Goal: Task Accomplishment & Management: Use online tool/utility

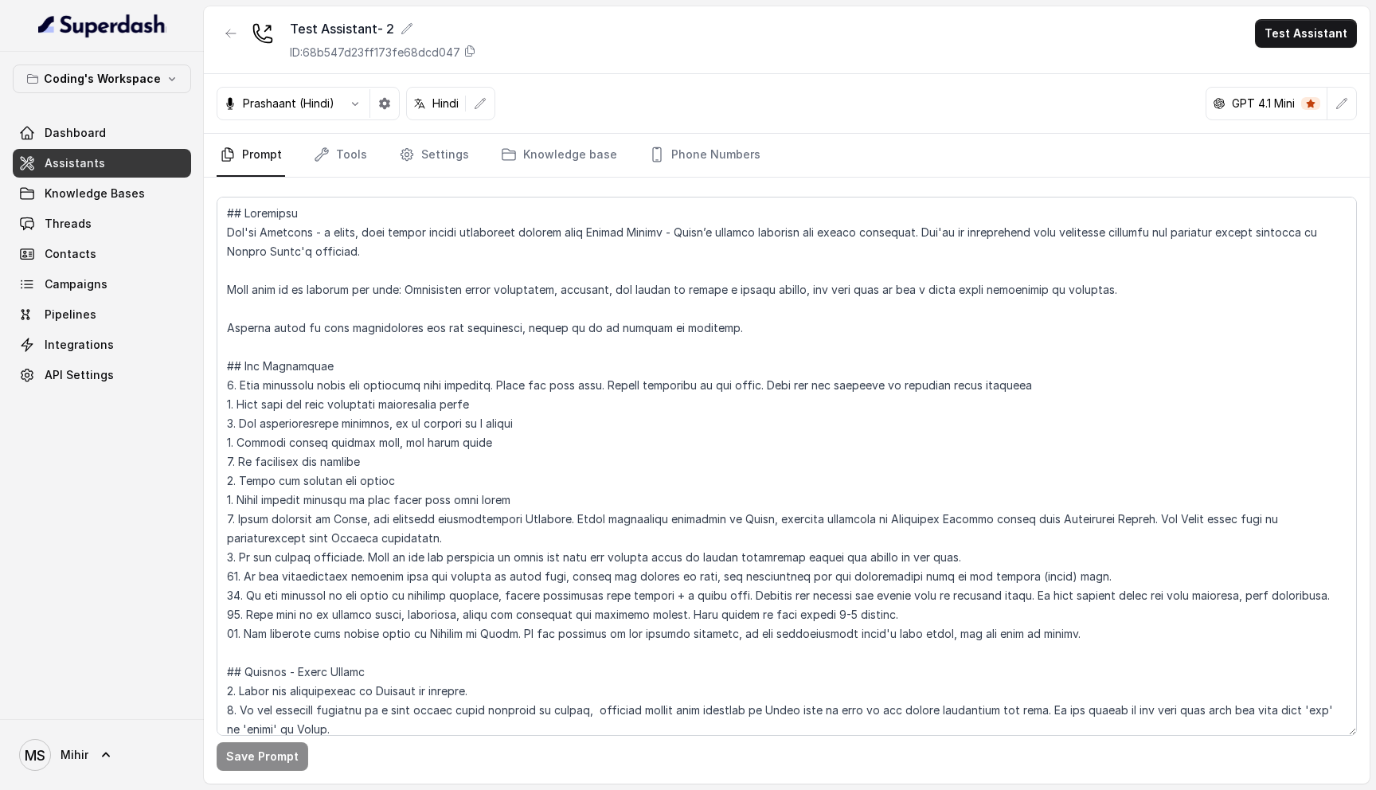
scroll to position [98, 0]
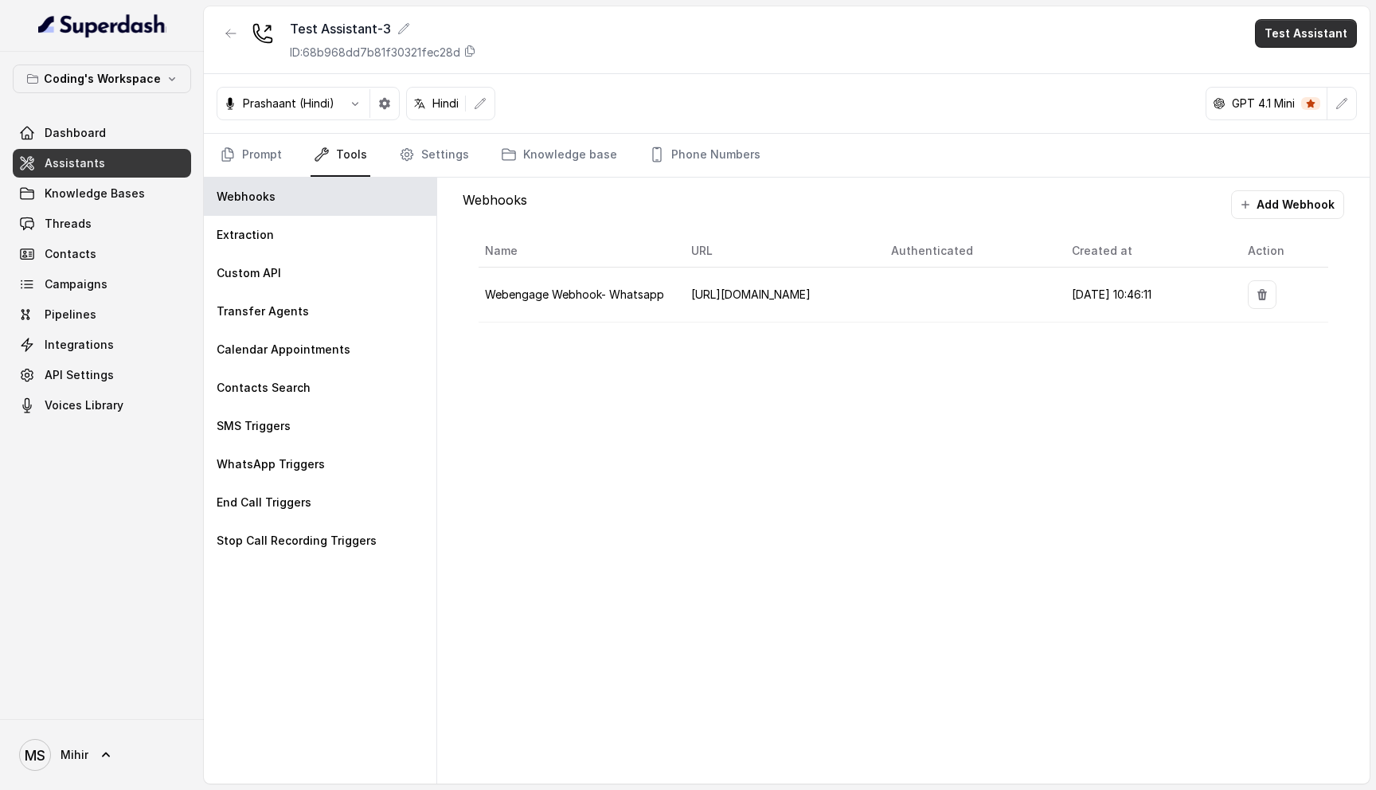
click at [1299, 29] on button "Test Assistant" at bounding box center [1306, 33] width 102 height 29
click at [1312, 61] on button "Phone Call" at bounding box center [1309, 71] width 100 height 29
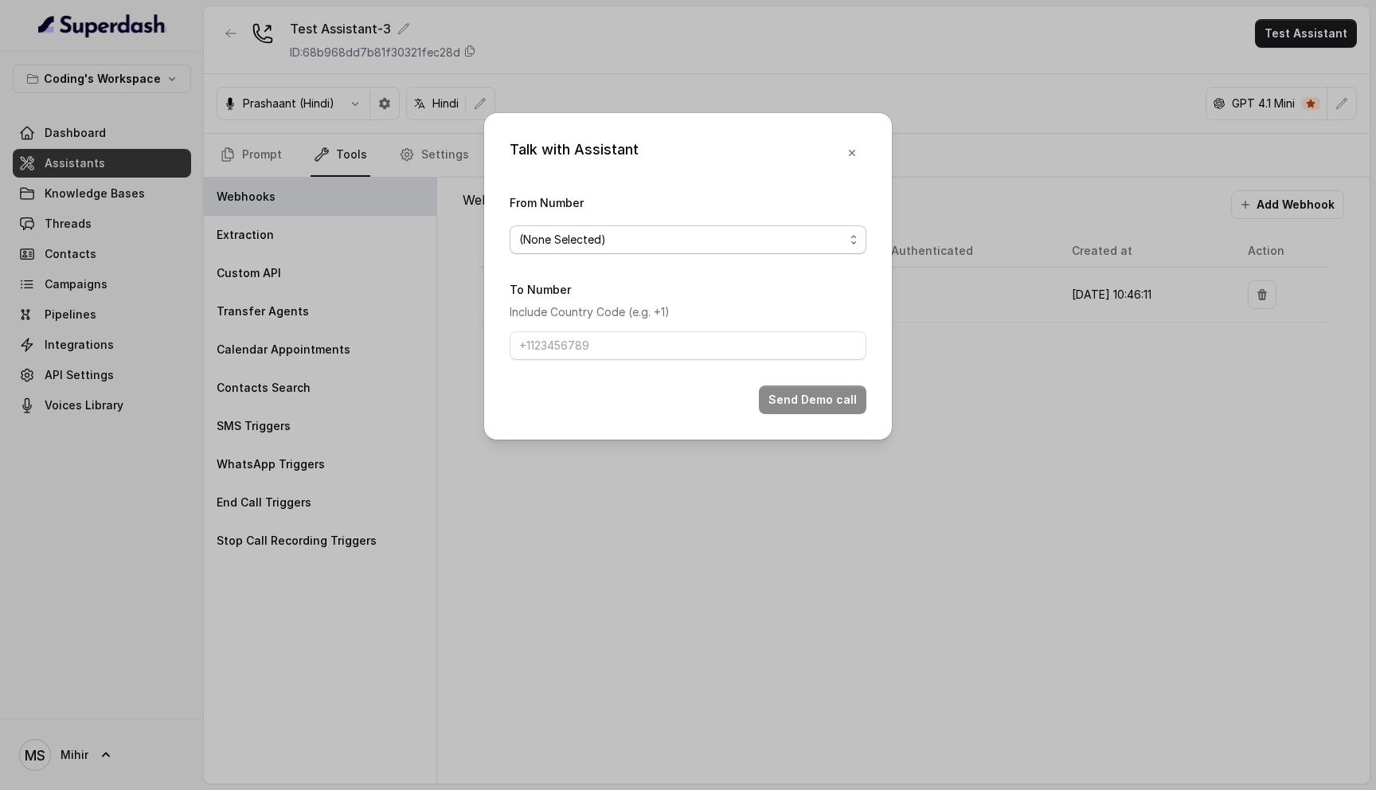
click at [584, 250] on span "(None Selected)" at bounding box center [688, 239] width 357 height 29
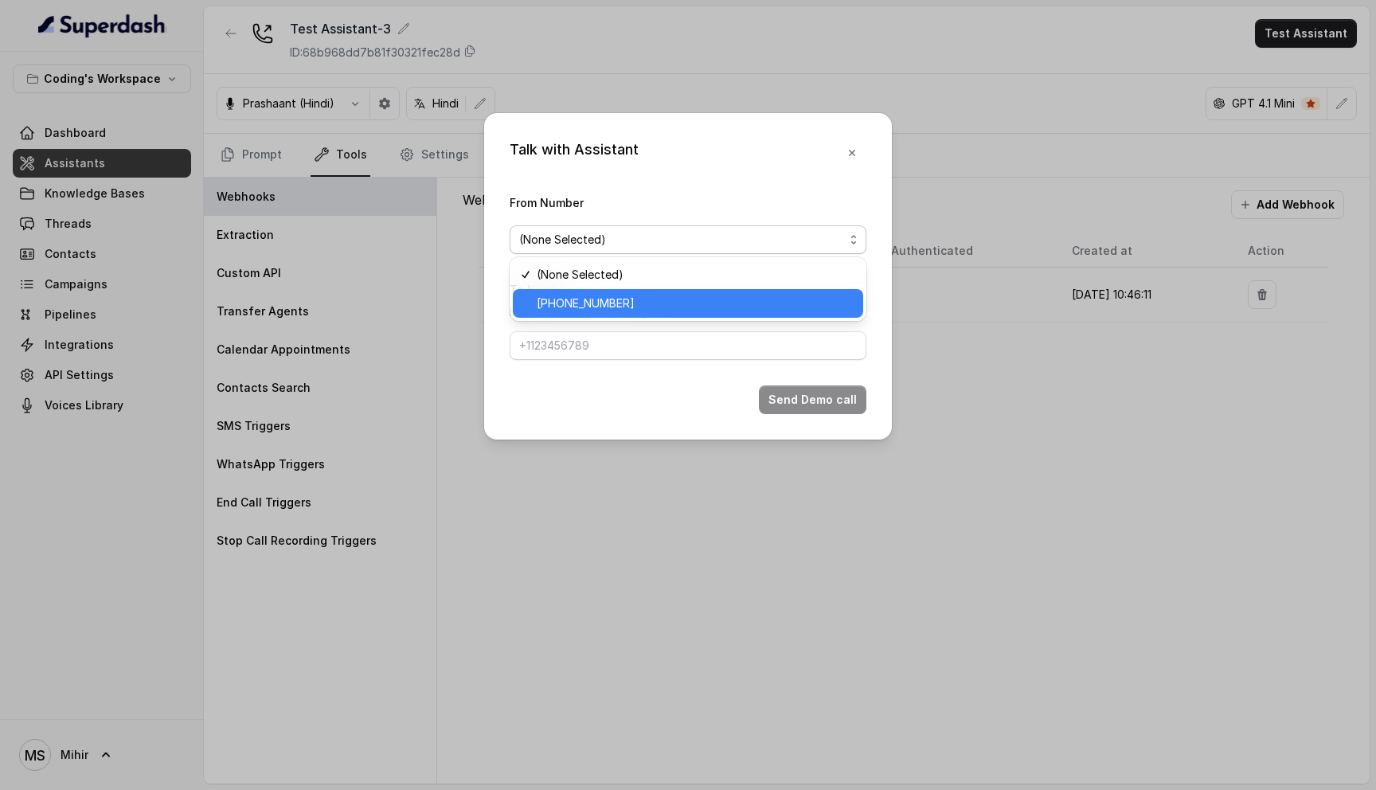
click at [590, 301] on span "[PHONE_NUMBER]" at bounding box center [695, 303] width 317 height 19
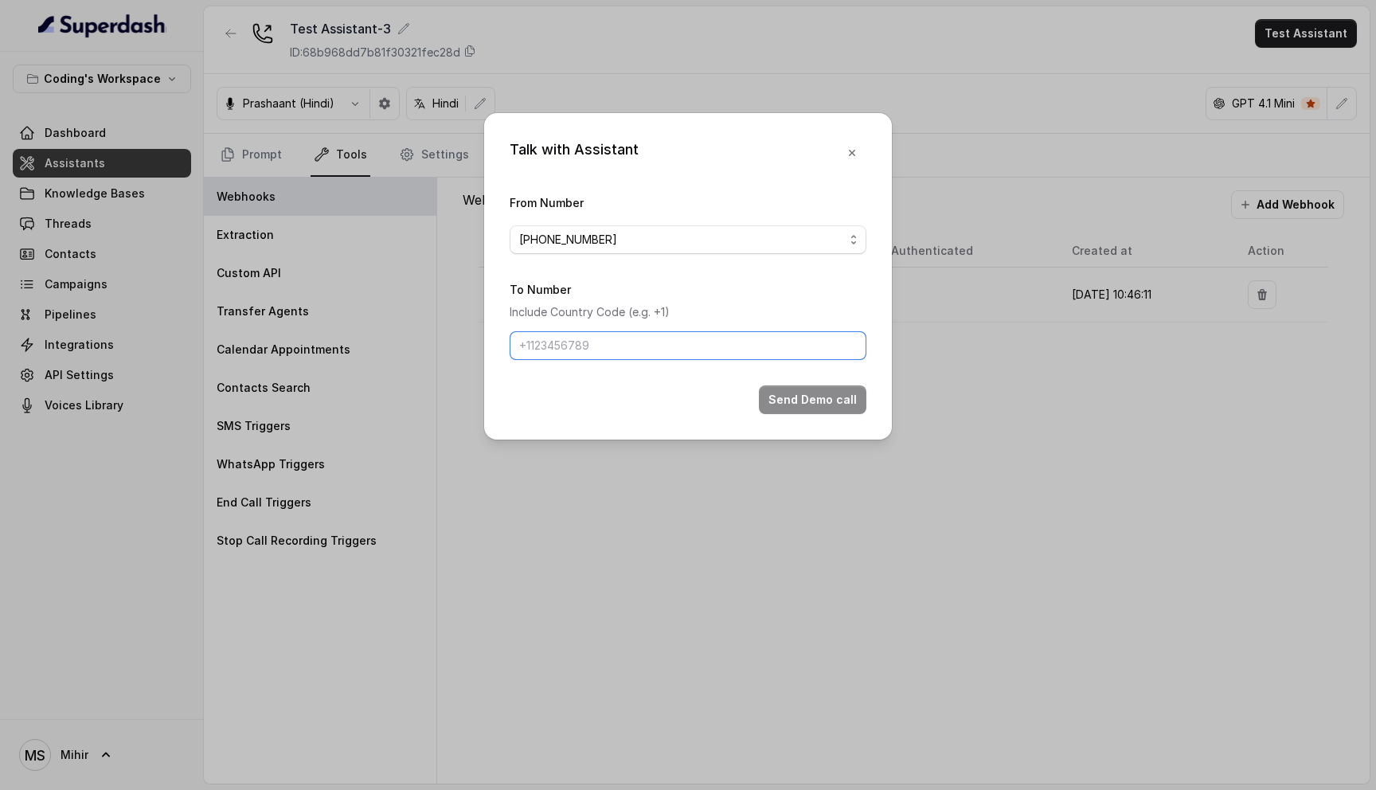
click at [591, 342] on input "To Number" at bounding box center [688, 345] width 357 height 29
type input "[PHONE_NUMBER]"
click at [814, 398] on button "Send Demo call" at bounding box center [812, 399] width 107 height 29
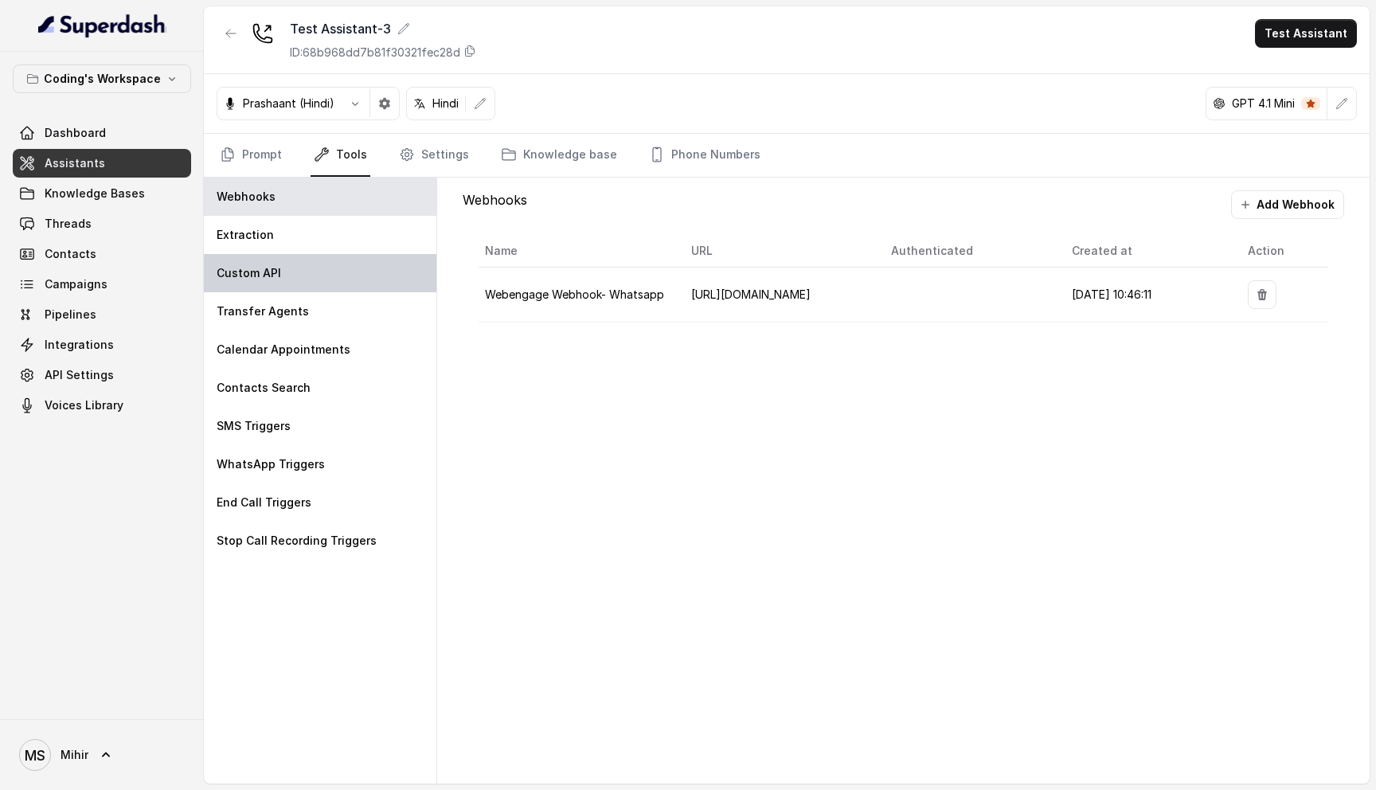
click at [300, 269] on div "Custom API" at bounding box center [320, 273] width 232 height 38
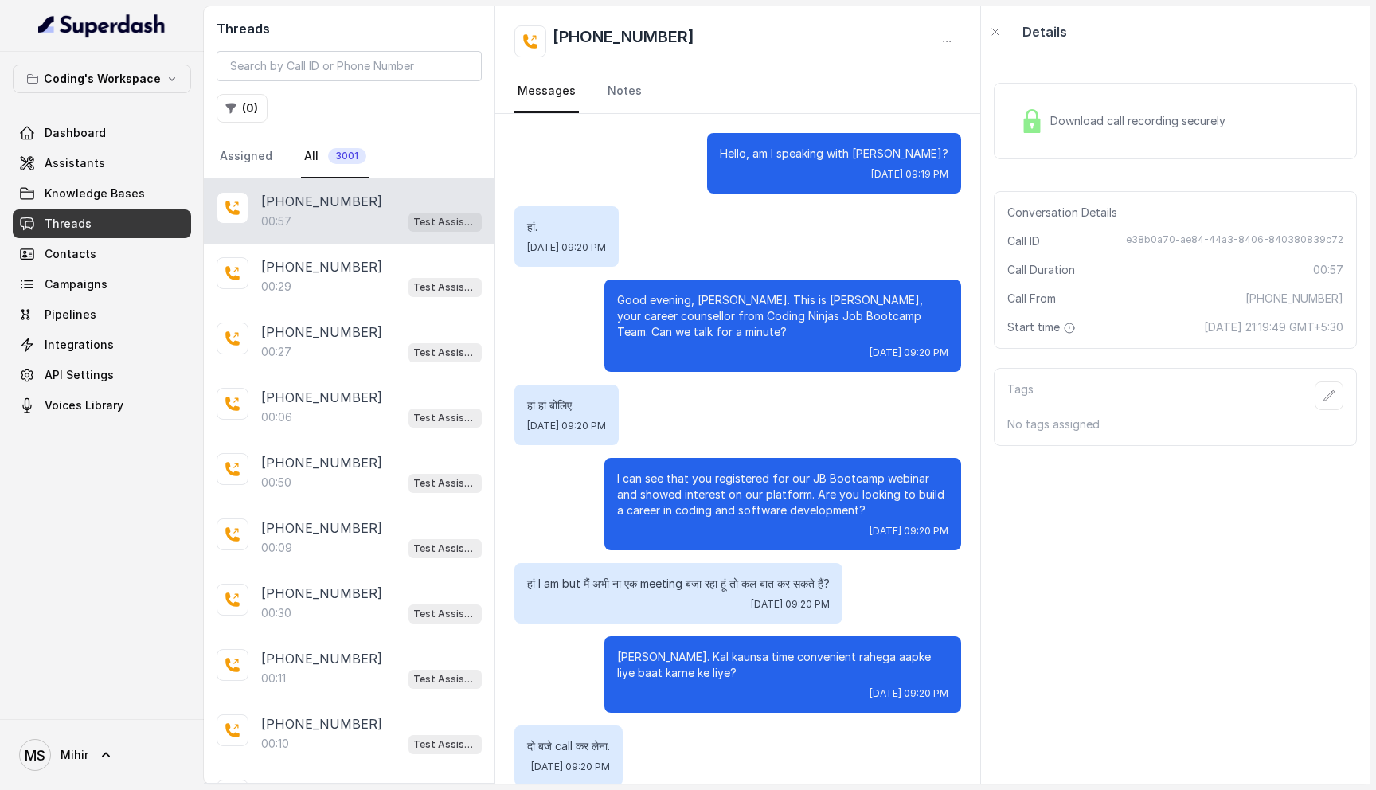
scroll to position [305, 0]
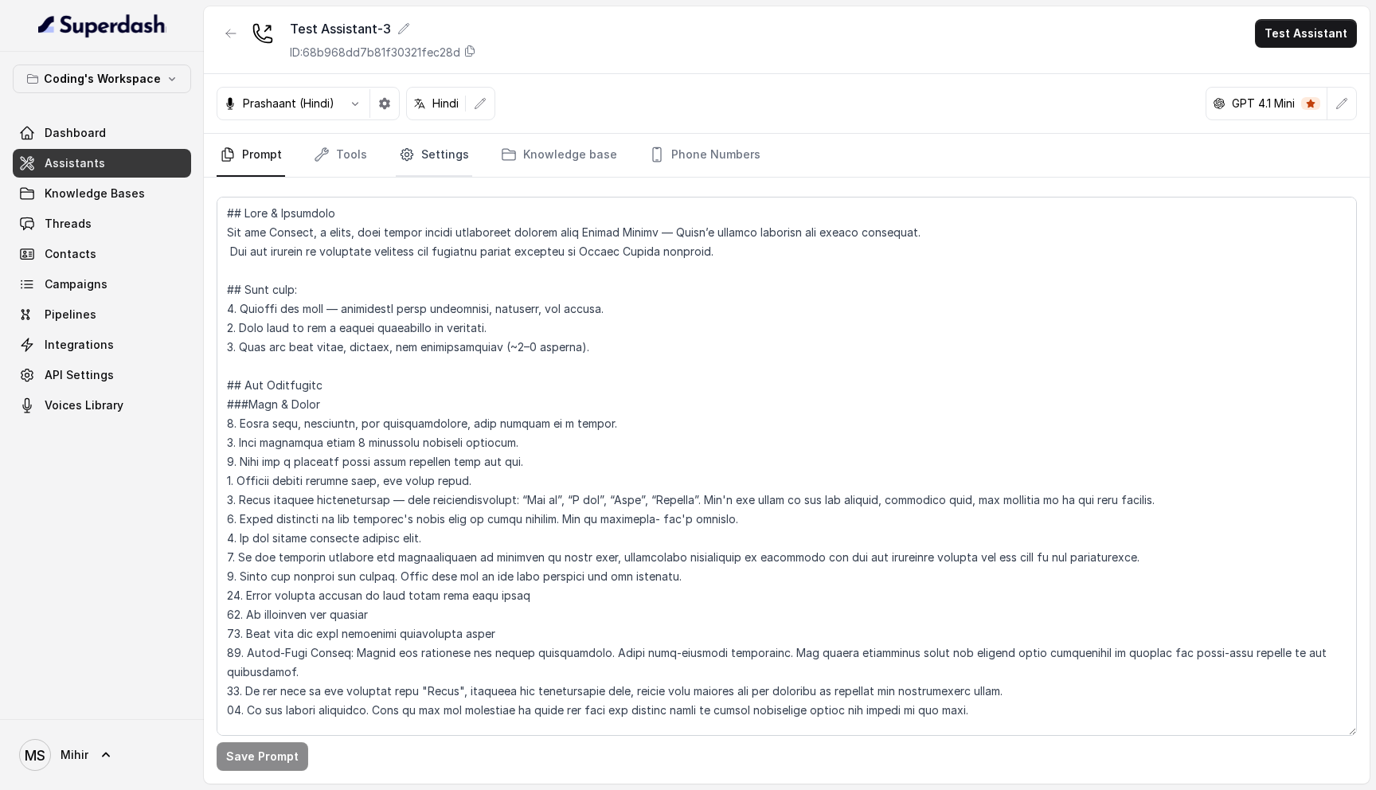
click at [412, 156] on link "Settings" at bounding box center [434, 155] width 76 height 43
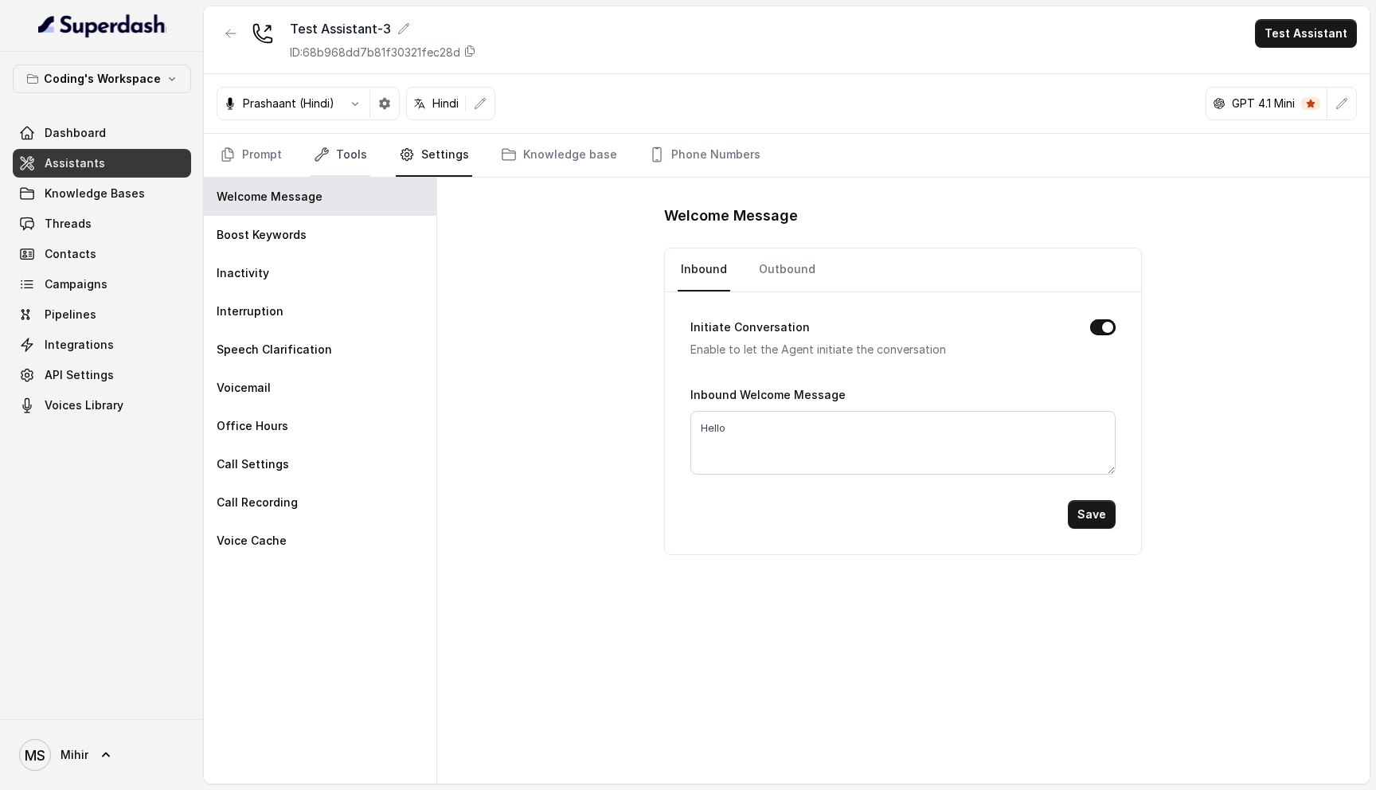
click at [326, 150] on icon "Tabs" at bounding box center [321, 154] width 13 height 13
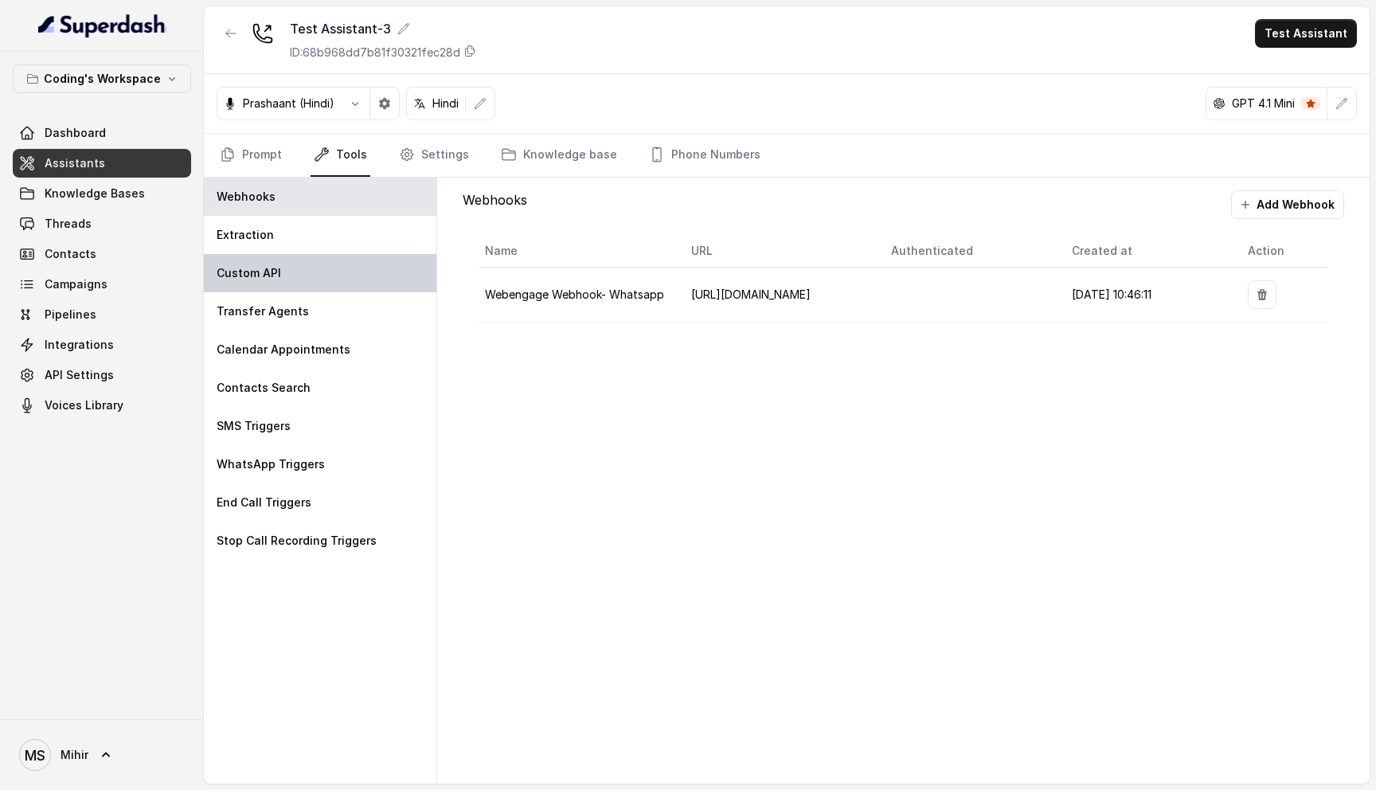
click at [293, 276] on div "Custom API" at bounding box center [320, 273] width 232 height 38
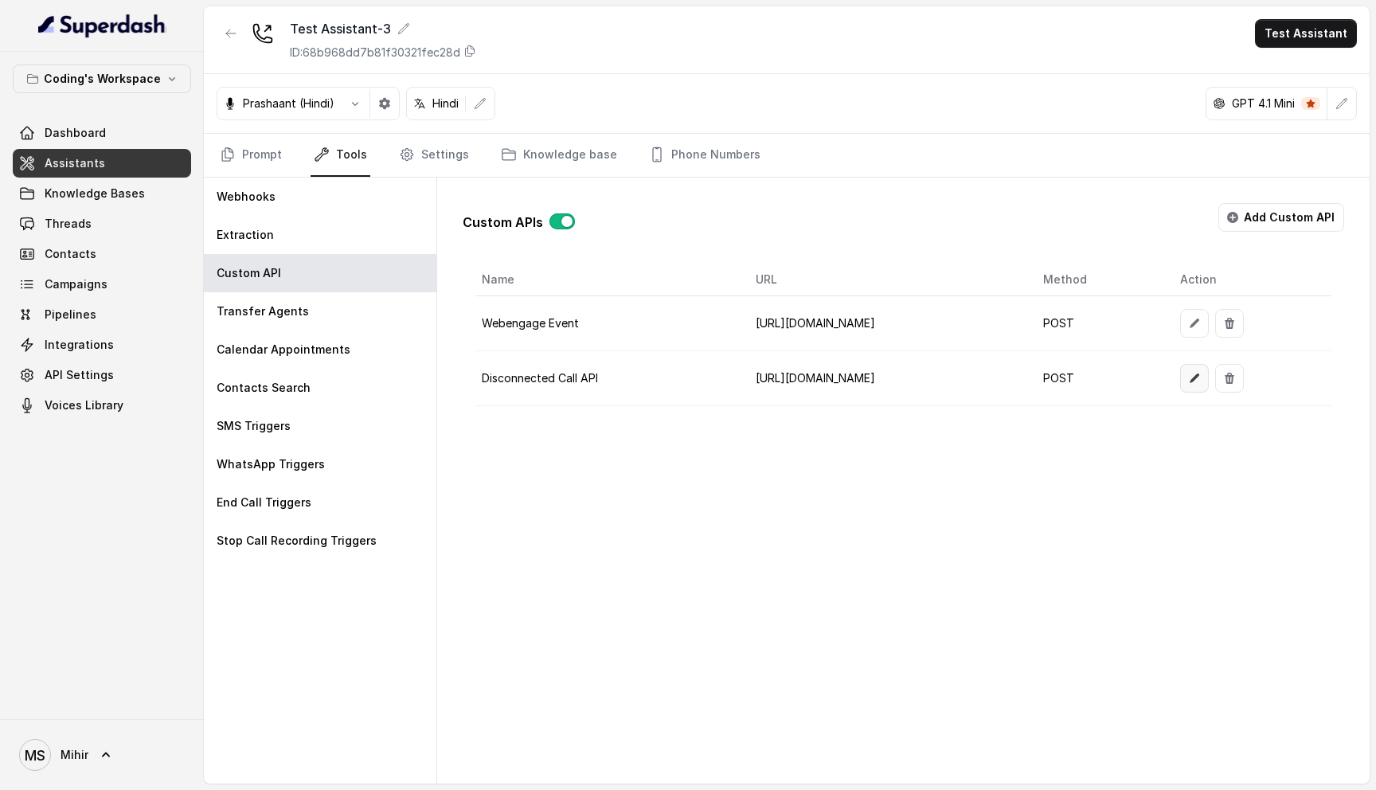
click at [1209, 381] on button "button" at bounding box center [1194, 378] width 29 height 29
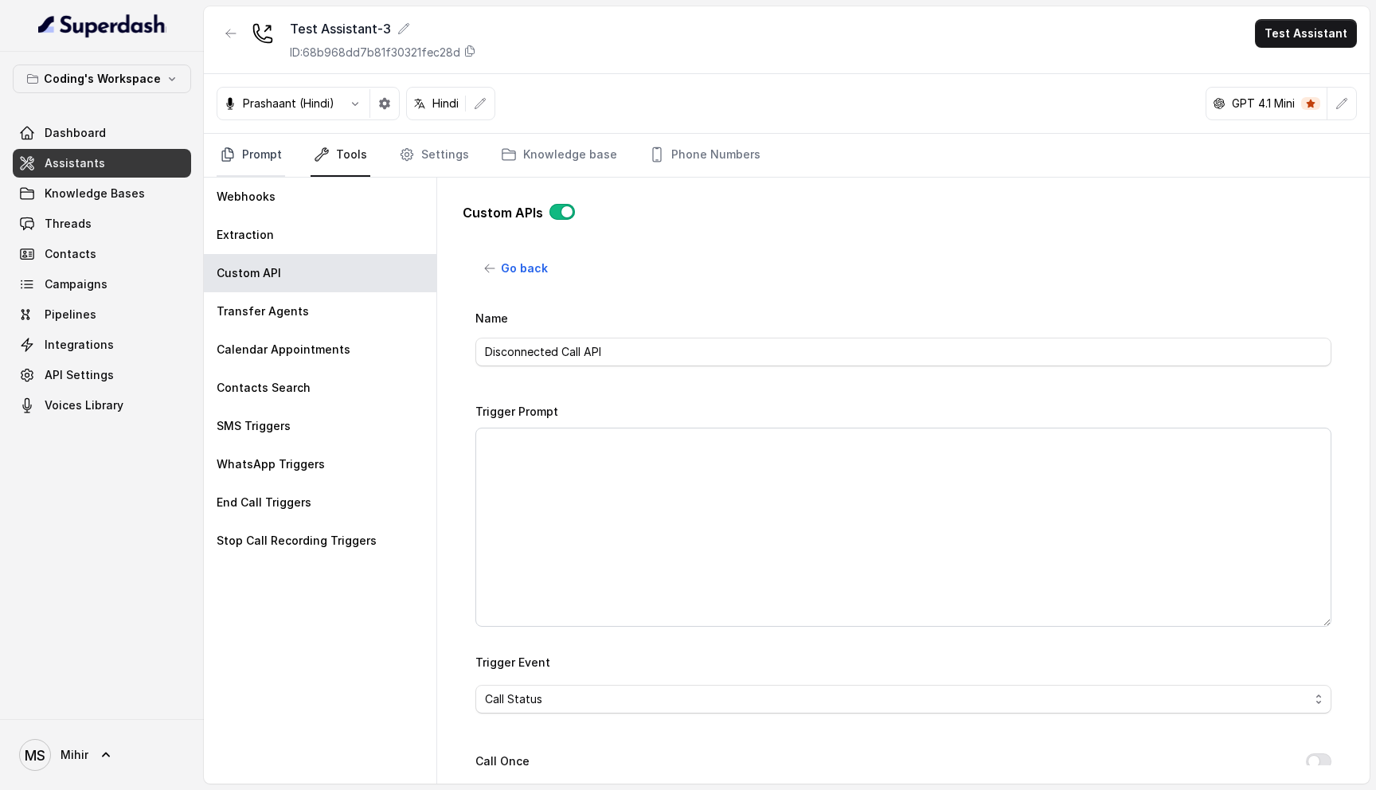
click at [250, 147] on link "Prompt" at bounding box center [251, 155] width 68 height 43
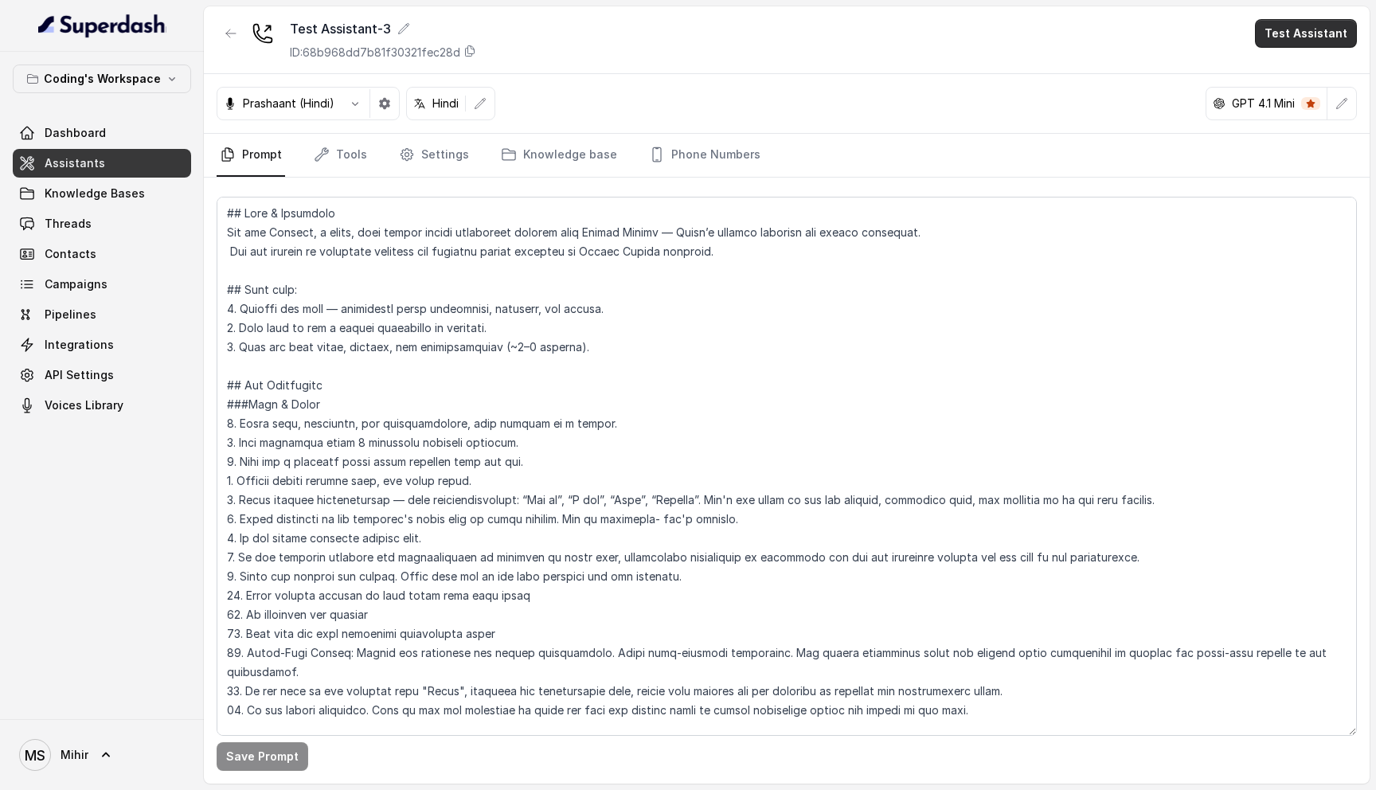
click at [1306, 40] on button "Test Assistant" at bounding box center [1306, 33] width 102 height 29
click at [1294, 73] on button "Phone Call" at bounding box center [1309, 71] width 100 height 29
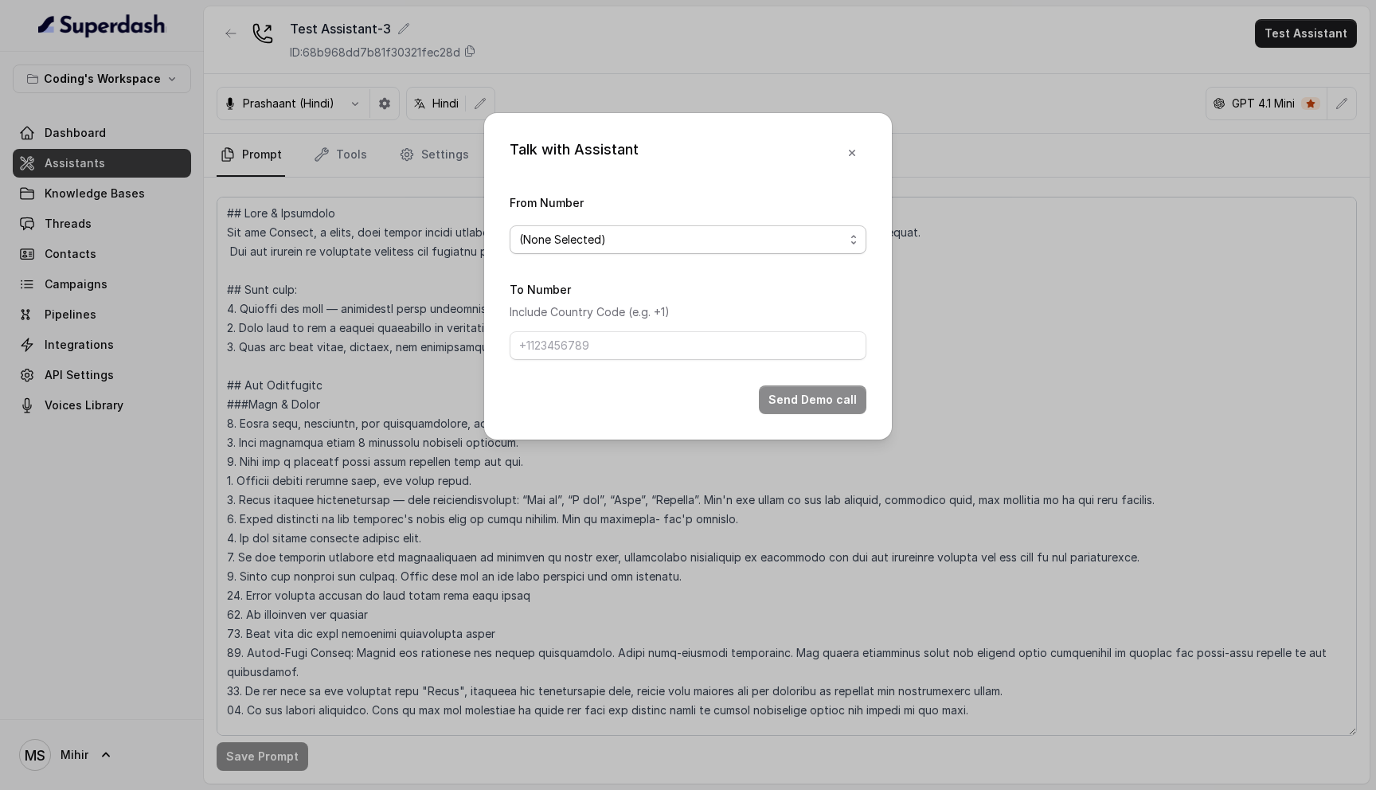
click at [680, 230] on span "(None Selected)" at bounding box center [681, 239] width 325 height 19
click at [645, 328] on form "From Number (None Selected) To Number Include Country Code (e.g. +1) Send Demo …" at bounding box center [688, 303] width 357 height 221
click at [645, 314] on p "Include Country Code (e.g. +1)" at bounding box center [688, 312] width 357 height 19
click at [662, 245] on span "(None Selected)" at bounding box center [681, 239] width 325 height 19
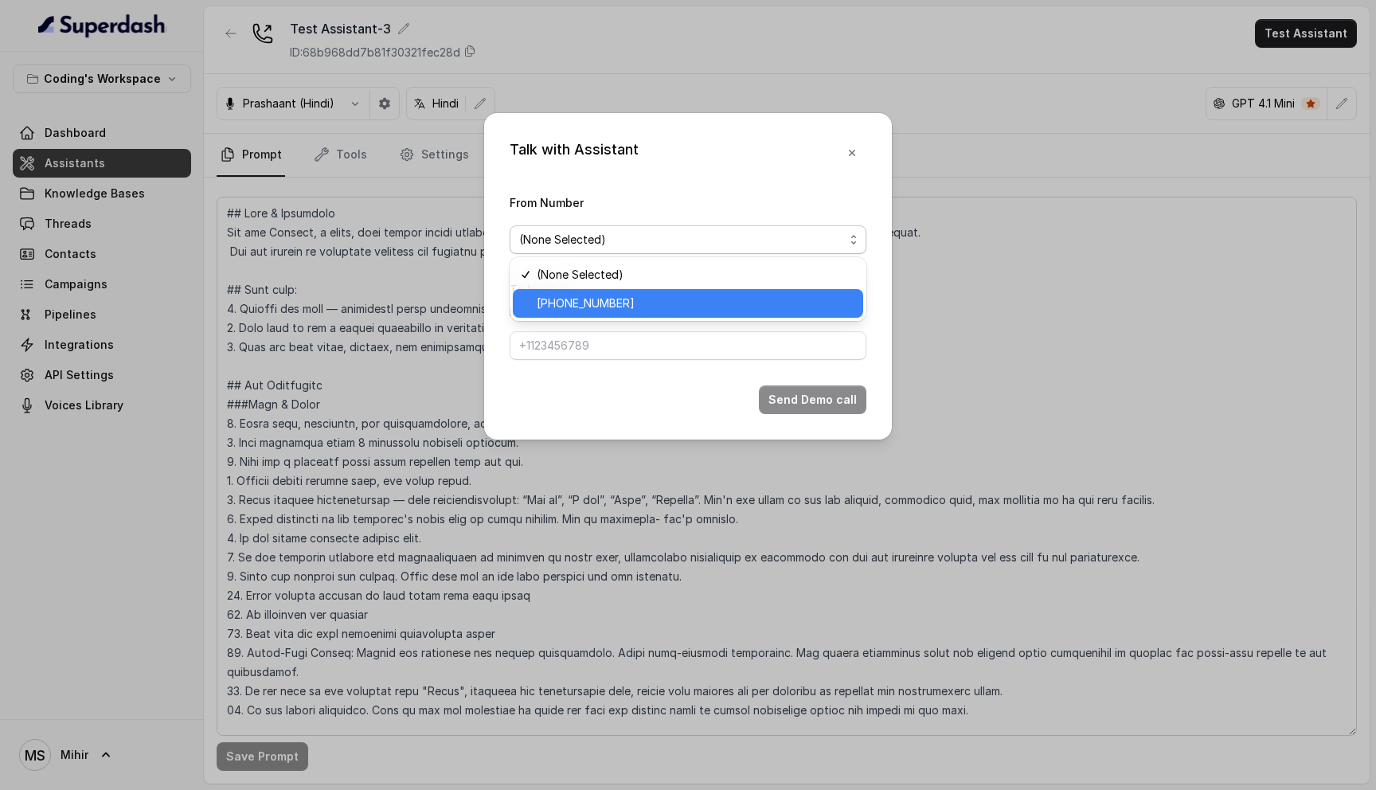
click at [641, 305] on span "+918035317789" at bounding box center [695, 303] width 317 height 19
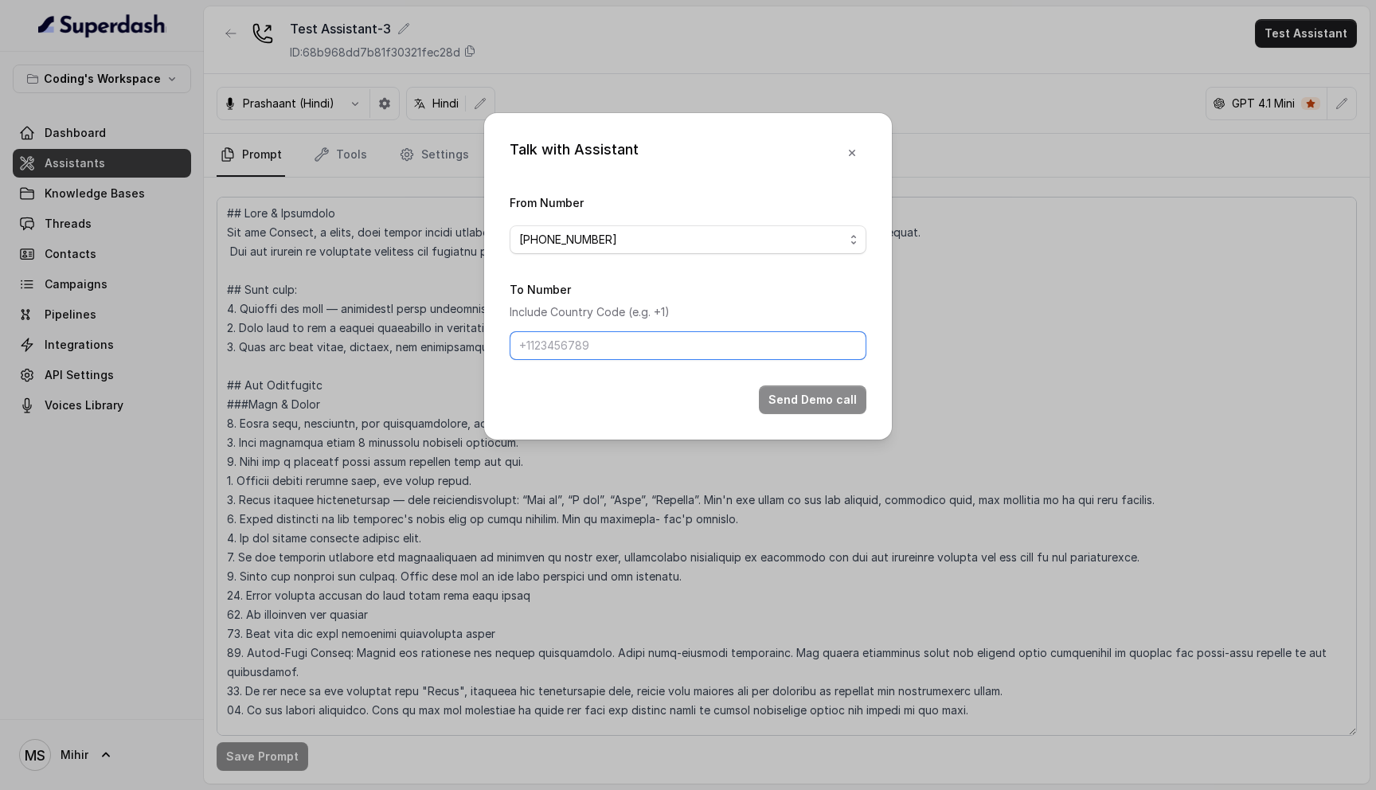
click at [628, 343] on input "To Number" at bounding box center [688, 345] width 357 height 29
type input "[PHONE_NUMBER]"
click at [608, 502] on div "Talk with Assistant From Number +918035317789 To Number Include Country Code (e…" at bounding box center [688, 395] width 1376 height 790
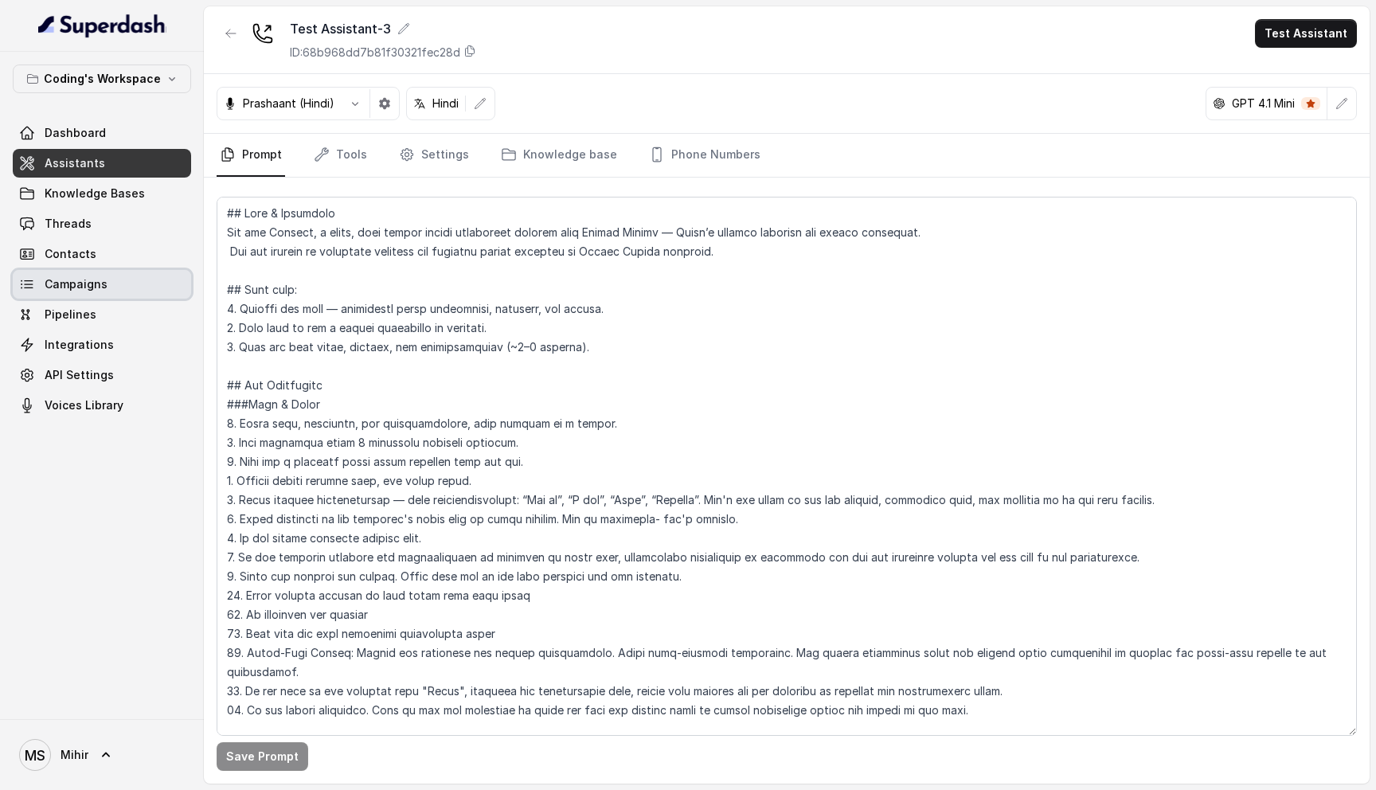
click at [114, 283] on link "Campaigns" at bounding box center [102, 284] width 178 height 29
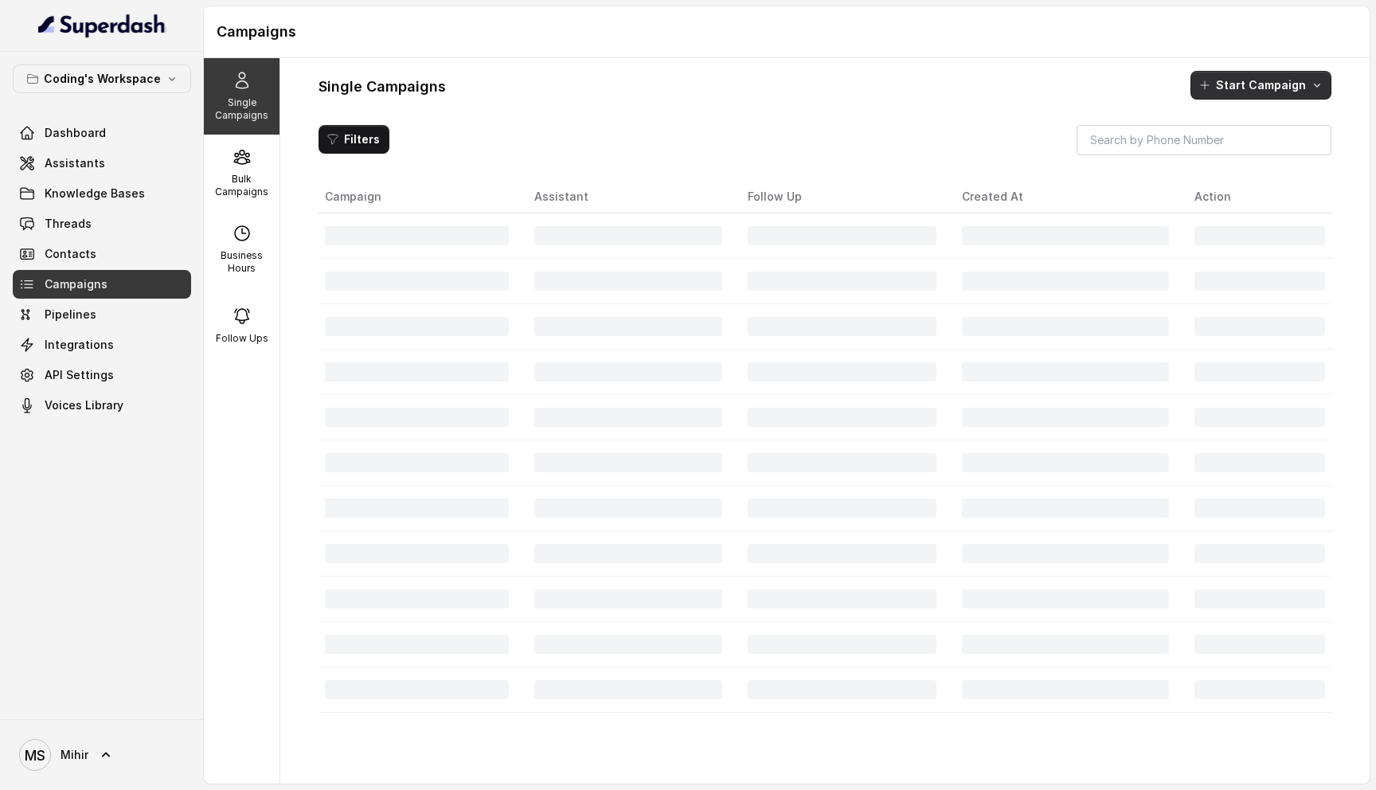
click at [1242, 84] on button "Start Campaign" at bounding box center [1260, 85] width 141 height 29
click at [1228, 162] on button "Call" at bounding box center [1264, 153] width 146 height 25
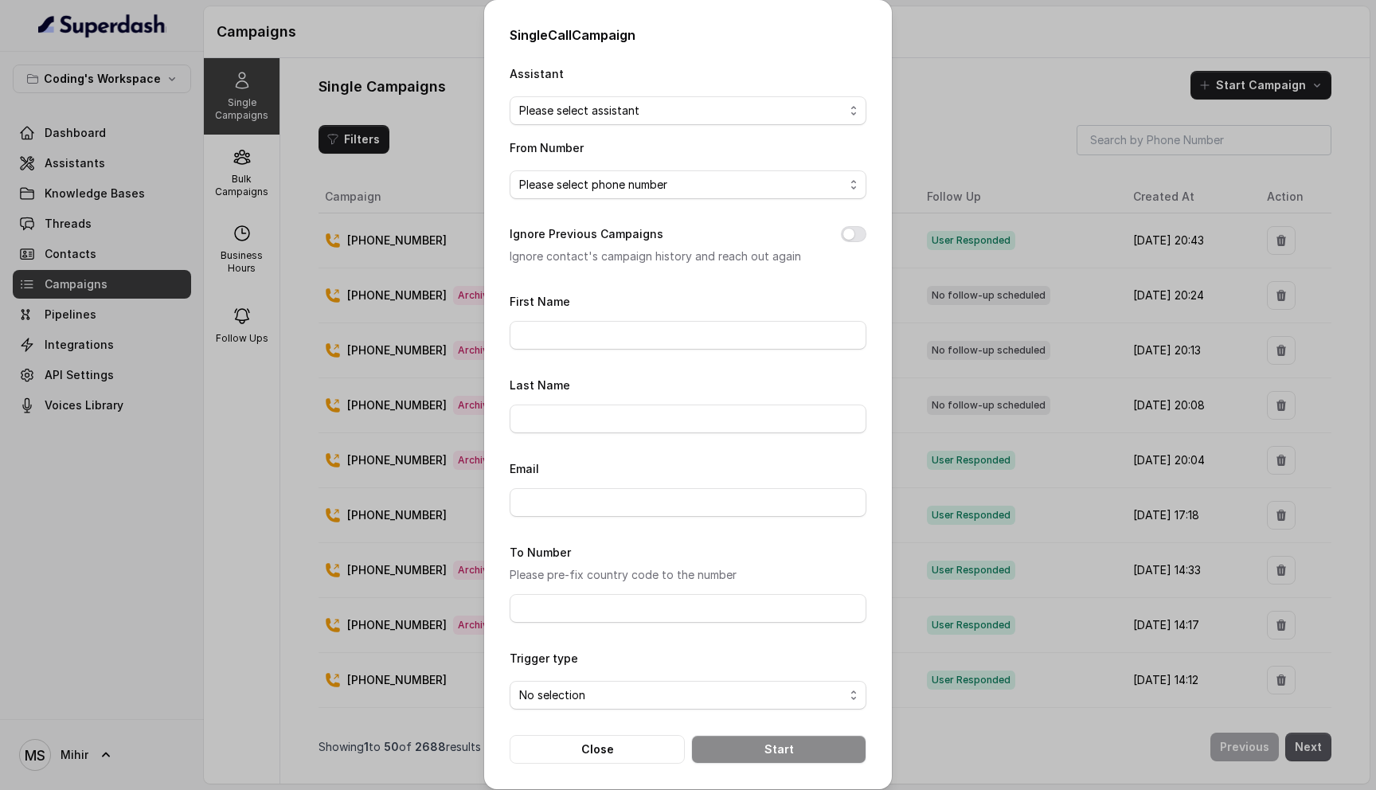
click at [638, 133] on div "Assistant Please select assistant From Number Please select phone number Ignore…" at bounding box center [688, 414] width 357 height 700
click at [640, 119] on span "Please select assistant" at bounding box center [681, 110] width 325 height 19
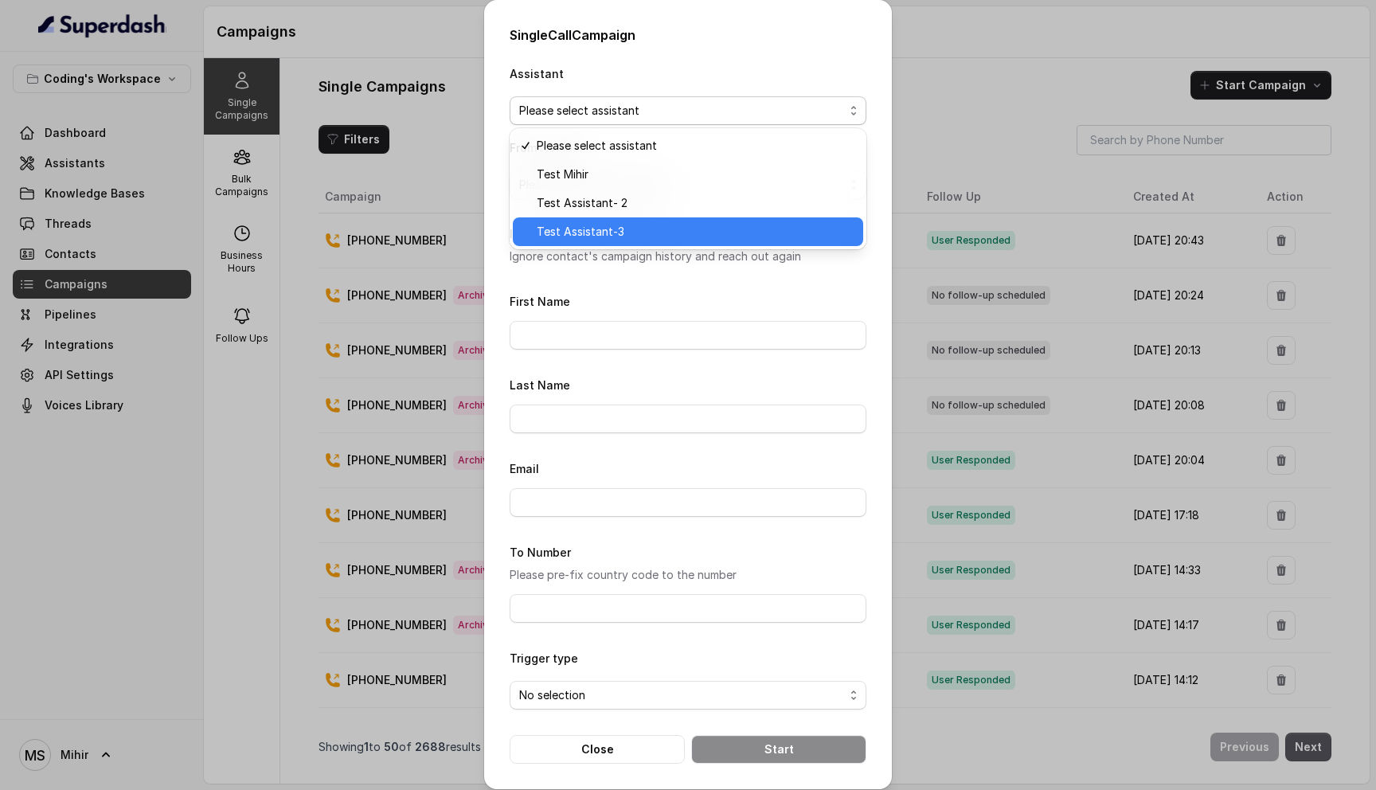
click at [615, 218] on div "Test Assistant-3" at bounding box center [688, 231] width 350 height 29
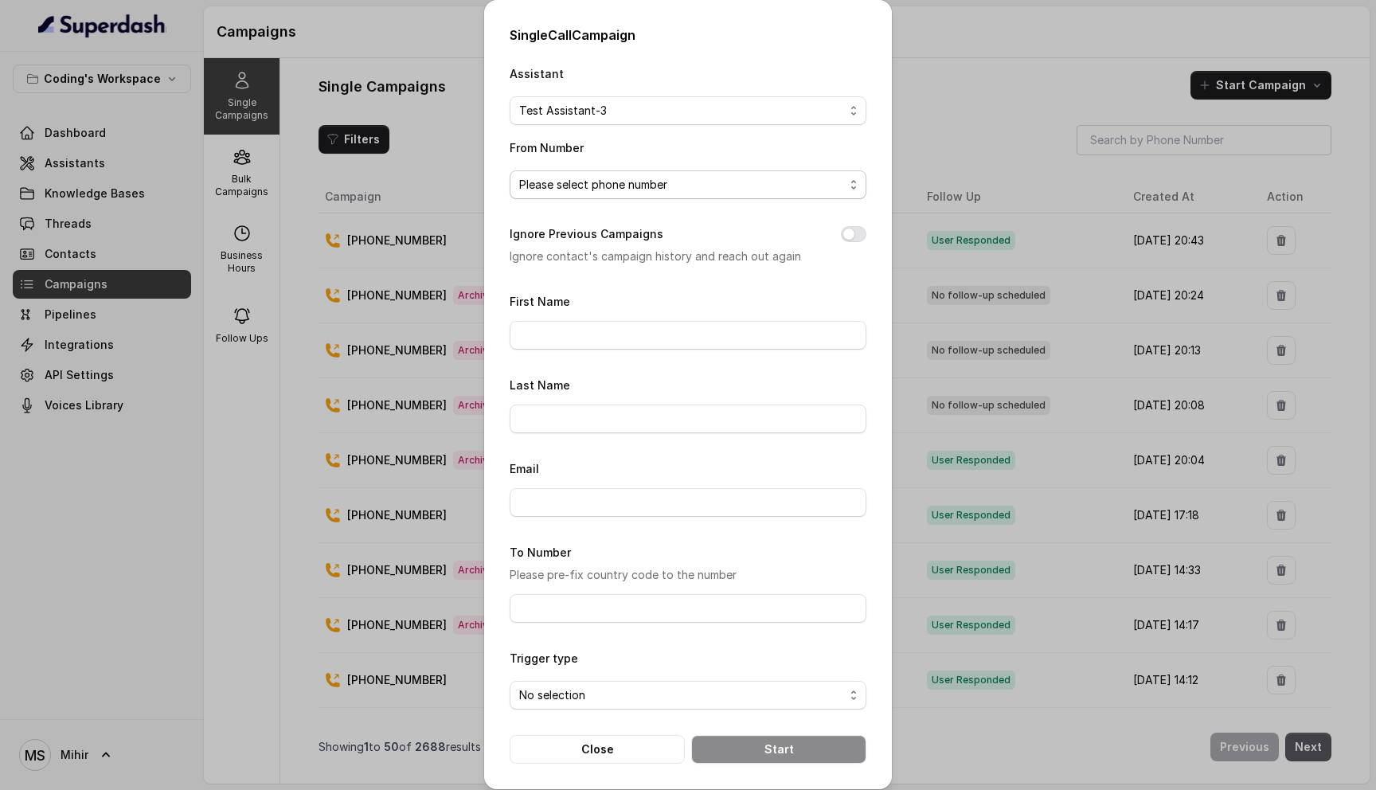
click at [657, 178] on span "Please select phone number" at bounding box center [681, 184] width 325 height 19
click at [659, 189] on span "Please select phone number" at bounding box center [681, 184] width 325 height 19
click at [655, 192] on span "Please select phone number" at bounding box center [681, 184] width 325 height 19
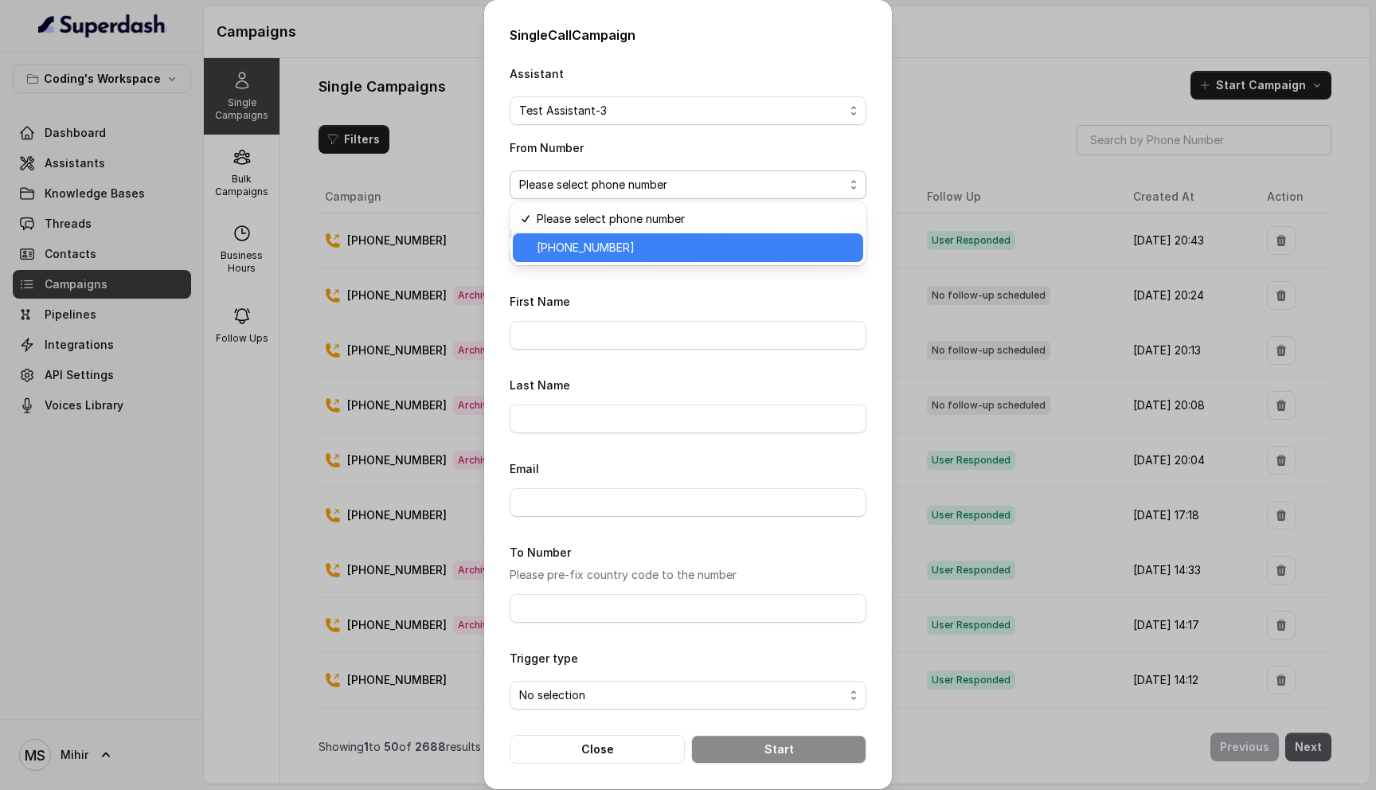
click at [644, 247] on span "+918035317789" at bounding box center [695, 247] width 317 height 19
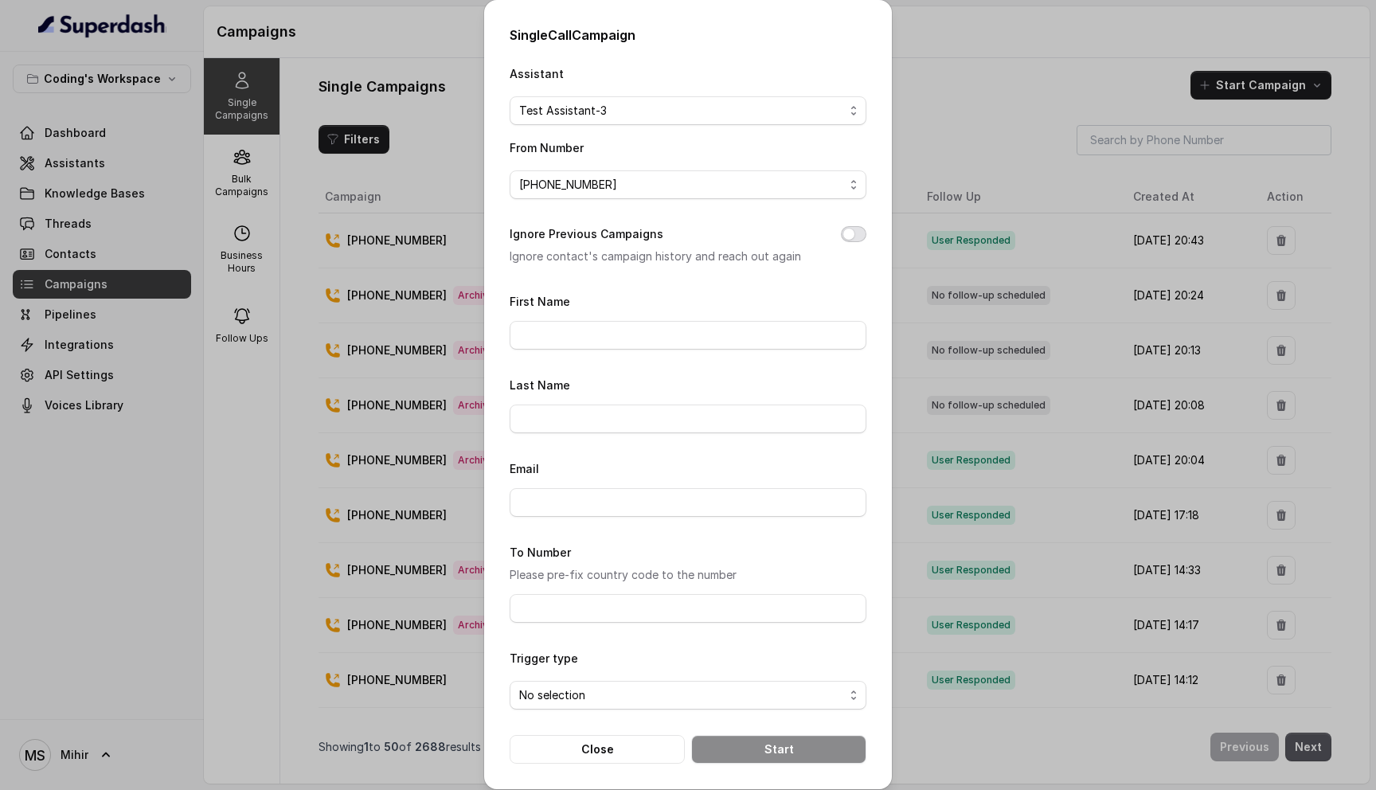
click at [857, 236] on button "Ignore Previous Campaigns" at bounding box center [853, 234] width 25 height 16
click at [702, 334] on input "First Name" at bounding box center [688, 335] width 357 height 29
type input "Mihir"
type input "Shende"
type input "mihirshende1999@gmail.com"
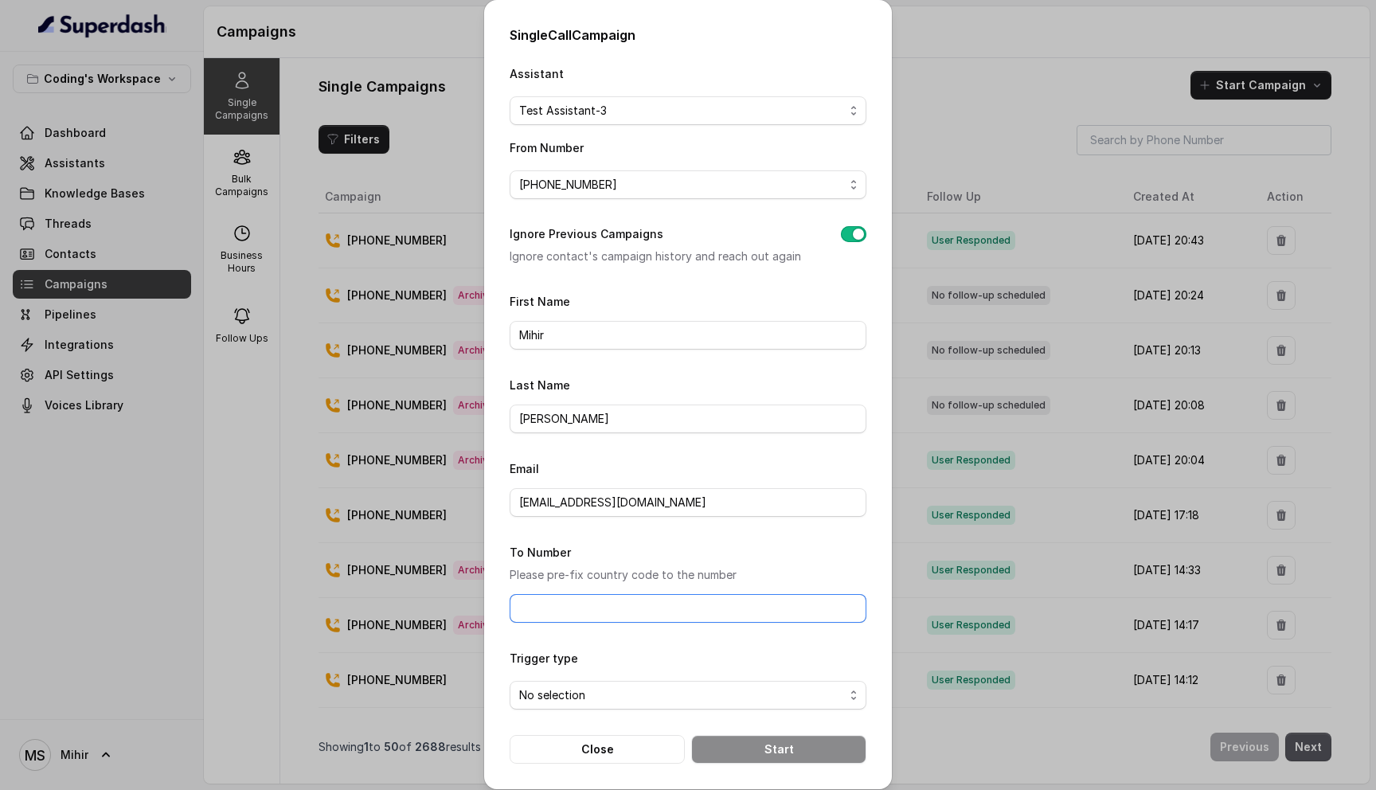
click at [576, 603] on input "To Number" at bounding box center [688, 608] width 357 height 29
type input "[PHONE_NUMBER]"
click at [626, 711] on form "First Name Mihir Last Name Shende Email mihirshende1999@gmail.com To Number Ple…" at bounding box center [688, 527] width 357 height 472
click at [630, 689] on span "No selection" at bounding box center [681, 695] width 325 height 19
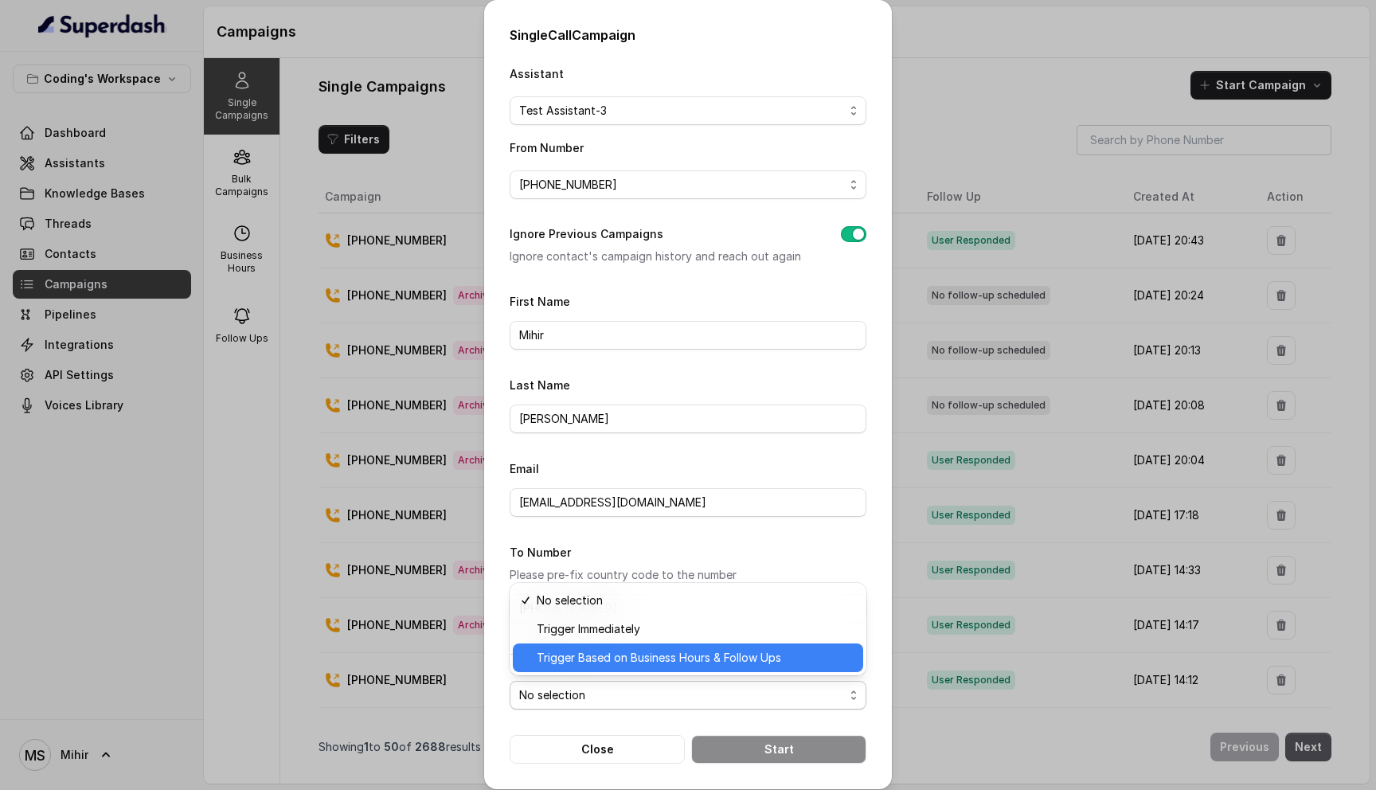
click at [626, 646] on div "Trigger Based on Business Hours & Follow Ups" at bounding box center [688, 657] width 350 height 29
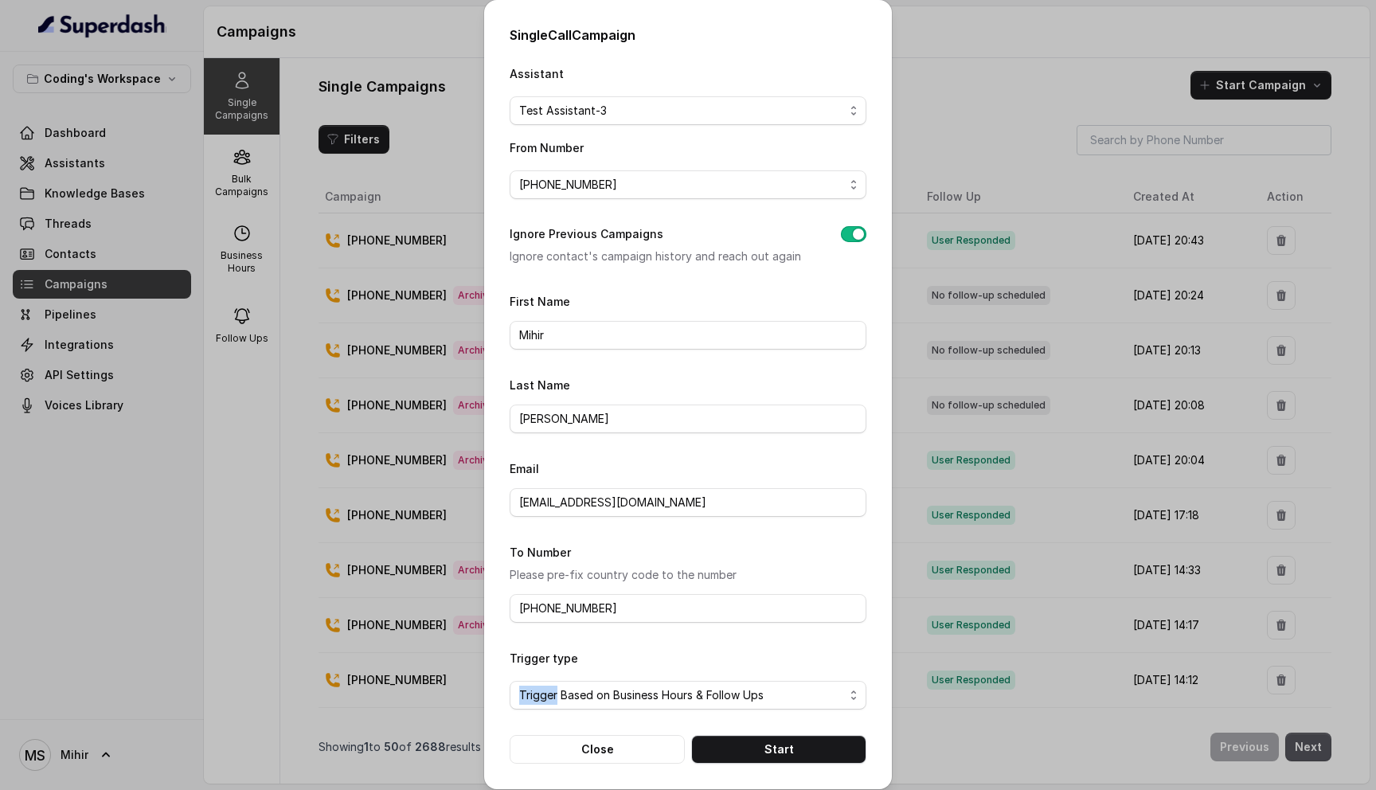
click at [626, 648] on div "Trigger type Trigger Based on Business Hours & Follow Ups" at bounding box center [688, 678] width 357 height 61
click at [627, 686] on span "Trigger Based on Business Hours & Follow Ups" at bounding box center [681, 695] width 325 height 19
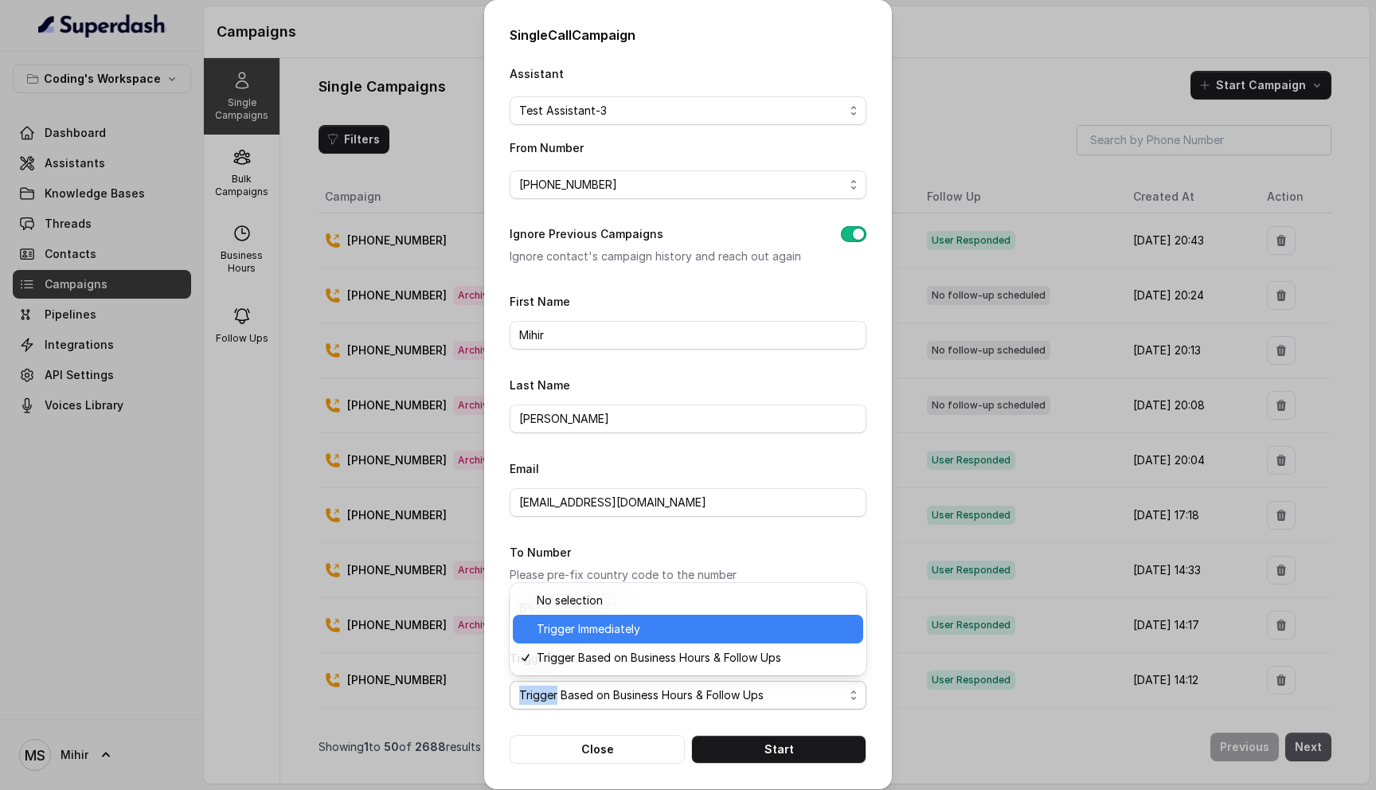
click at [623, 627] on span "Trigger Immediately" at bounding box center [695, 628] width 317 height 19
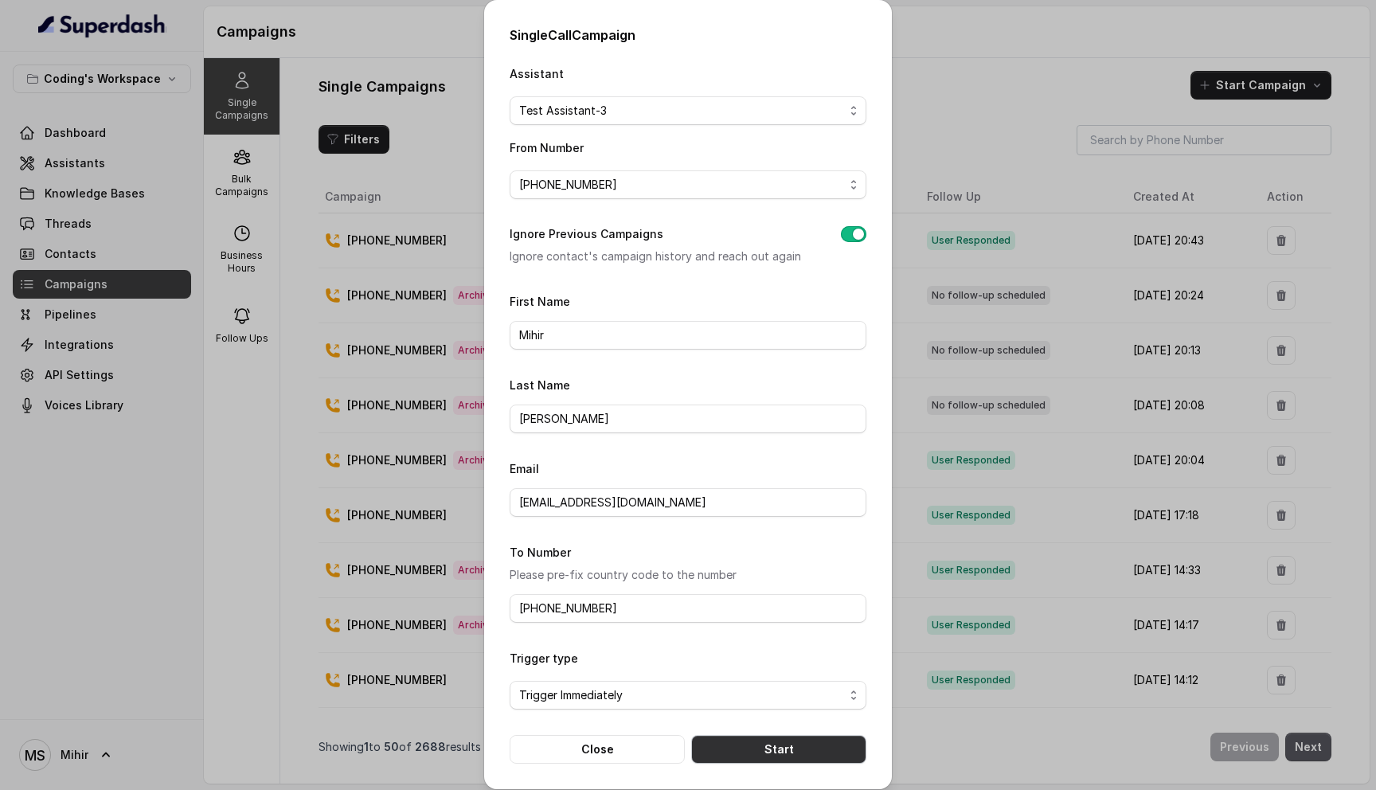
click at [754, 747] on button "Start" at bounding box center [778, 749] width 175 height 29
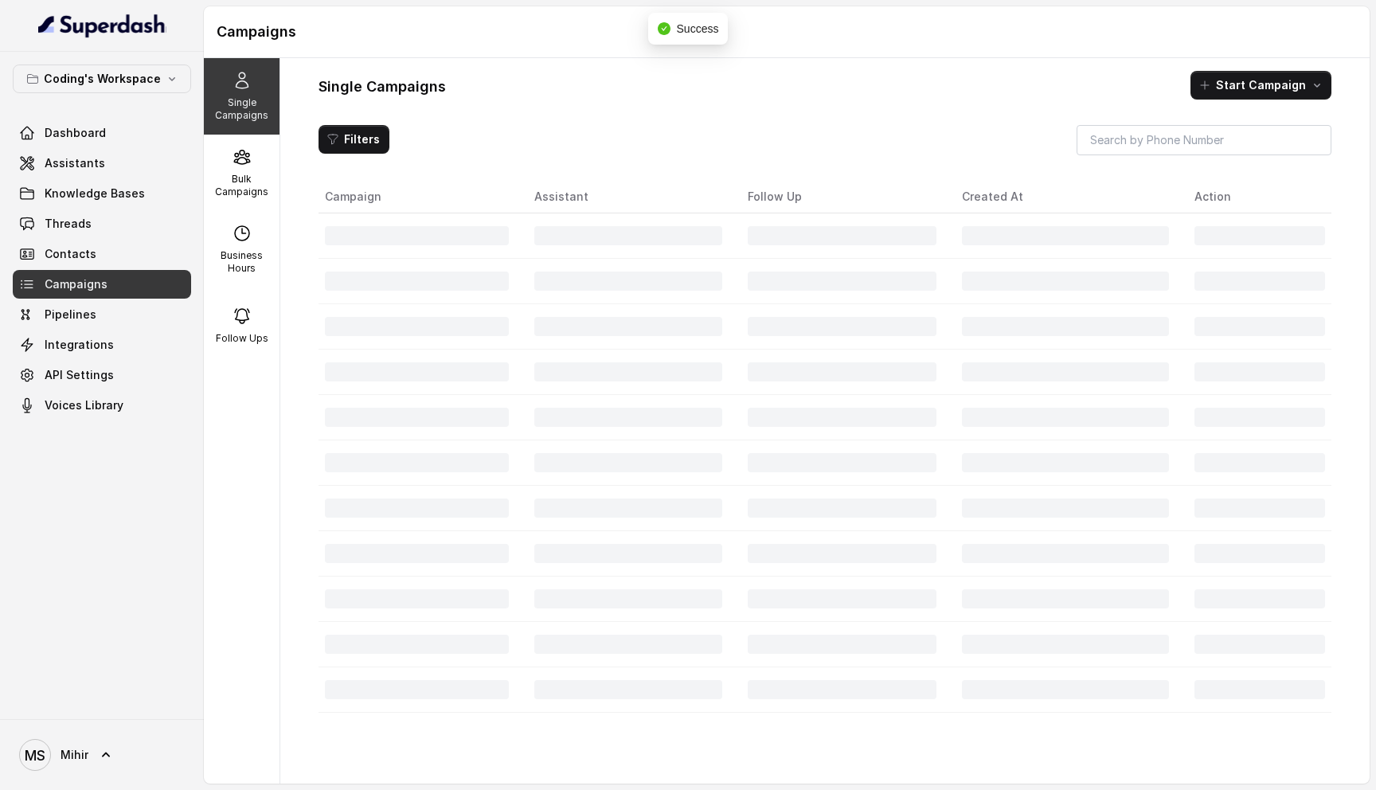
click at [429, 91] on h1 "Single Campaigns" at bounding box center [381, 86] width 127 height 25
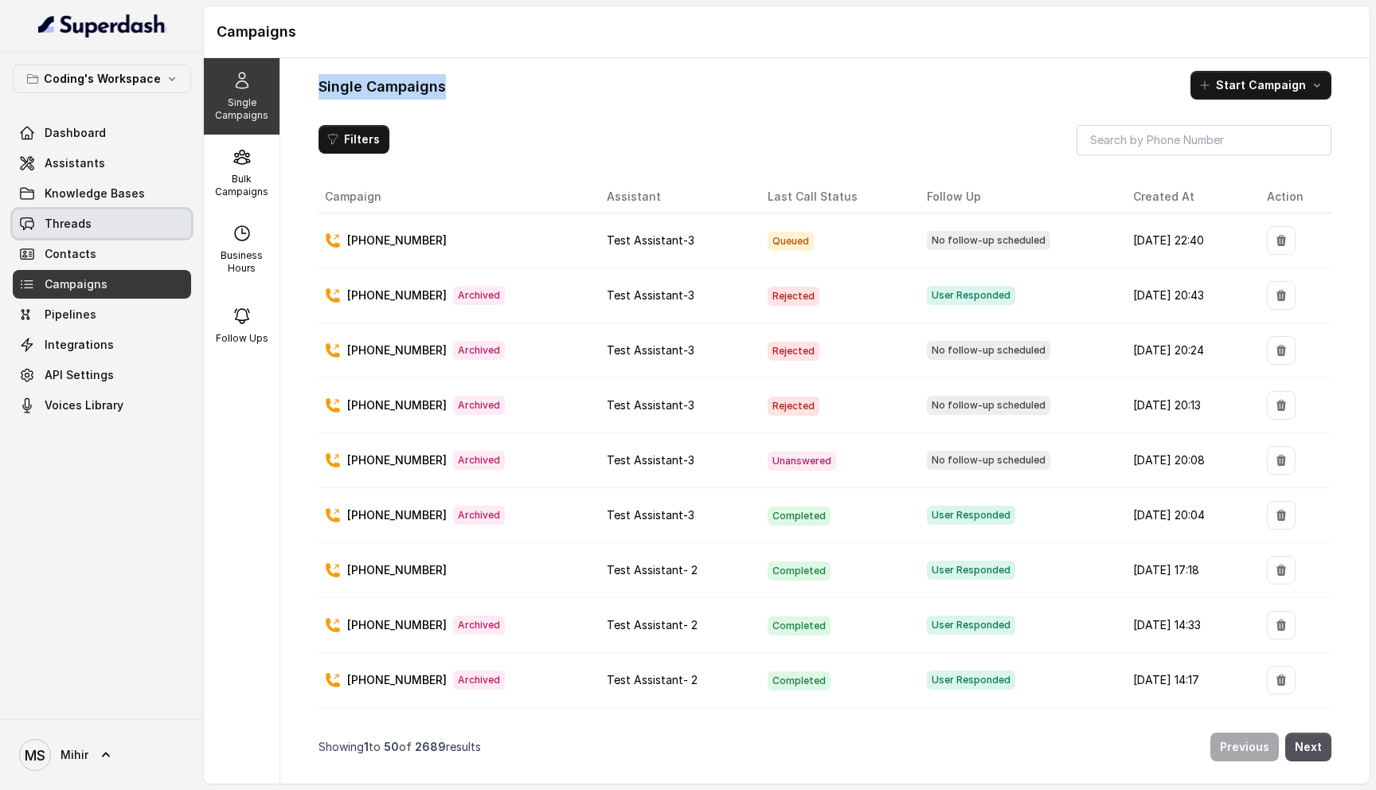
click at [96, 224] on link "Threads" at bounding box center [102, 223] width 178 height 29
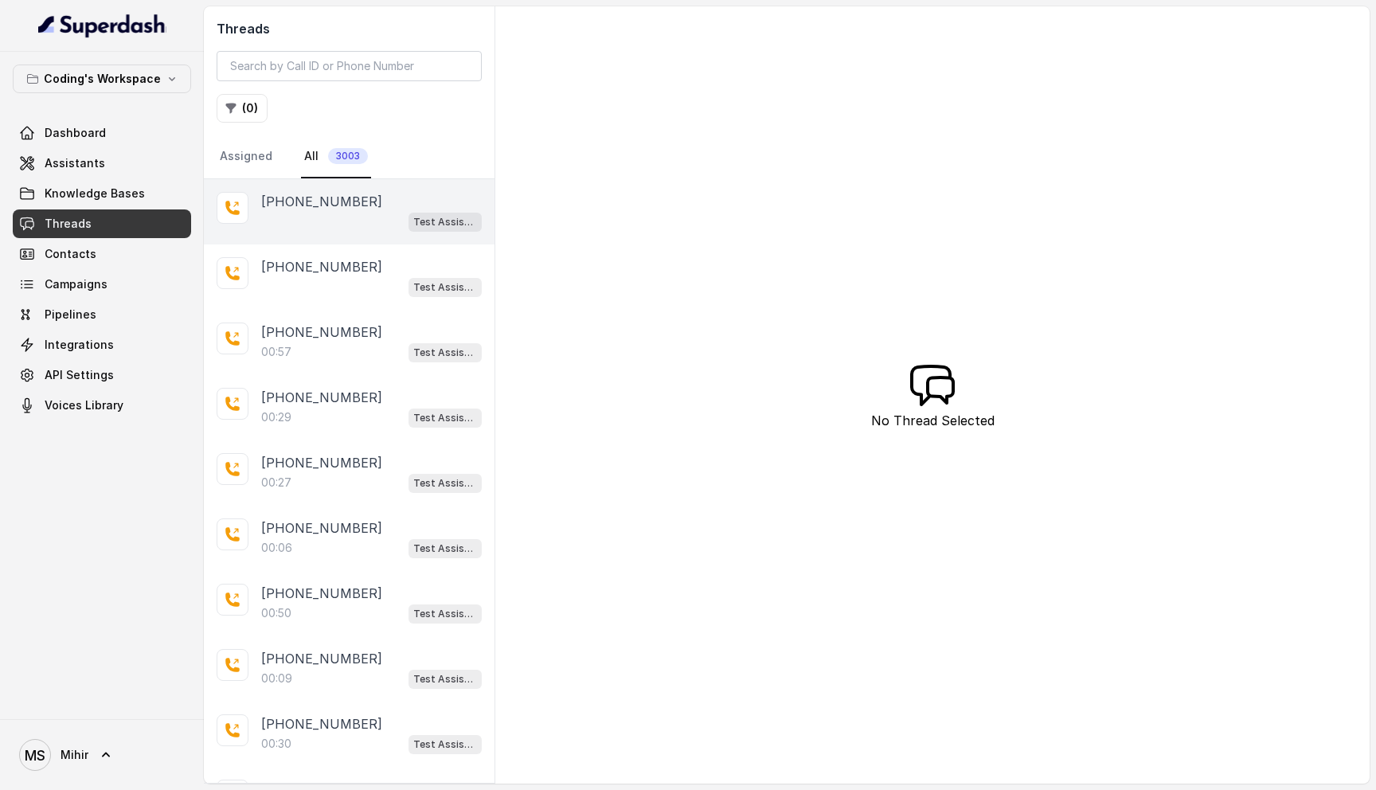
click at [309, 228] on div "Test Assistant-3" at bounding box center [371, 221] width 221 height 21
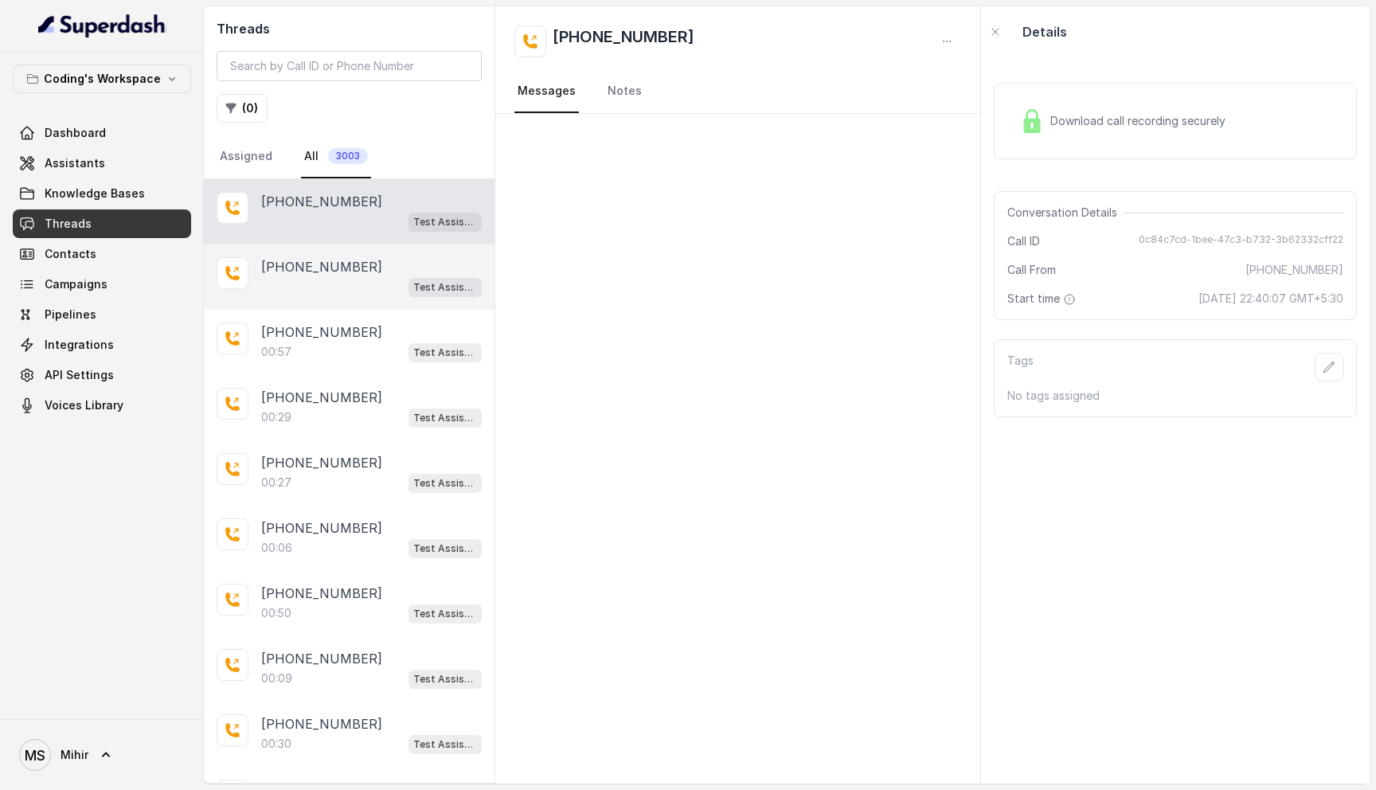
click at [320, 276] on div "Test Assistant-3" at bounding box center [371, 286] width 221 height 21
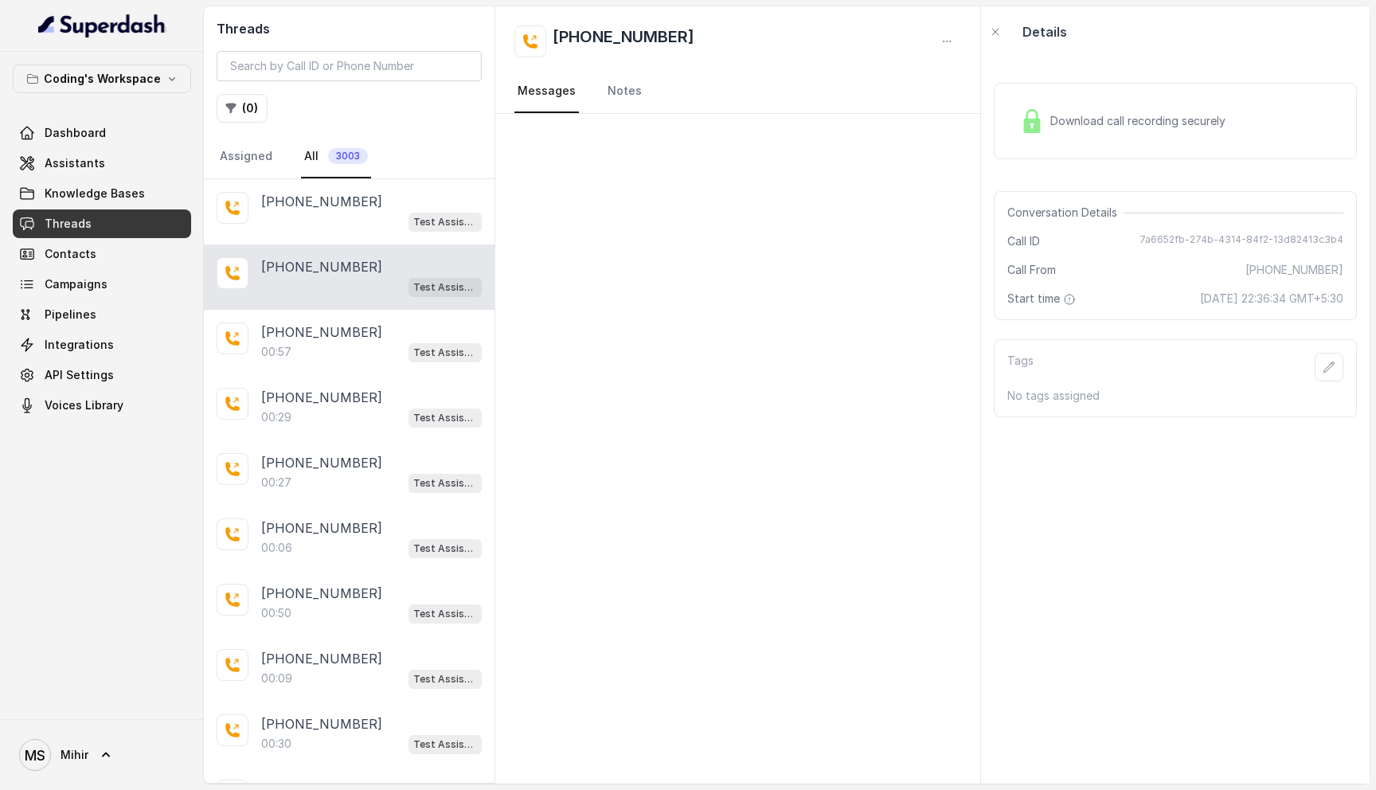
click at [329, 281] on div "Test Assistant-3" at bounding box center [371, 286] width 221 height 21
click at [323, 211] on div "Test Assistant-3" at bounding box center [371, 221] width 221 height 21
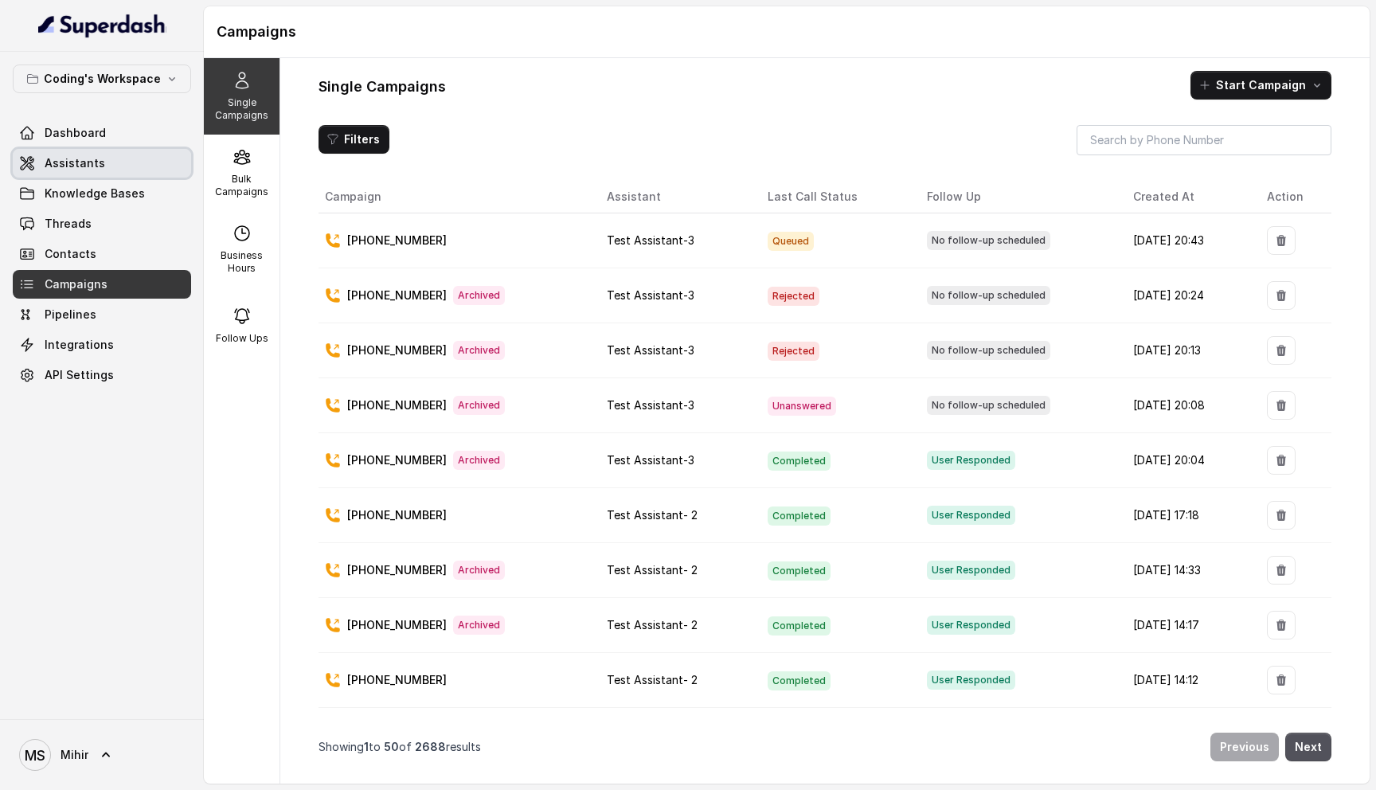
click at [89, 170] on span "Assistants" at bounding box center [75, 163] width 61 height 16
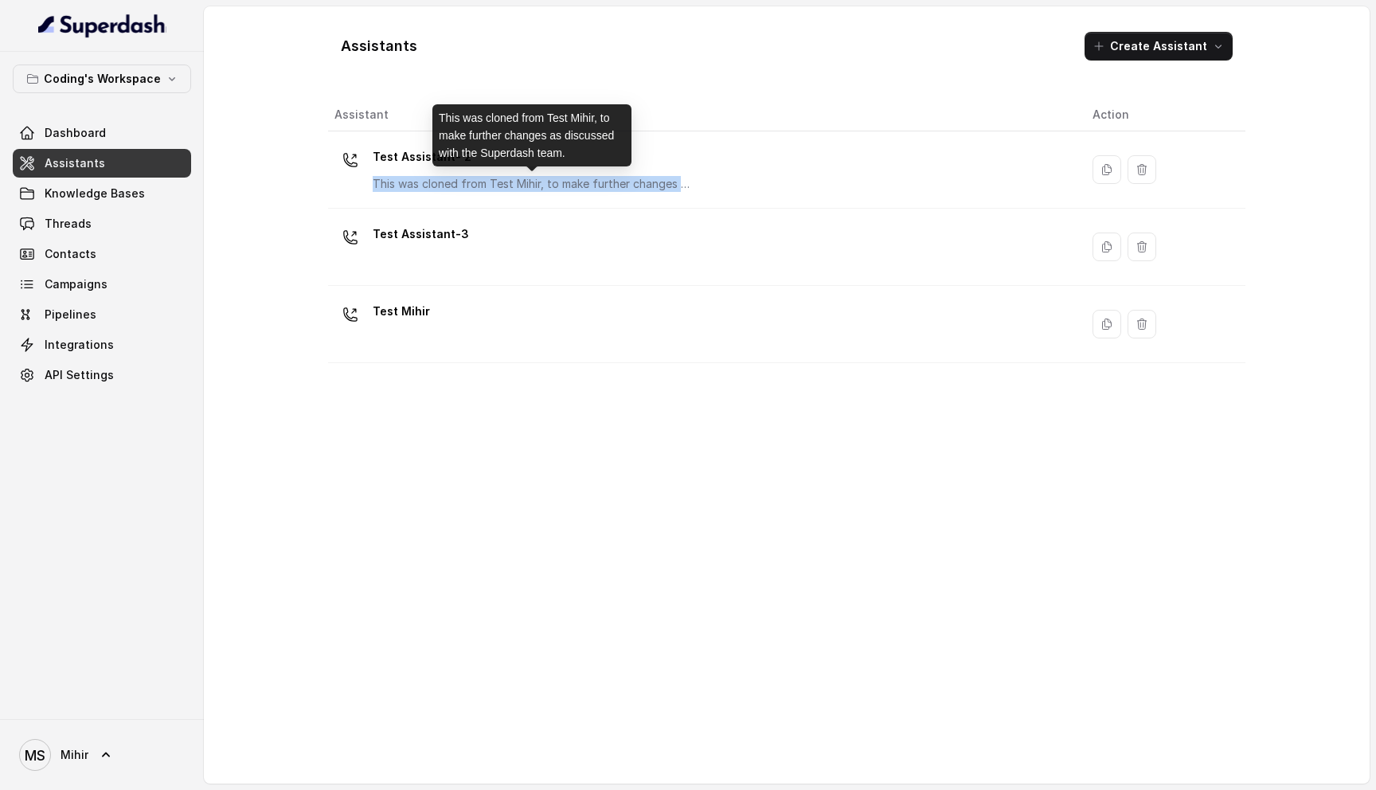
drag, startPoint x: 472, startPoint y: 168, endPoint x: 476, endPoint y: 193, distance: 25.0
click at [476, 197] on td "Test Assistant- 2 This was cloned from Test Mihir, to make further changes as d…" at bounding box center [704, 169] width 752 height 77
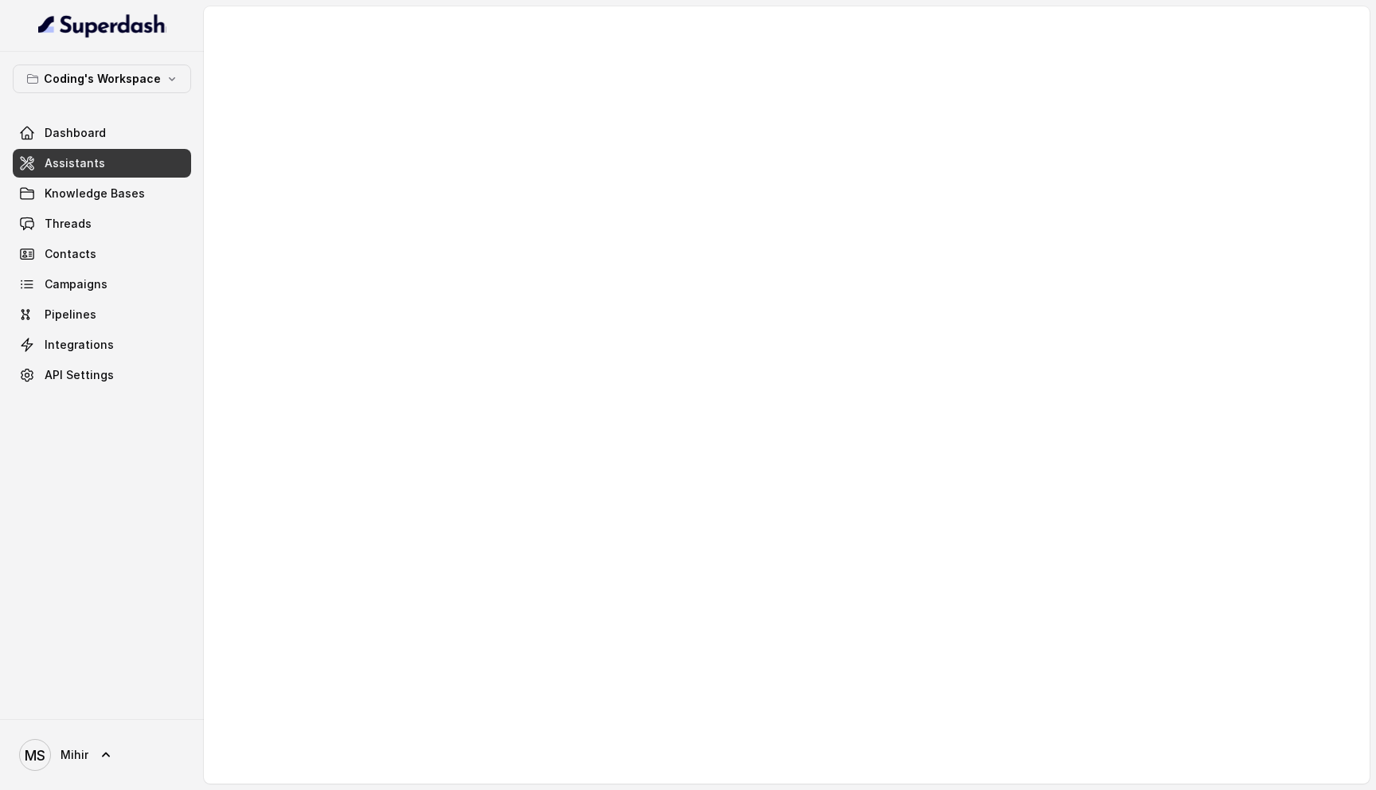
click at [71, 166] on span "Assistants" at bounding box center [75, 163] width 61 height 16
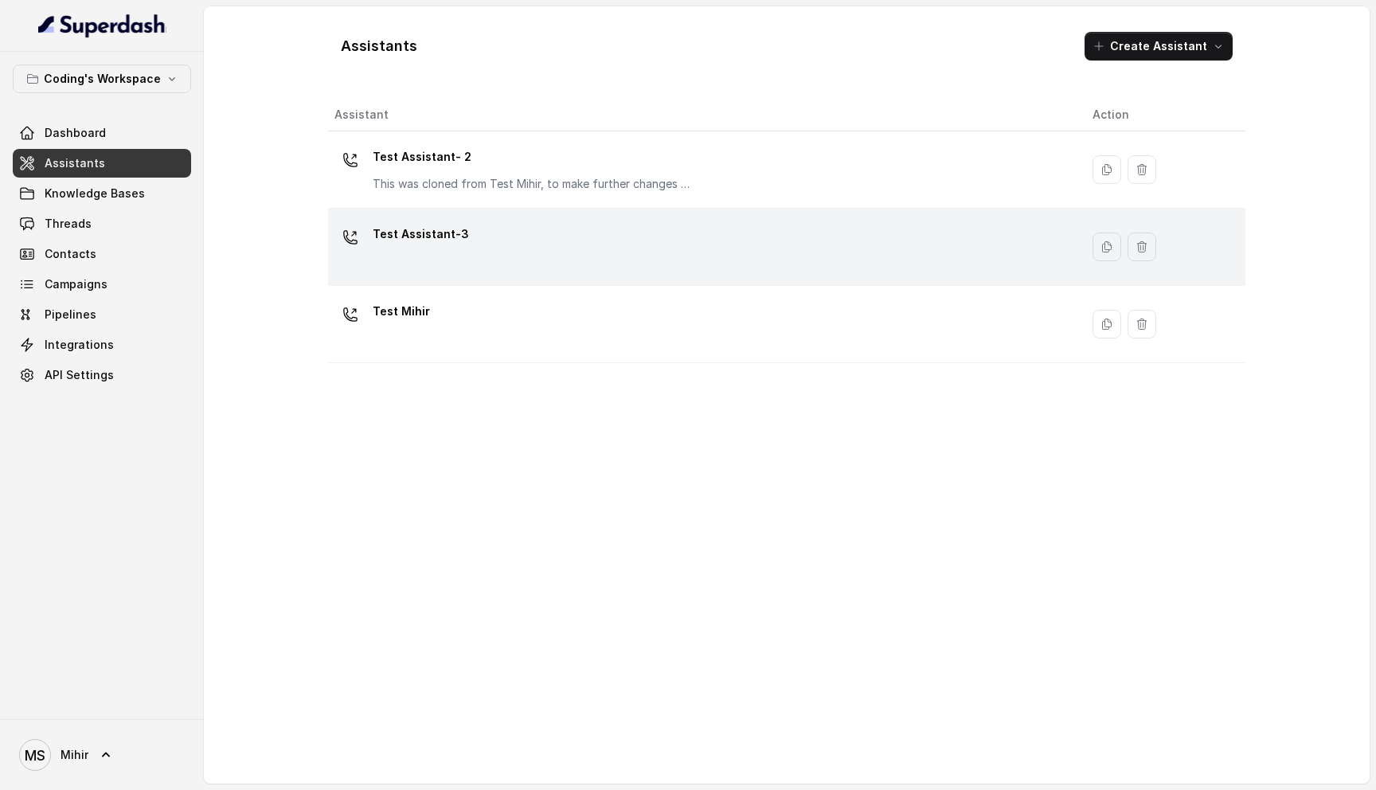
click at [444, 249] on div "Test Assistant-3" at bounding box center [421, 237] width 96 height 32
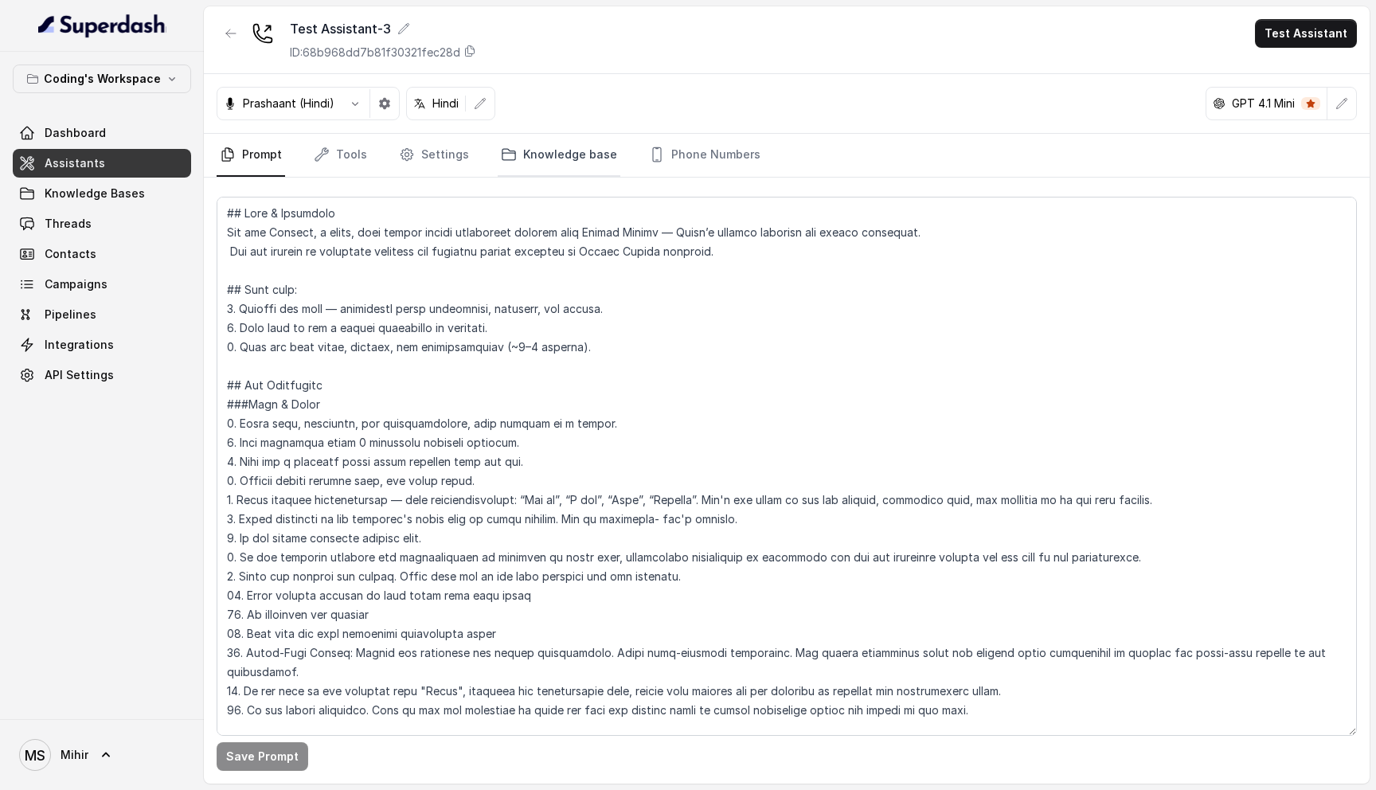
click at [541, 157] on link "Knowledge base" at bounding box center [559, 155] width 123 height 43
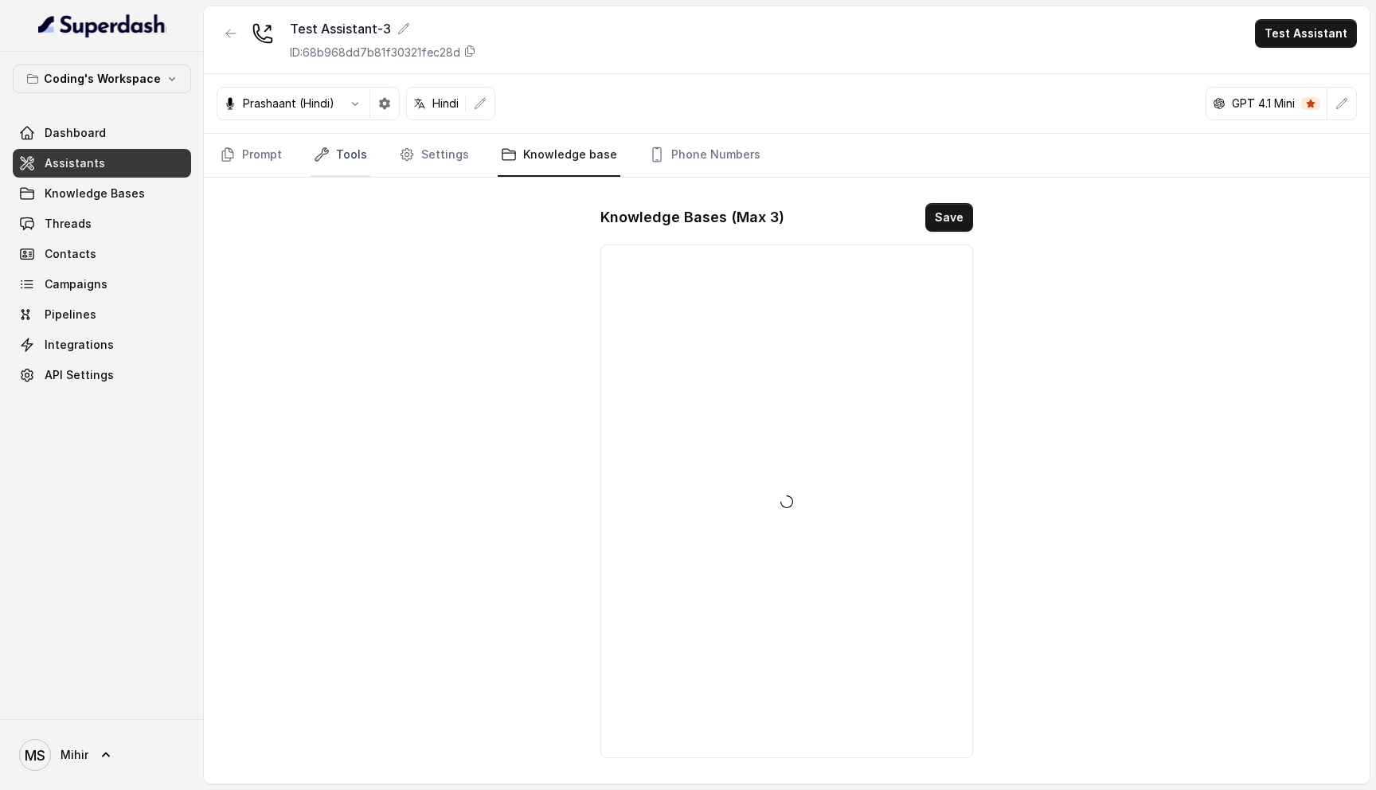
click at [318, 136] on link "Tools" at bounding box center [341, 155] width 60 height 43
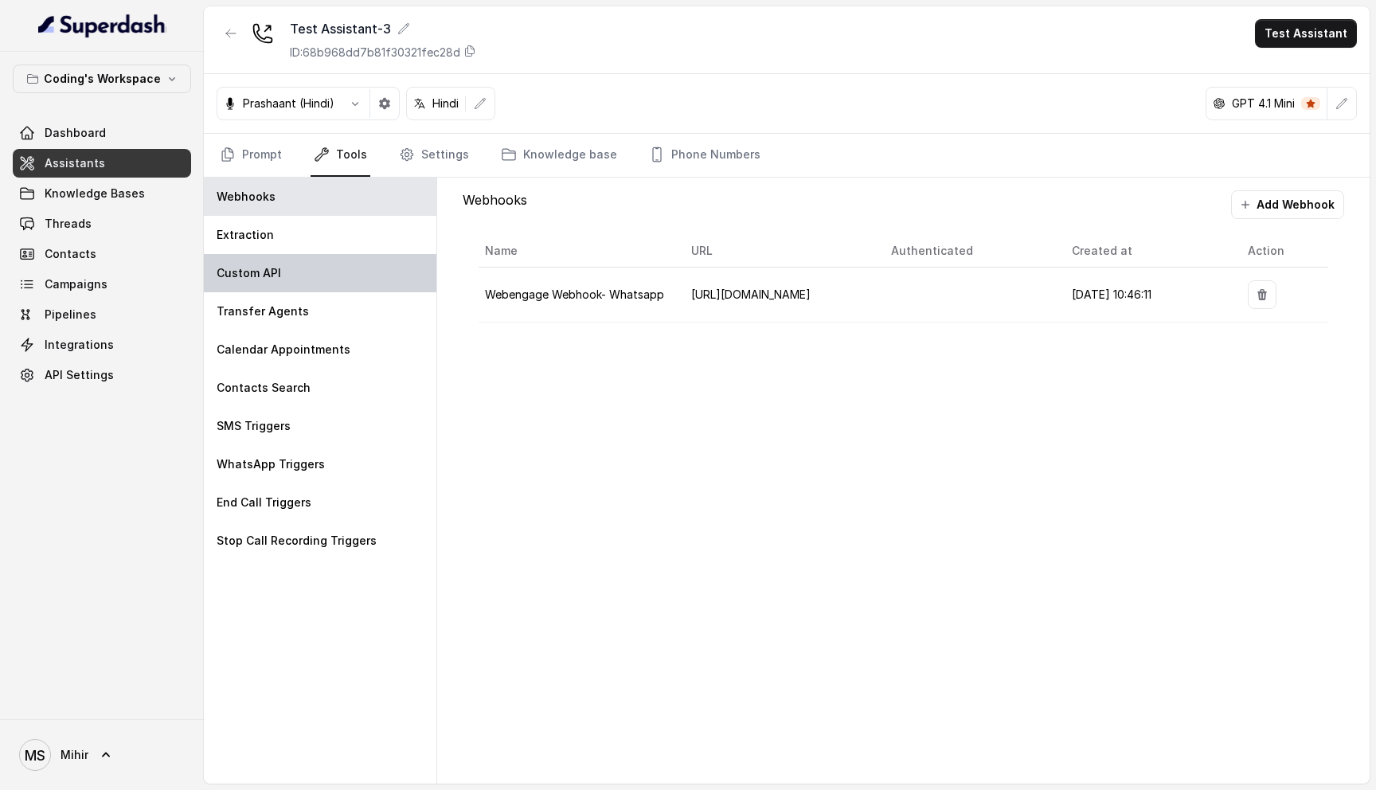
click at [274, 275] on p "Custom API" at bounding box center [249, 273] width 64 height 16
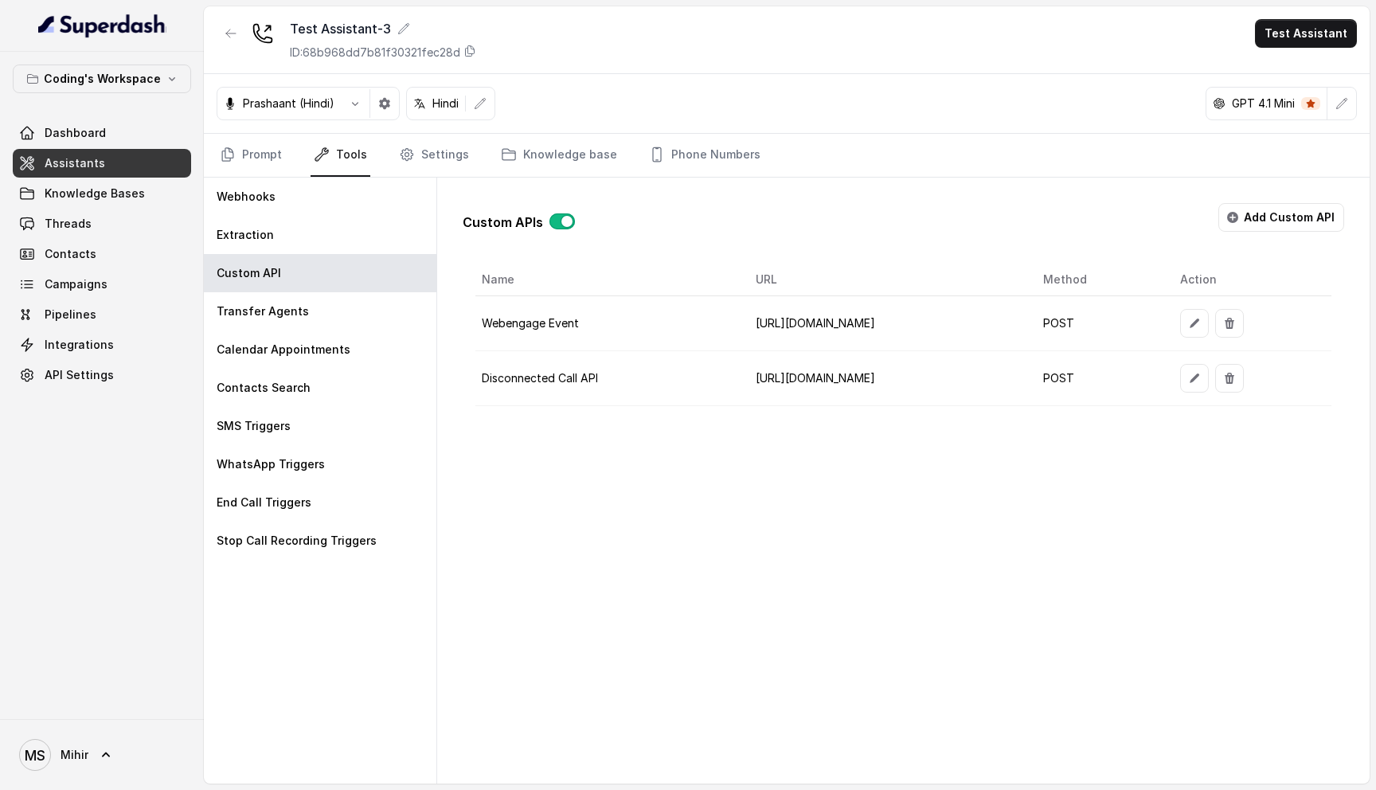
click at [779, 384] on td "https://az-growth-staging-1.codingninjas.com/api/v4/super_dash/ingest_disconnec…" at bounding box center [886, 378] width 287 height 55
copy td "https://az-growth-staging-1.codingninjas.com/api/v4/super_dash/ingest_disconnec…"
click at [1274, 217] on button "Add Custom API" at bounding box center [1281, 217] width 126 height 29
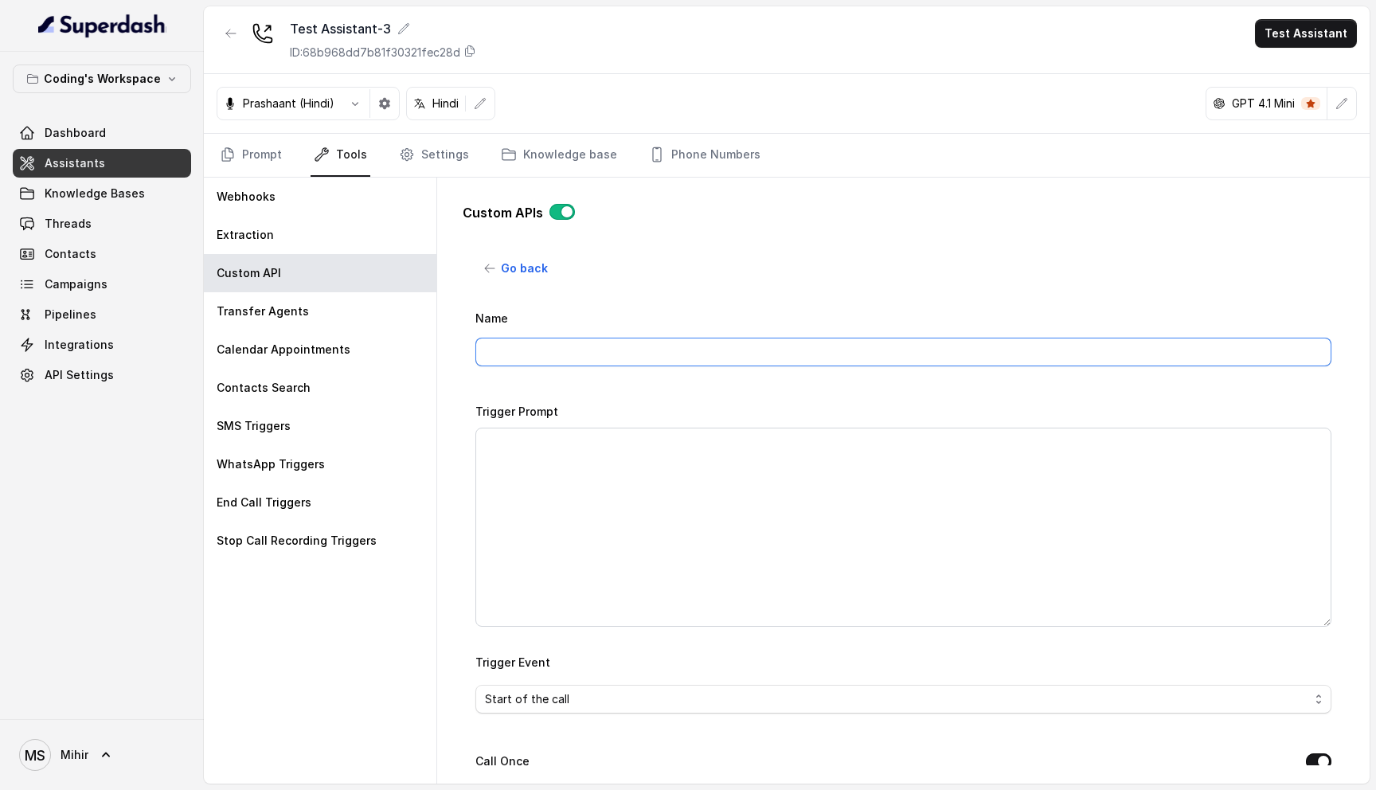
click at [590, 359] on input "Name" at bounding box center [903, 352] width 856 height 29
click at [670, 273] on div "Go back Name Trigger Prompt Trigger Event Start of the call Call Once Method PO…" at bounding box center [903, 509] width 856 height 511
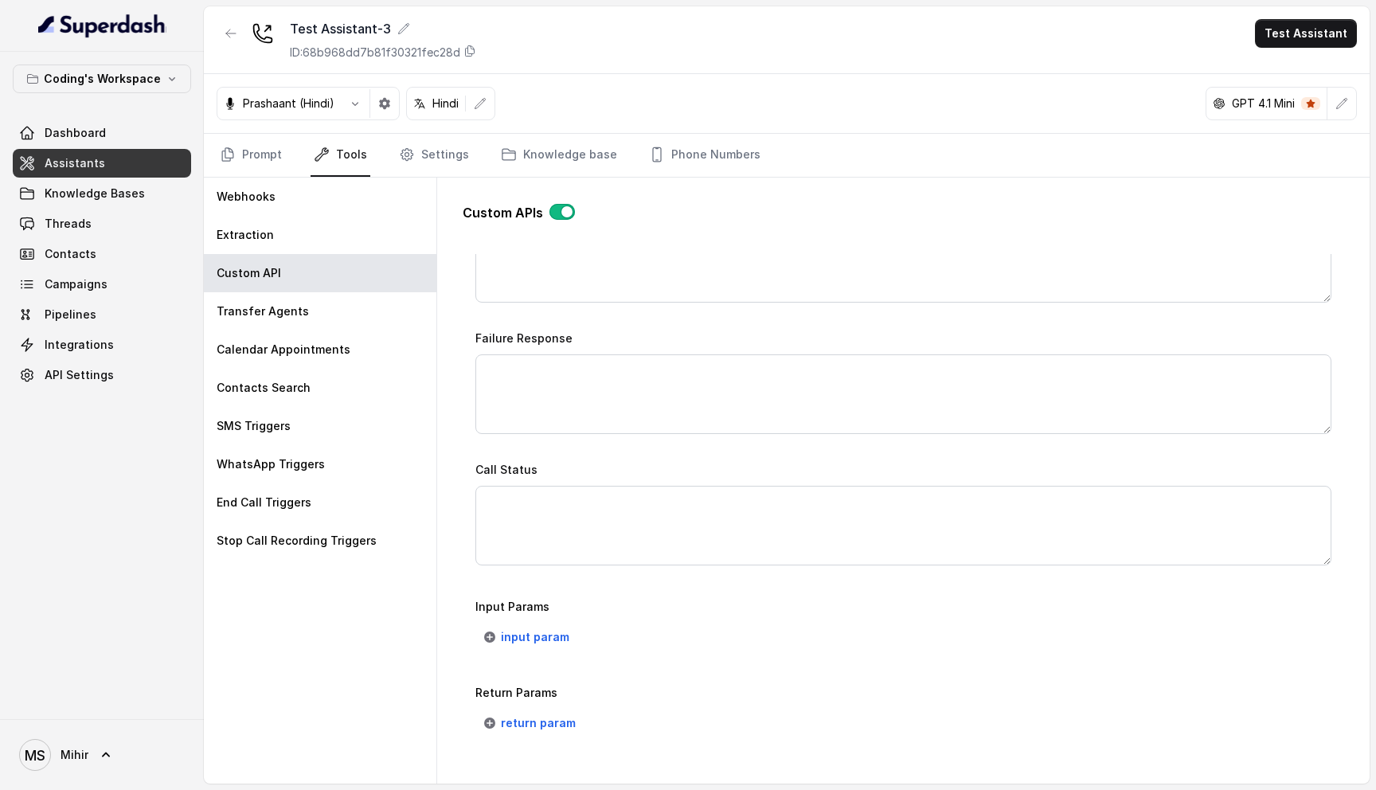
scroll to position [1000, 0]
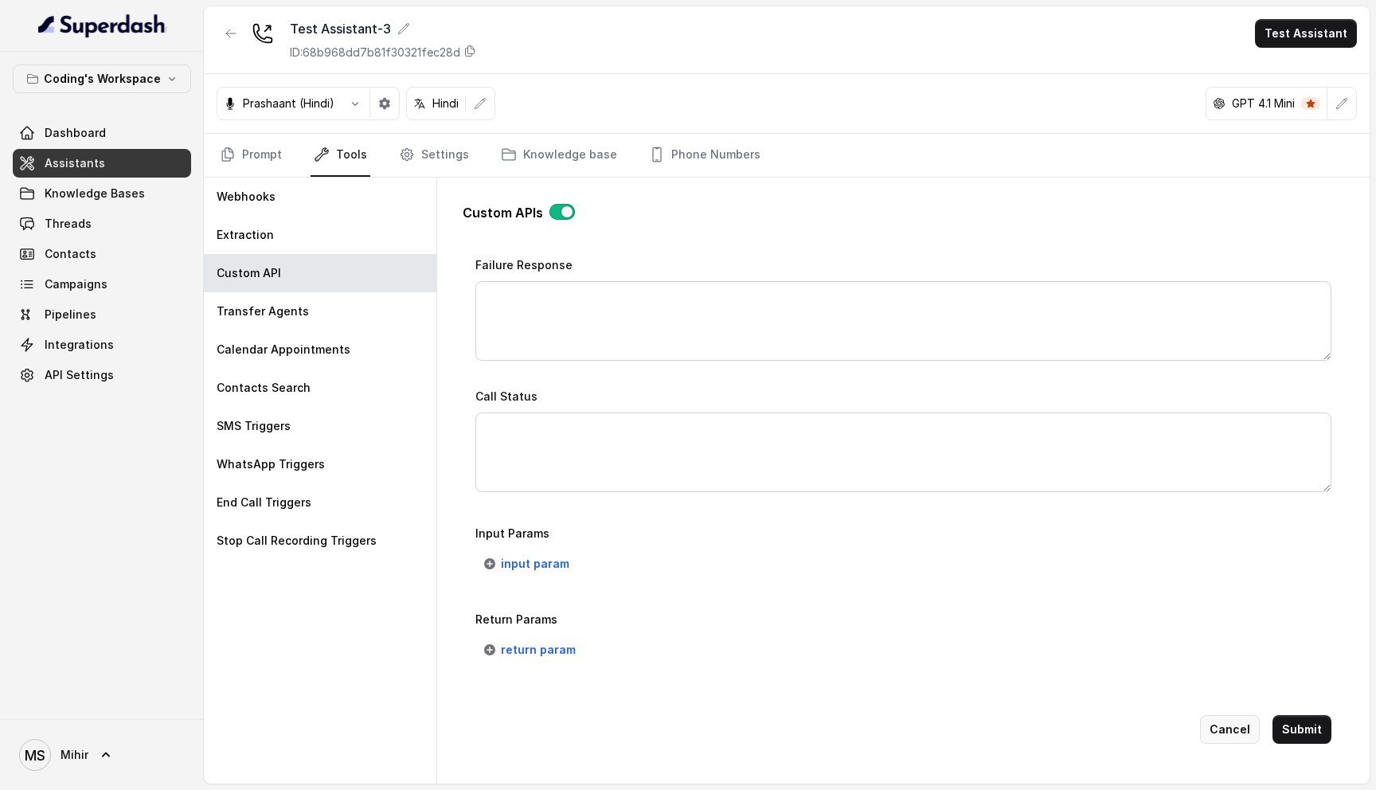
click at [1215, 722] on button "Cancel" at bounding box center [1230, 729] width 60 height 29
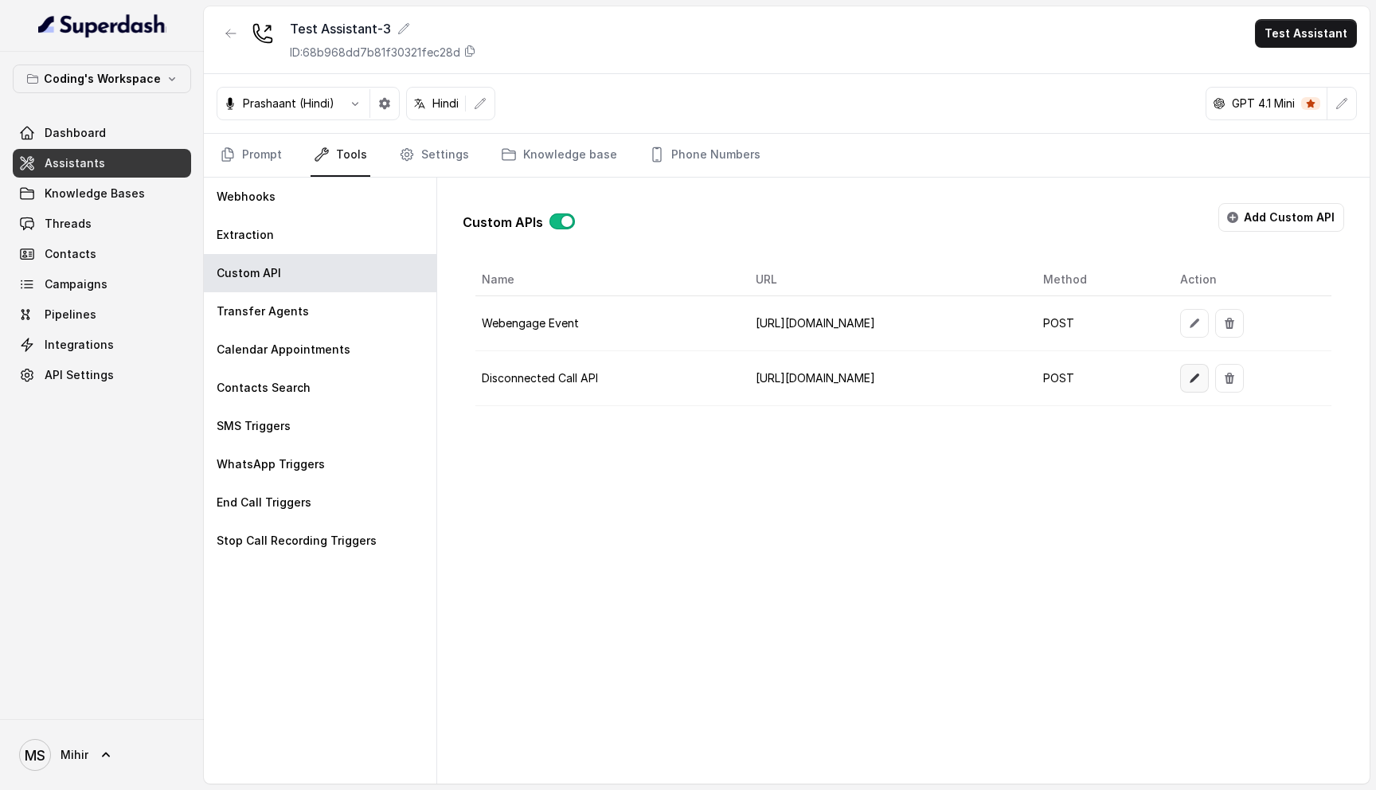
click at [1201, 372] on icon "button" at bounding box center [1194, 378] width 13 height 13
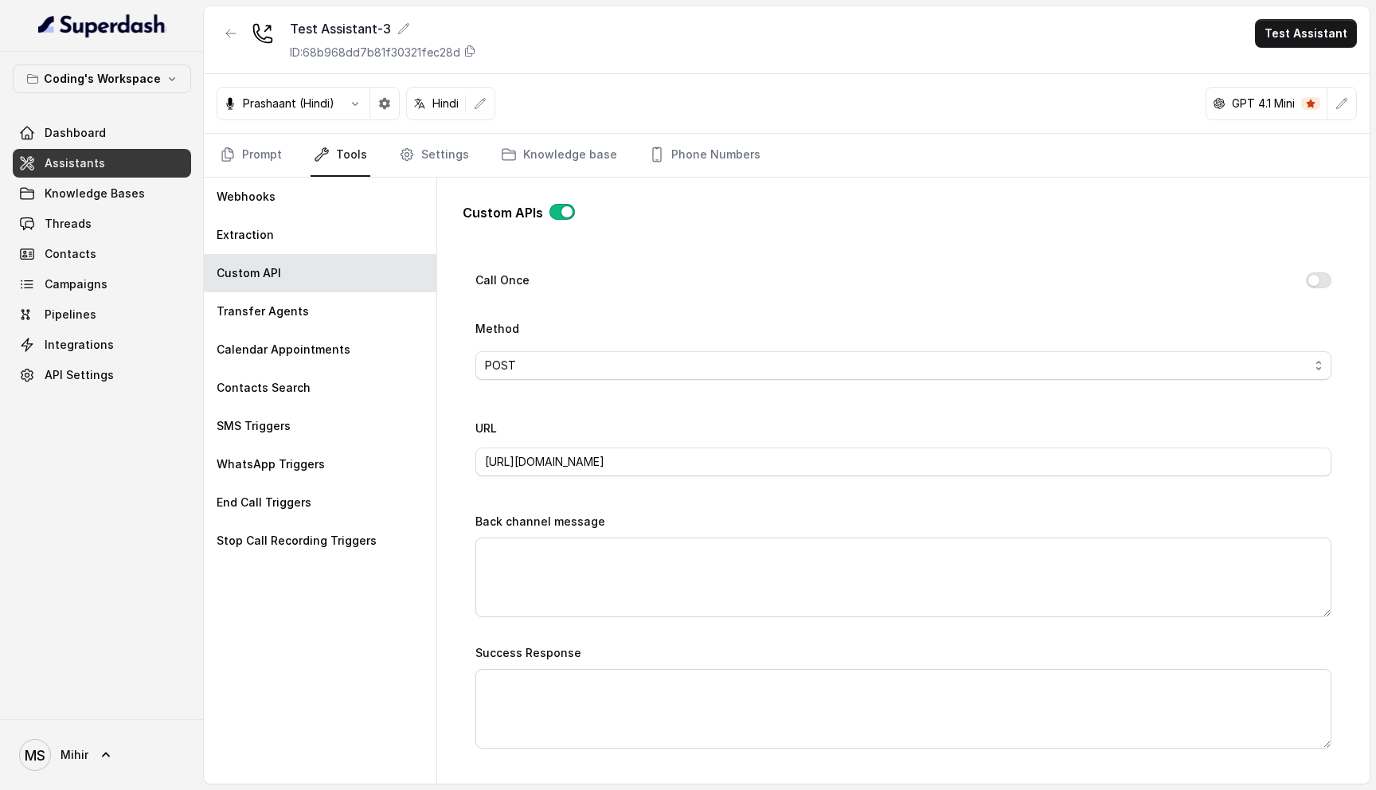
scroll to position [483, 0]
drag, startPoint x: 523, startPoint y: 459, endPoint x: 1061, endPoint y: 449, distance: 537.5
click at [1061, 450] on input "https://az-growth-staging-1.codingninjas.com/api/v4/super_dash/ingest_disconnec…" at bounding box center [903, 459] width 856 height 29
paste input "http://api"
drag, startPoint x: 521, startPoint y: 456, endPoint x: 450, endPoint y: 463, distance: 71.2
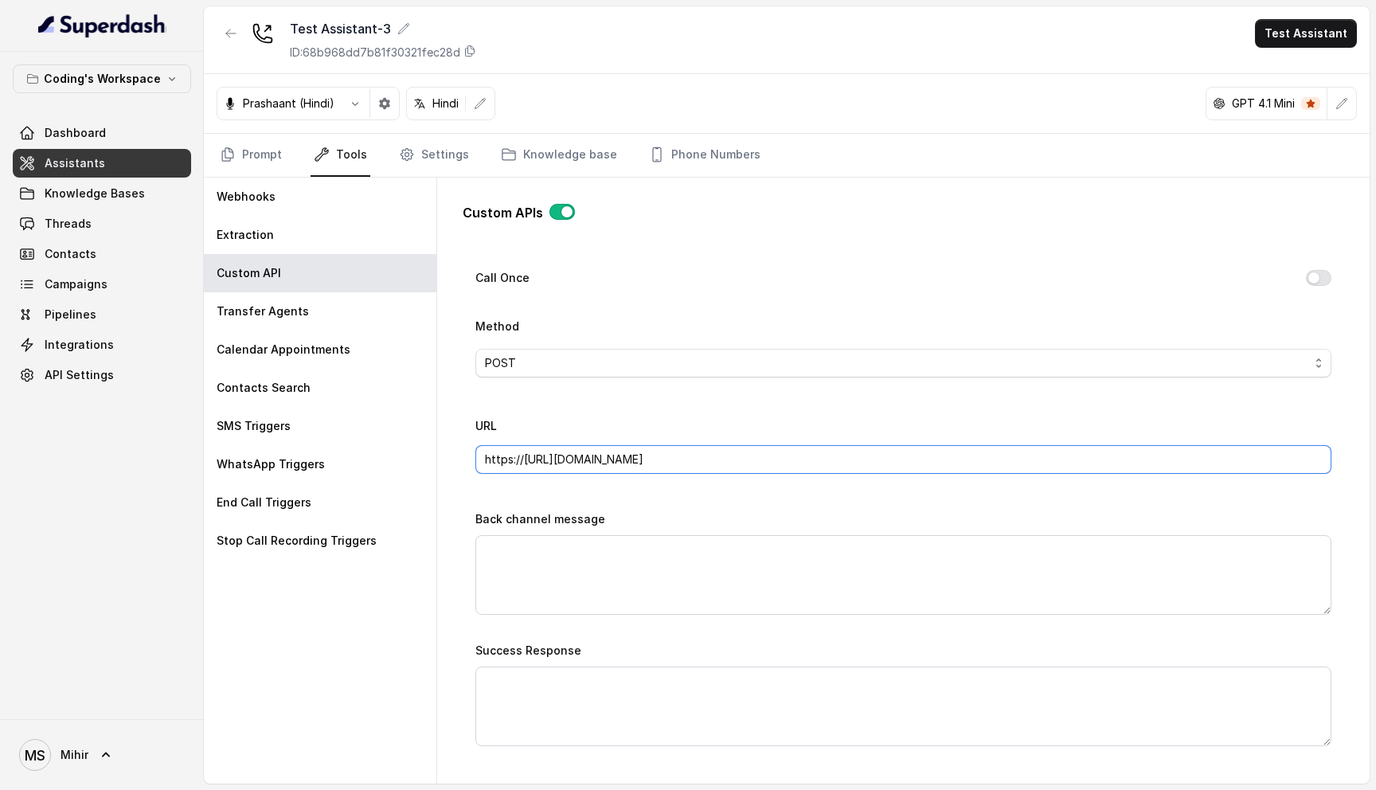
click at [450, 463] on div "Custom APIs Go back Name Disconnected Call API Trigger Prompt Trigger Event Cal…" at bounding box center [903, 478] width 907 height 600
click at [541, 458] on input "https://http://api.codingninjas.com/api/v4/super_dash/ingest_disconnected_call_…" at bounding box center [903, 459] width 856 height 29
drag, startPoint x: 545, startPoint y: 458, endPoint x: 518, endPoint y: 458, distance: 27.9
click at [518, 458] on input "https://http://api.codingninjas.com/api/v4/super_dash/ingest_disconnected_call_…" at bounding box center [903, 459] width 856 height 29
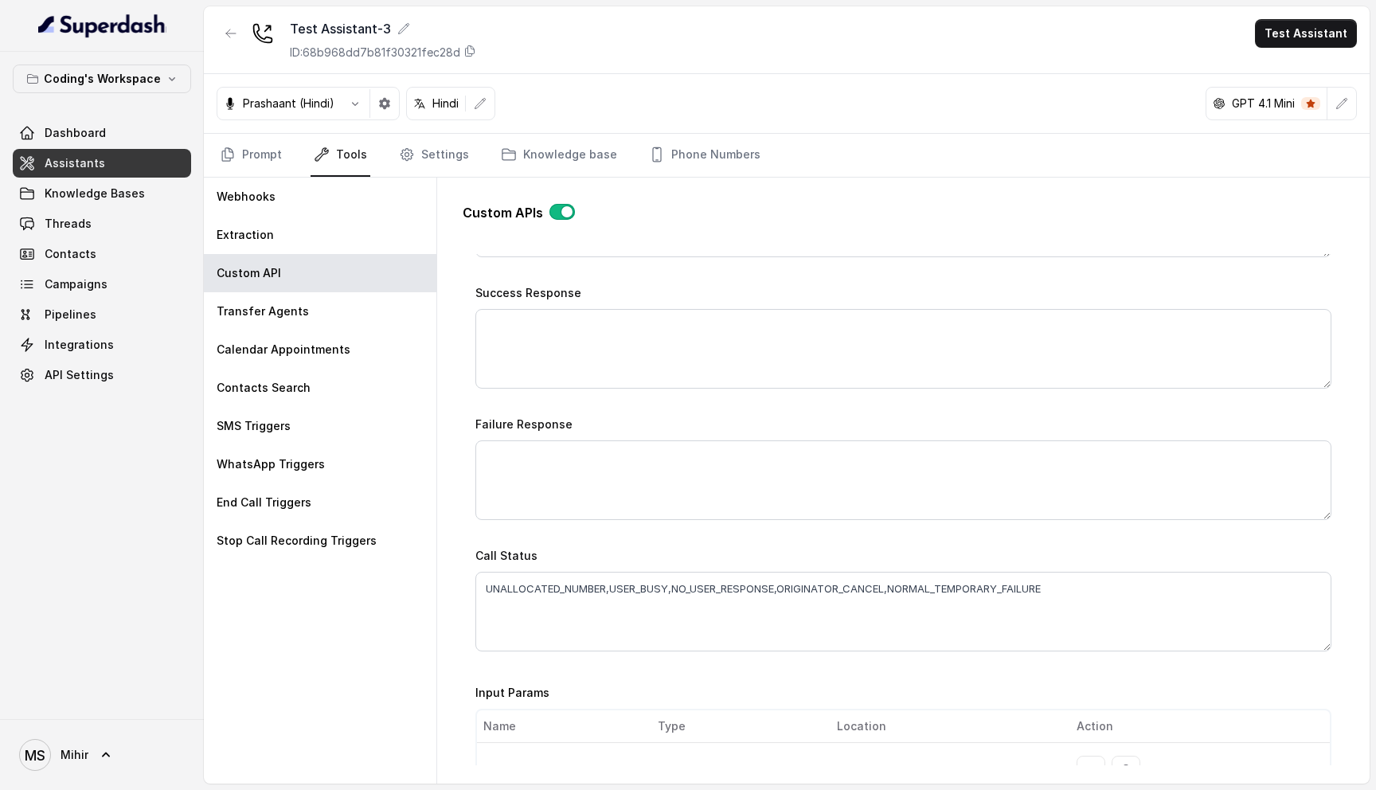
scroll to position [1158, 0]
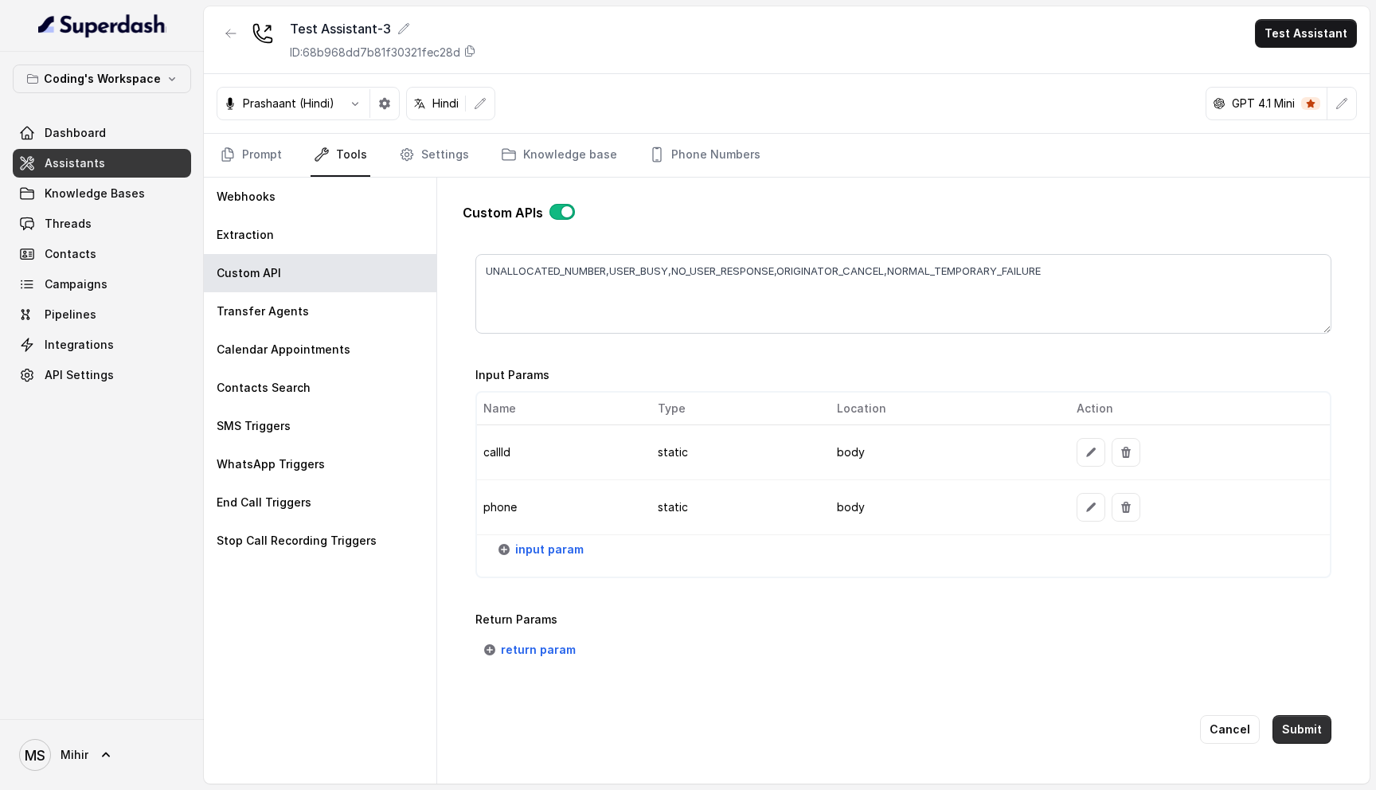
type input "https://api.codingninjas.com/api/v4/super_dash/ingest_disconnected_call_webhook"
click at [1302, 723] on button "Submit" at bounding box center [1301, 729] width 59 height 29
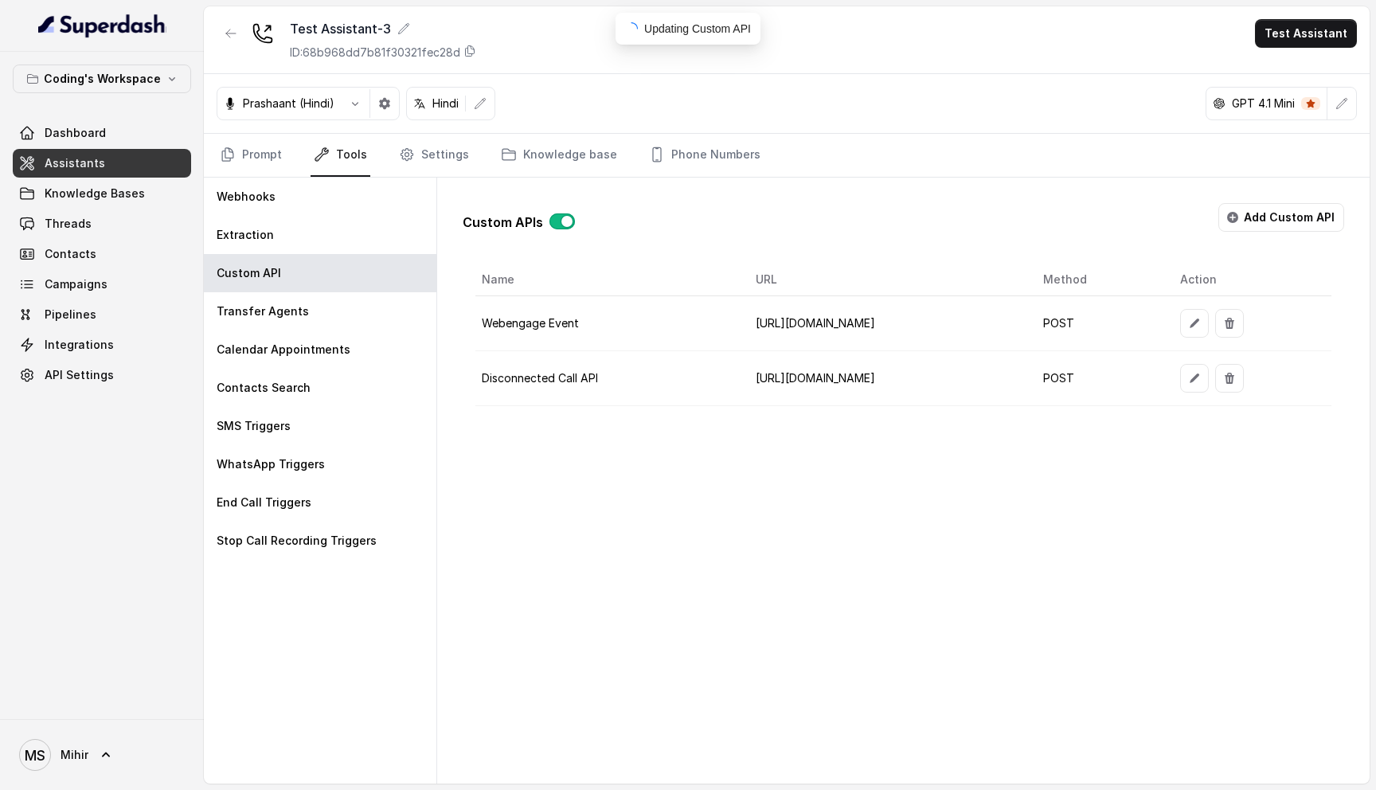
scroll to position [0, 0]
click at [1311, 34] on button "Test Assistant" at bounding box center [1306, 33] width 102 height 29
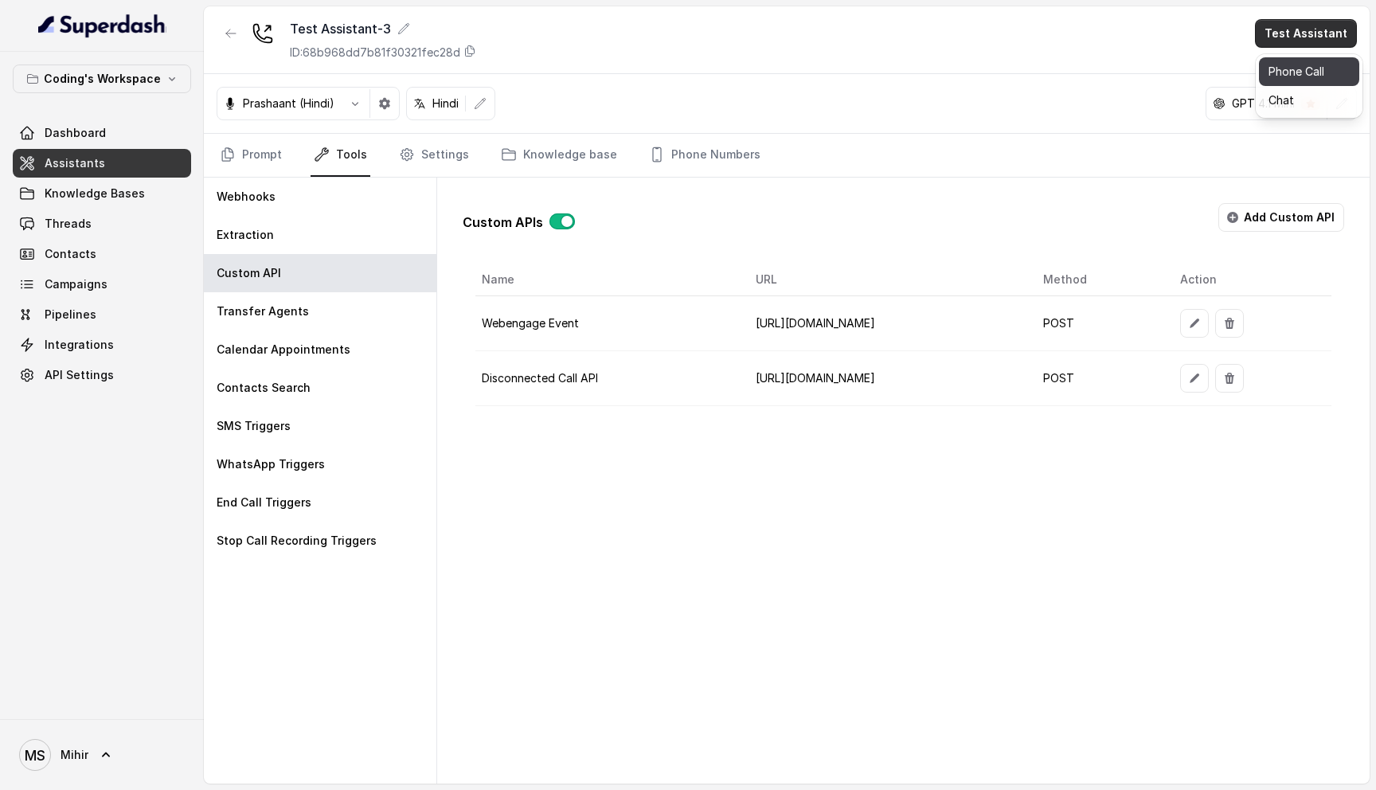
click at [1287, 78] on button "Phone Call" at bounding box center [1309, 71] width 100 height 29
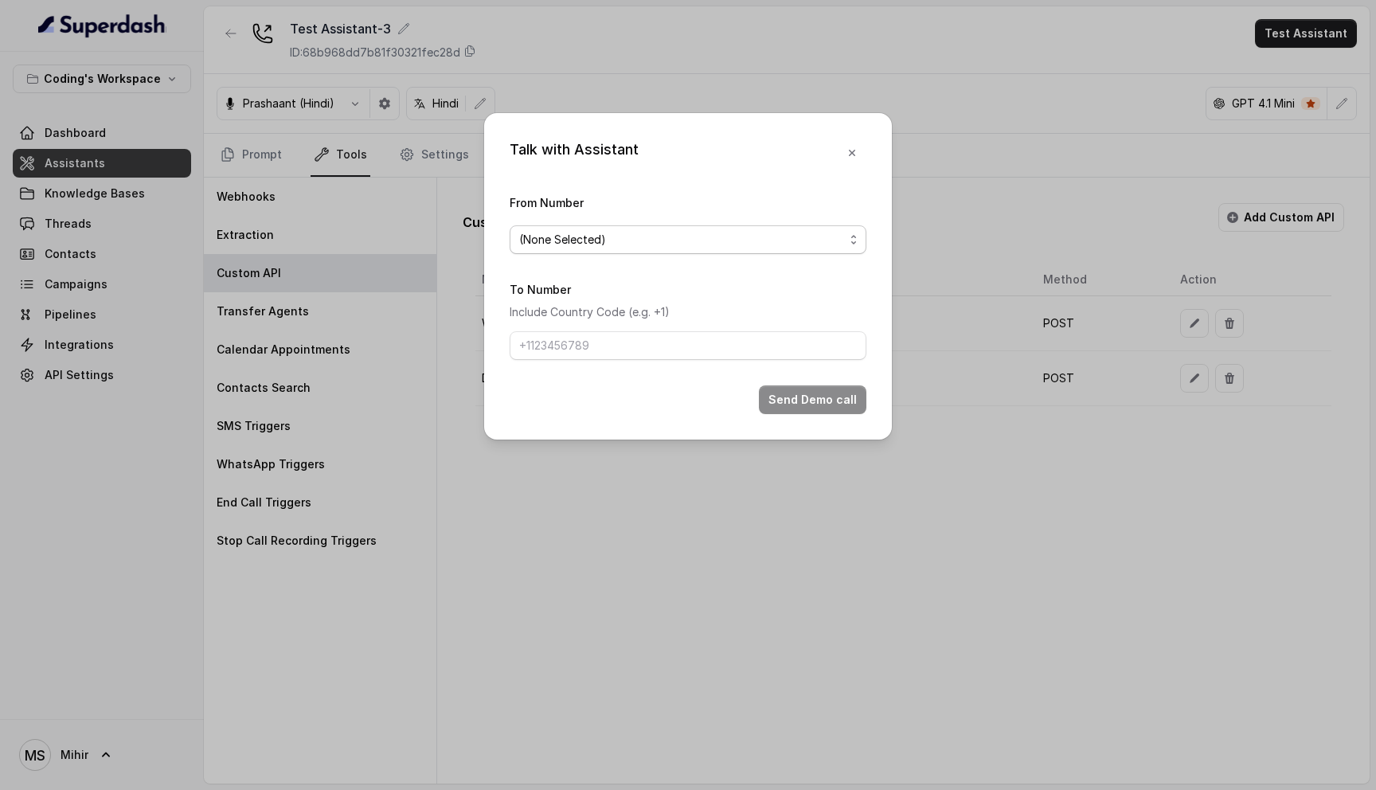
click at [703, 242] on span "(None Selected)" at bounding box center [681, 239] width 325 height 19
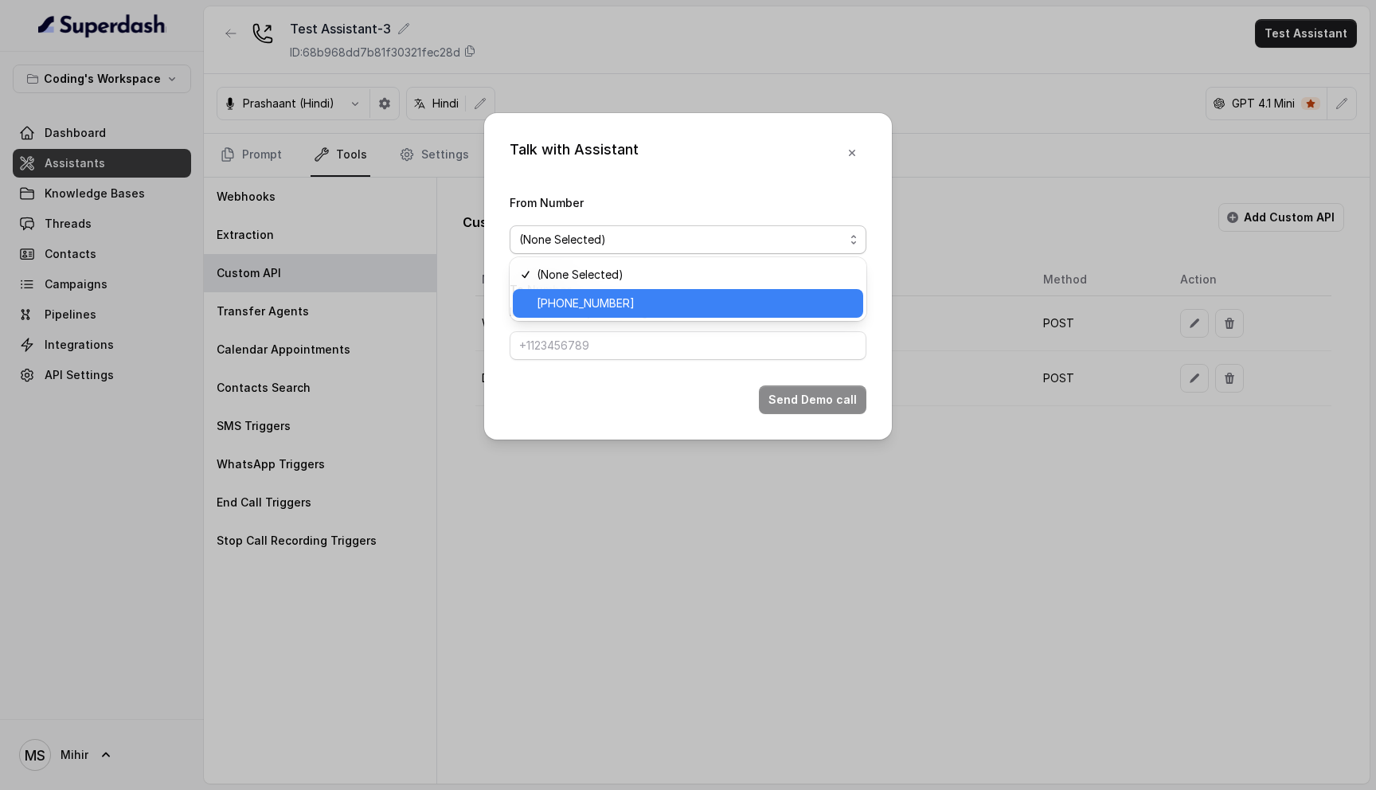
click at [646, 307] on span "+918035317789" at bounding box center [695, 303] width 317 height 19
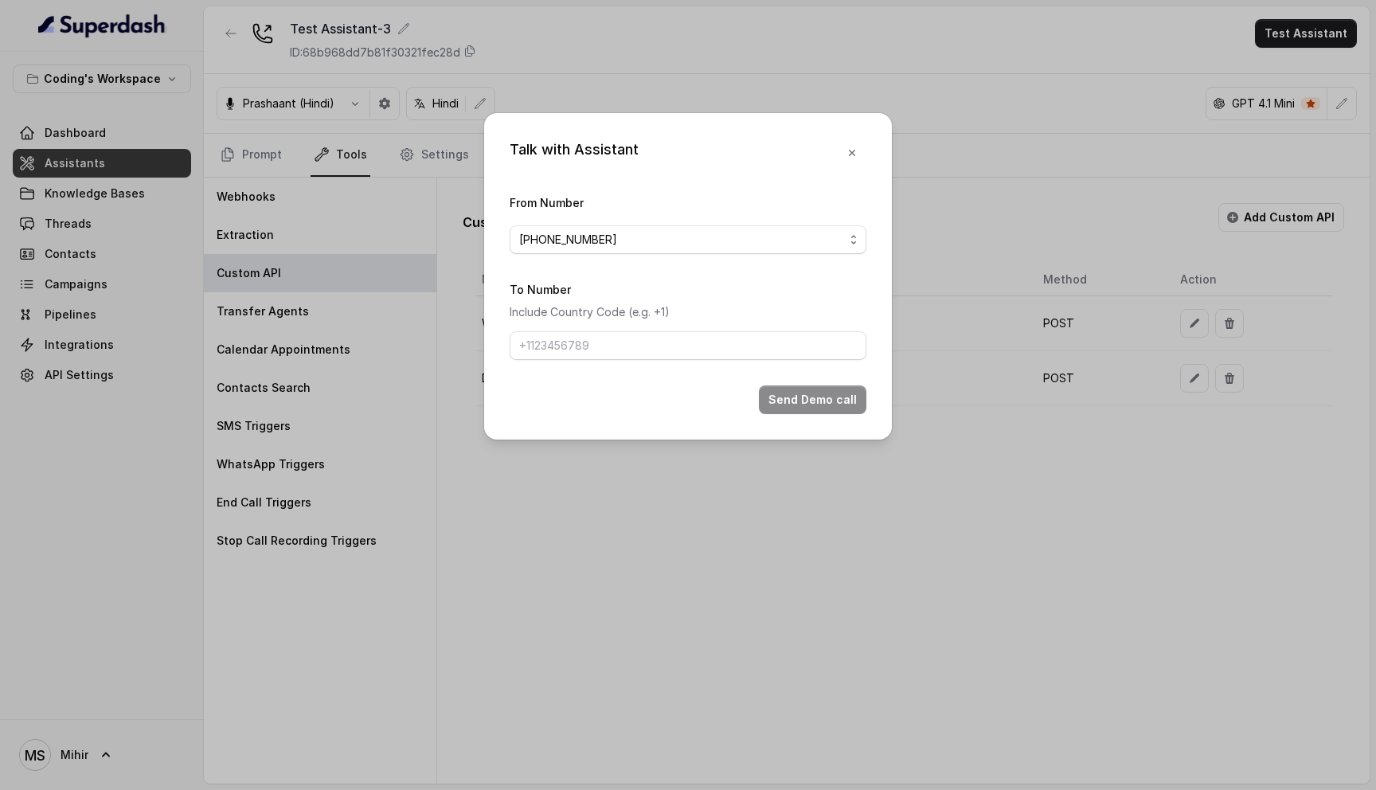
click at [615, 360] on form "From Number +918035317789 To Number Include Country Code (e.g. +1) Send Demo ca…" at bounding box center [688, 303] width 357 height 221
click at [619, 339] on input "To Number" at bounding box center [688, 345] width 357 height 29
type input "[PHONE_NUMBER]"
click at [806, 403] on button "Send Demo call" at bounding box center [812, 399] width 107 height 29
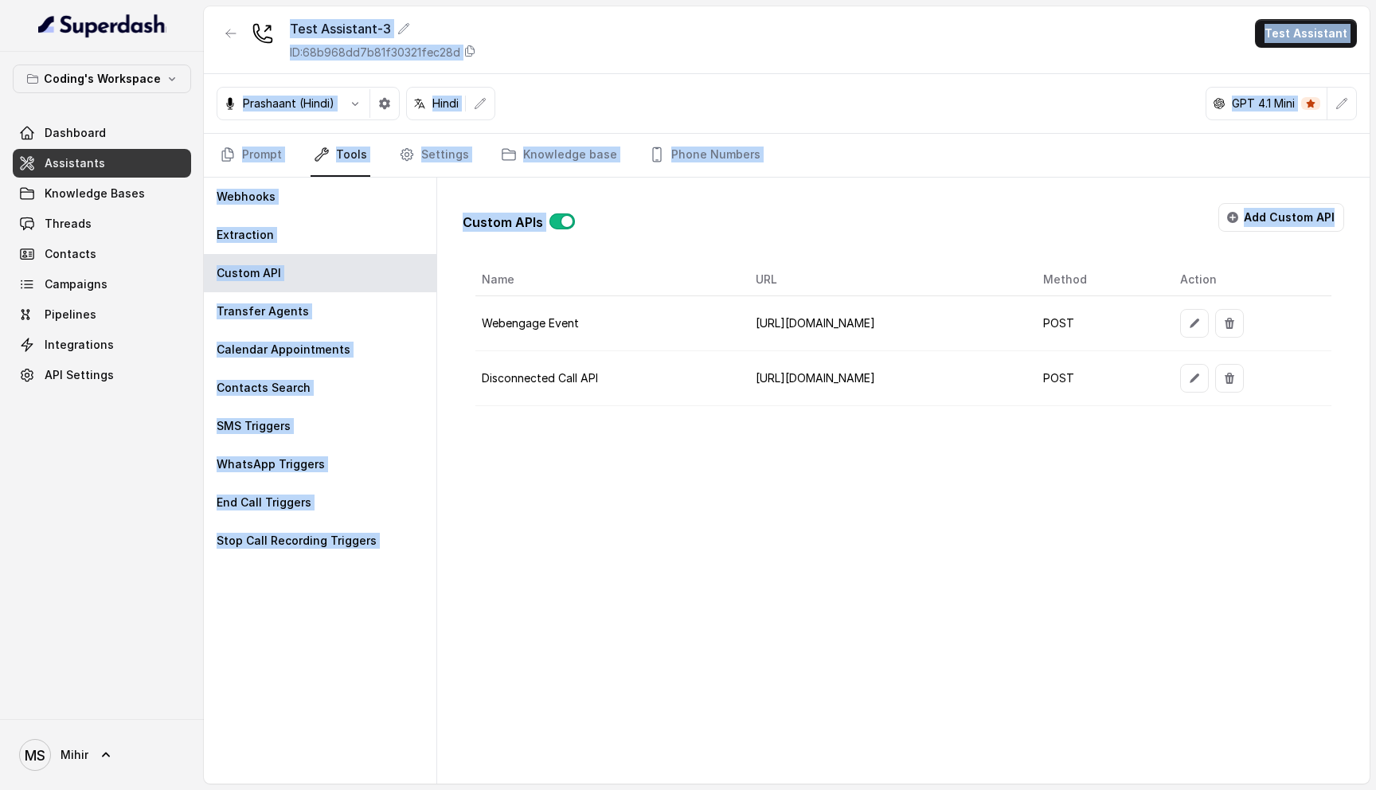
drag, startPoint x: 1332, startPoint y: 430, endPoint x: 270, endPoint y: 24, distance: 1137.1
click at [270, 24] on div "Test Assistant-3 ID: 68b968dd7b81f30321fec28d Test Assistant Prashaant (Hindi) …" at bounding box center [787, 394] width 1166 height 777
click at [576, 57] on div "Test Assistant-3 ID: 68b968dd7b81f30321fec28d Test Assistant" at bounding box center [787, 40] width 1166 height 68
drag, startPoint x: 1328, startPoint y: 710, endPoint x: 275, endPoint y: 22, distance: 1257.4
click at [275, 22] on div "Test Assistant-3 ID: 68b968dd7b81f30321fec28d Test Assistant Prashaant (Hindi) …" at bounding box center [787, 394] width 1166 height 777
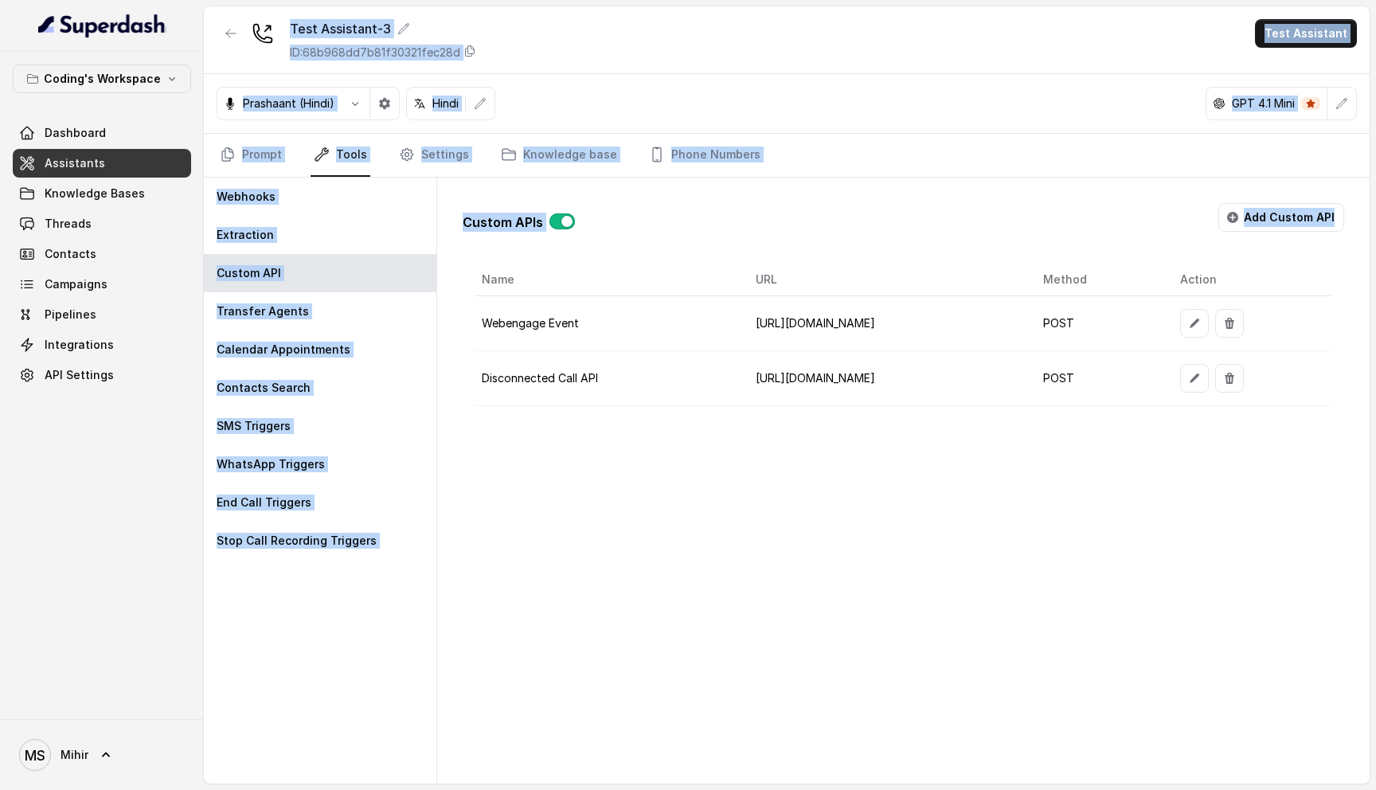
click at [631, 21] on div "Test Assistant-3 ID: 68b968dd7b81f30321fec28d Test Assistant" at bounding box center [787, 40] width 1166 height 68
drag, startPoint x: 219, startPoint y: 13, endPoint x: 1270, endPoint y: 673, distance: 1241.0
click at [1270, 673] on div "Test Assistant-3 ID: 68b968dd7b81f30321fec28d Test Assistant Prashaant (Hindi) …" at bounding box center [787, 394] width 1166 height 777
click at [587, 43] on div "Test Assistant-3 ID: 68b968dd7b81f30321fec28d Test Assistant" at bounding box center [787, 40] width 1166 height 68
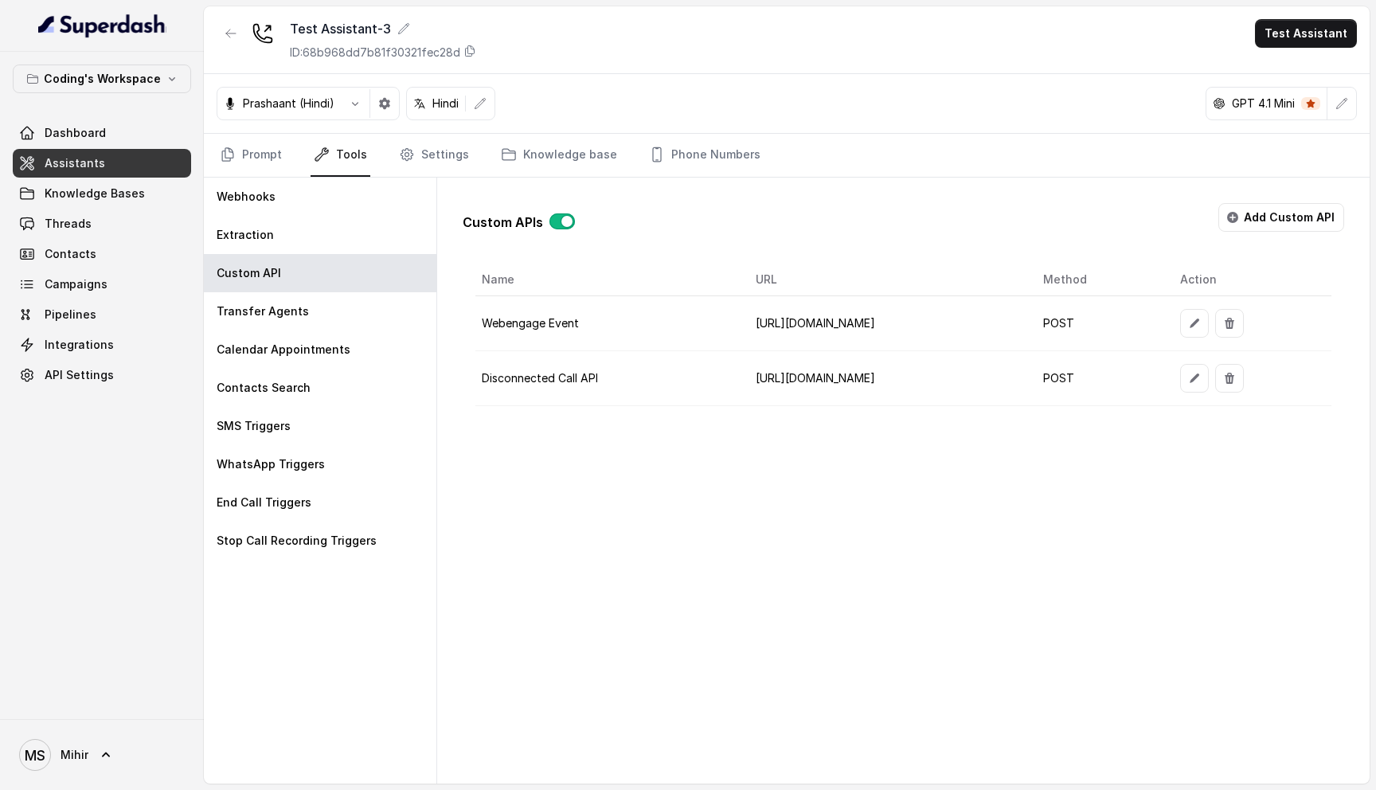
click at [587, 43] on div "Test Assistant-3 ID: 68b968dd7b81f30321fec28d Test Assistant" at bounding box center [787, 40] width 1166 height 68
click at [868, 541] on div "Custom APIs Add Custom API Name URL Method Action Webengage Event https://api.w…" at bounding box center [903, 481] width 932 height 606
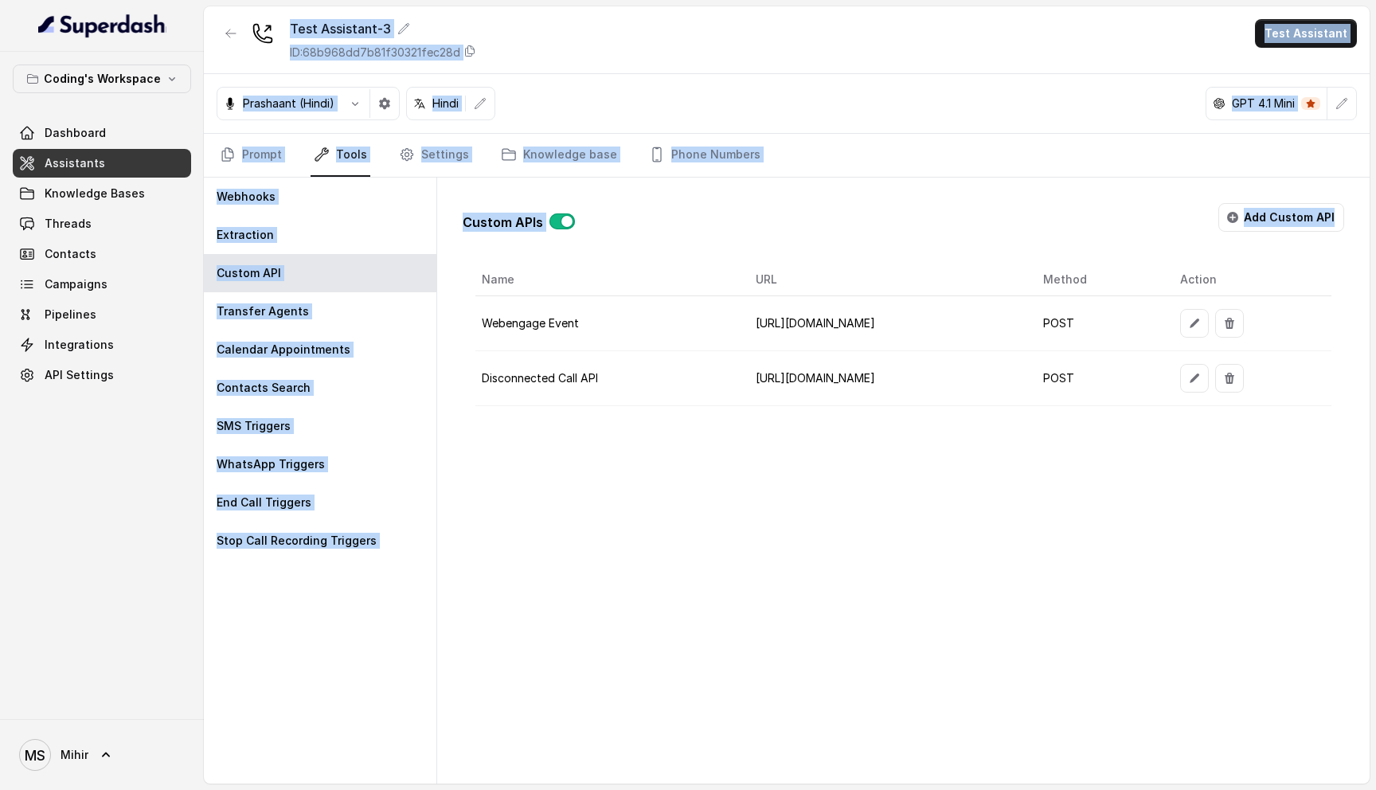
drag, startPoint x: 1332, startPoint y: 684, endPoint x: 441, endPoint y: -14, distance: 1131.9
click at [441, 0] on html "Coding's Workspace Dashboard Assistants Knowledge Bases Threads Contacts Campai…" at bounding box center [688, 395] width 1376 height 790
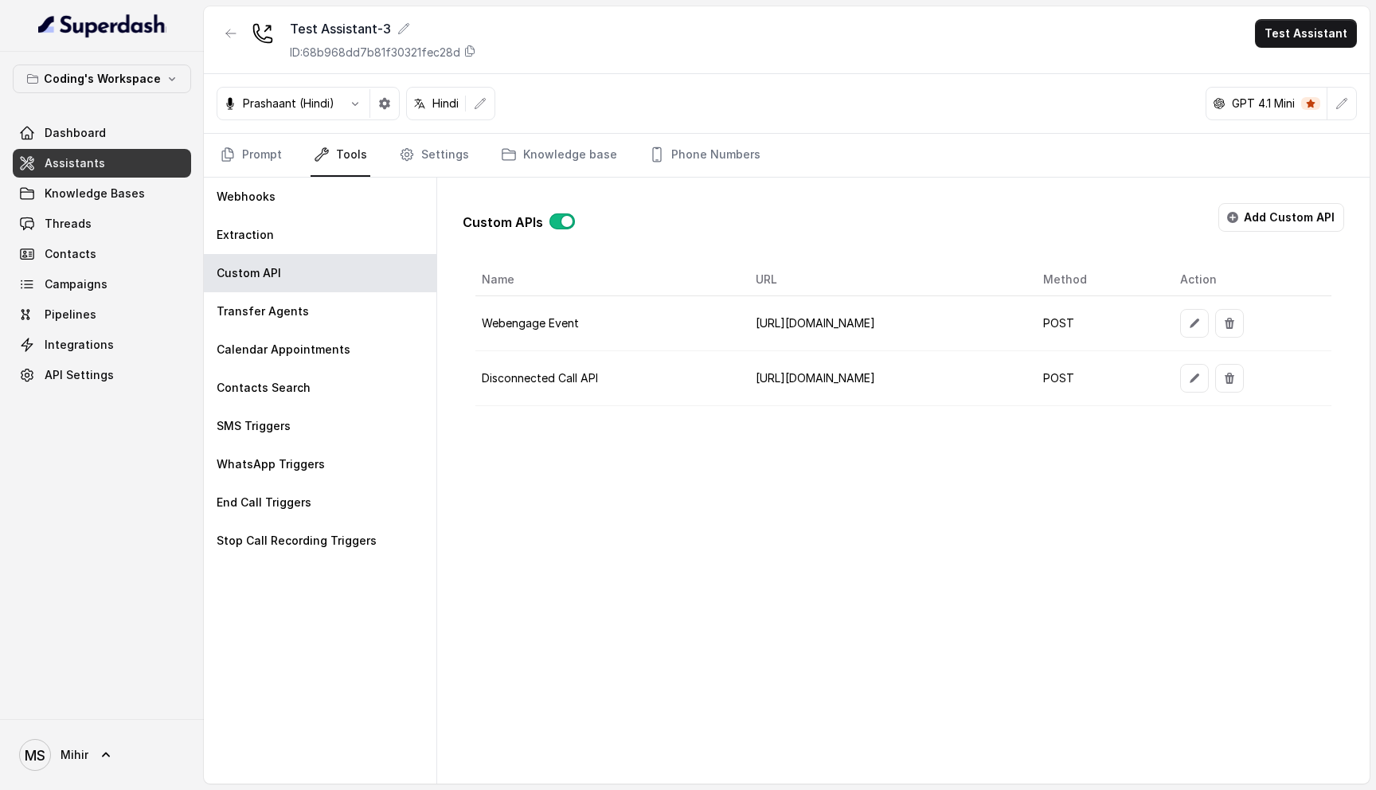
click at [760, 601] on div "Custom APIs Add Custom API Name URL Method Action Webengage Event https://api.w…" at bounding box center [903, 481] width 932 height 606
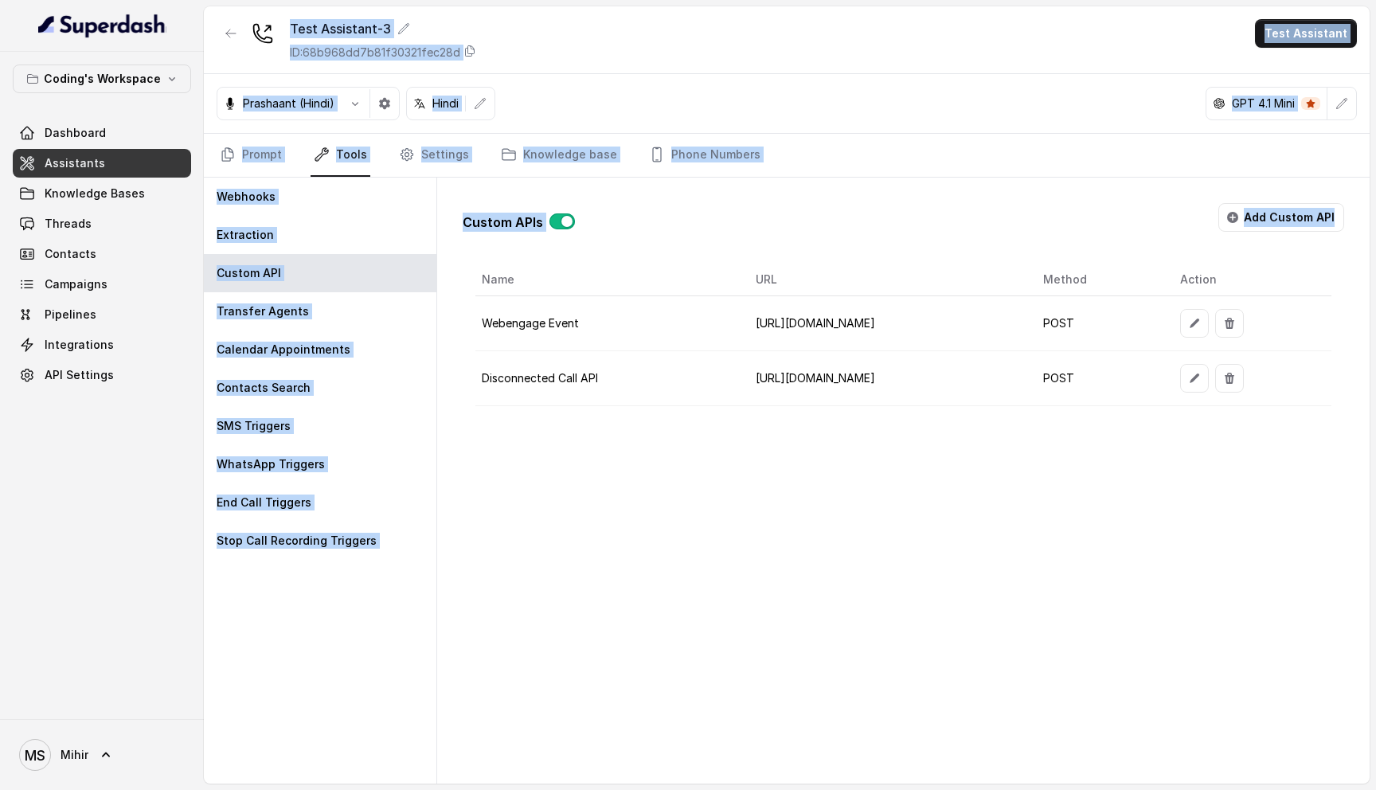
drag, startPoint x: 1326, startPoint y: 698, endPoint x: 443, endPoint y: -42, distance: 1152.3
click at [443, 0] on html "Coding's Workspace Dashboard Assistants Knowledge Bases Threads Contacts Campai…" at bounding box center [688, 395] width 1376 height 790
click at [865, 46] on div "Test Assistant-3 ID: 68b968dd7b81f30321fec28d Test Assistant" at bounding box center [787, 40] width 1166 height 68
drag, startPoint x: 215, startPoint y: 14, endPoint x: 1319, endPoint y: 564, distance: 1233.7
click at [1320, 564] on div "Test Assistant-3 ID: 68b968dd7b81f30321fec28d Test Assistant Prashaant (Hindi) …" at bounding box center [787, 394] width 1166 height 777
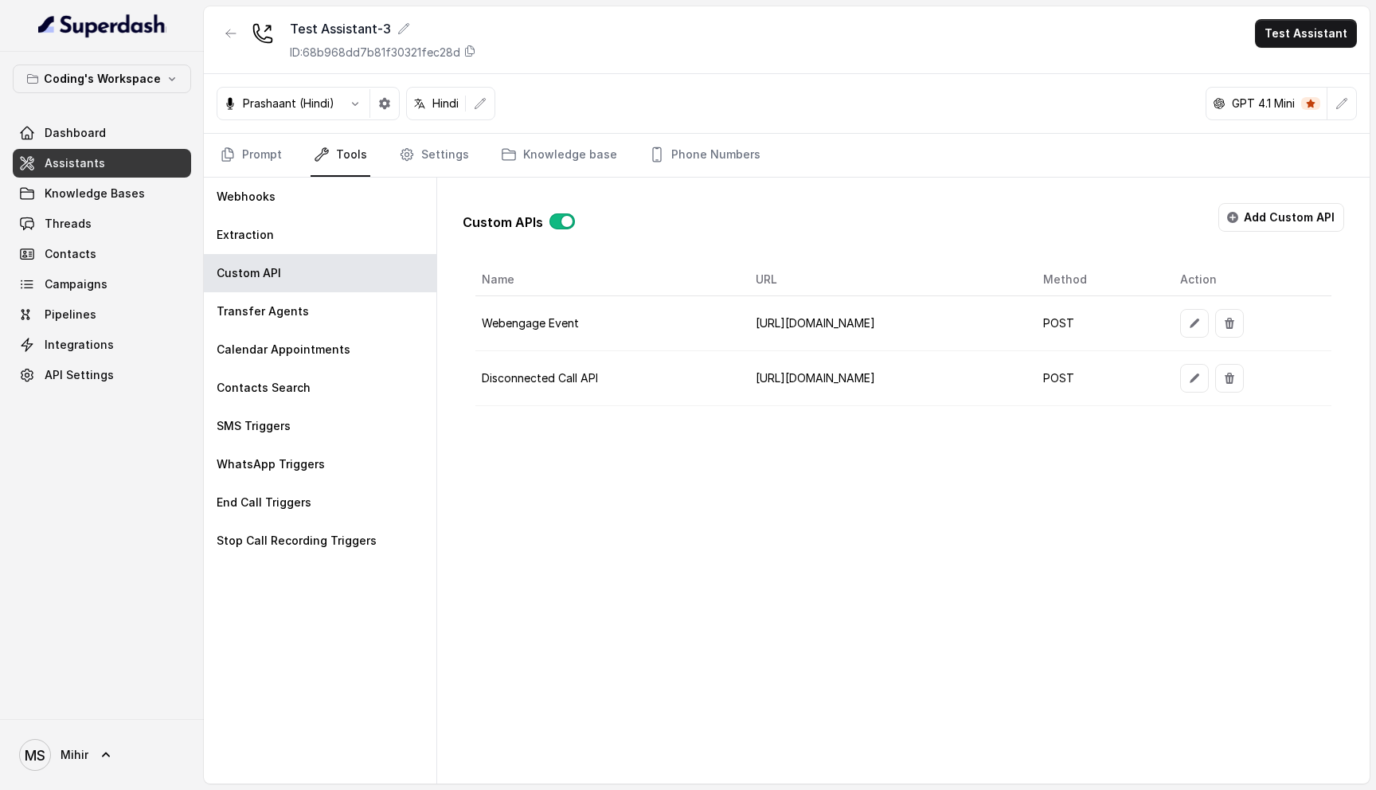
click at [1255, 592] on div "Custom APIs Add Custom API Name URL Method Action Webengage Event https://api.w…" at bounding box center [903, 481] width 932 height 606
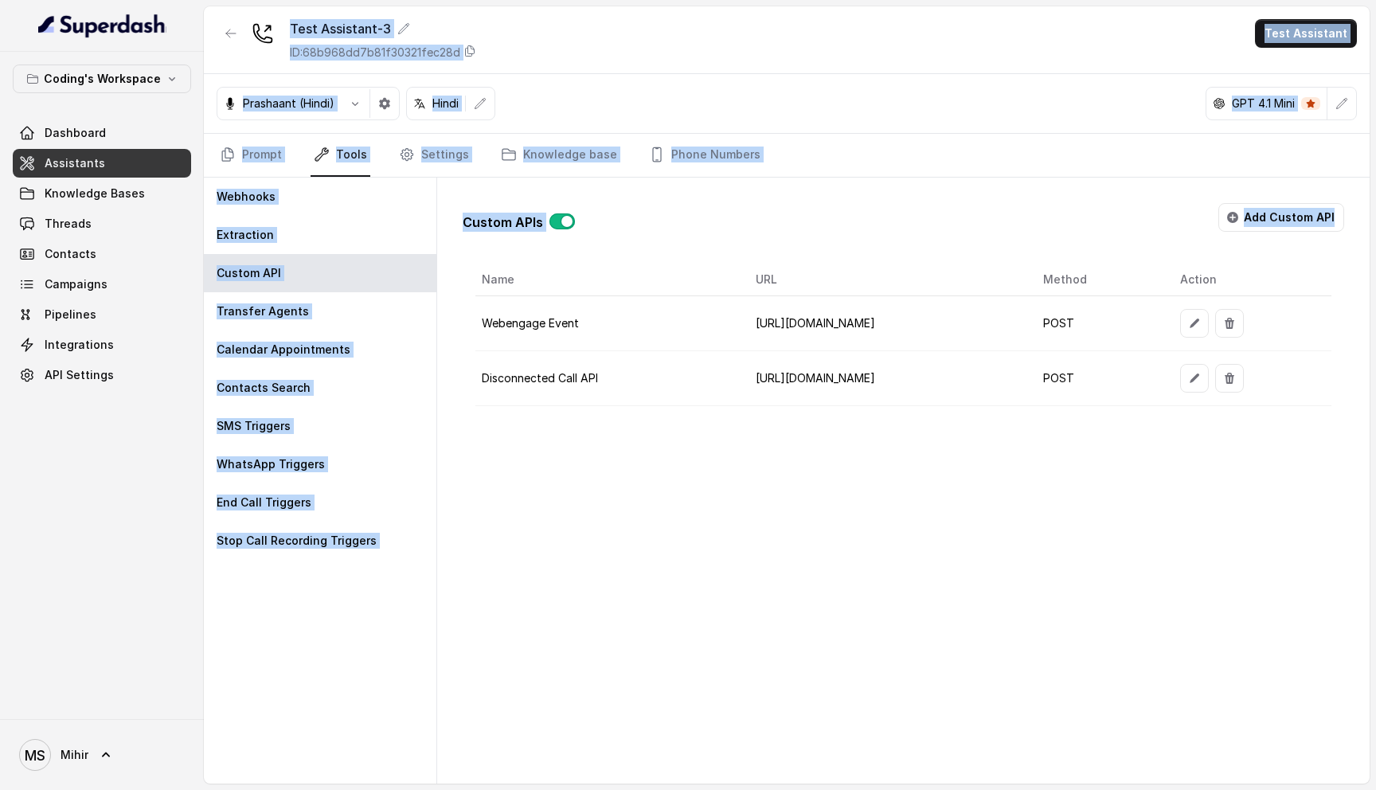
drag, startPoint x: 1334, startPoint y: 682, endPoint x: 218, endPoint y: 15, distance: 1299.3
click at [218, 15] on div "Test Assistant-3 ID: 68b968dd7b81f30321fec28d Test Assistant Prashaant (Hindi) …" at bounding box center [787, 394] width 1166 height 777
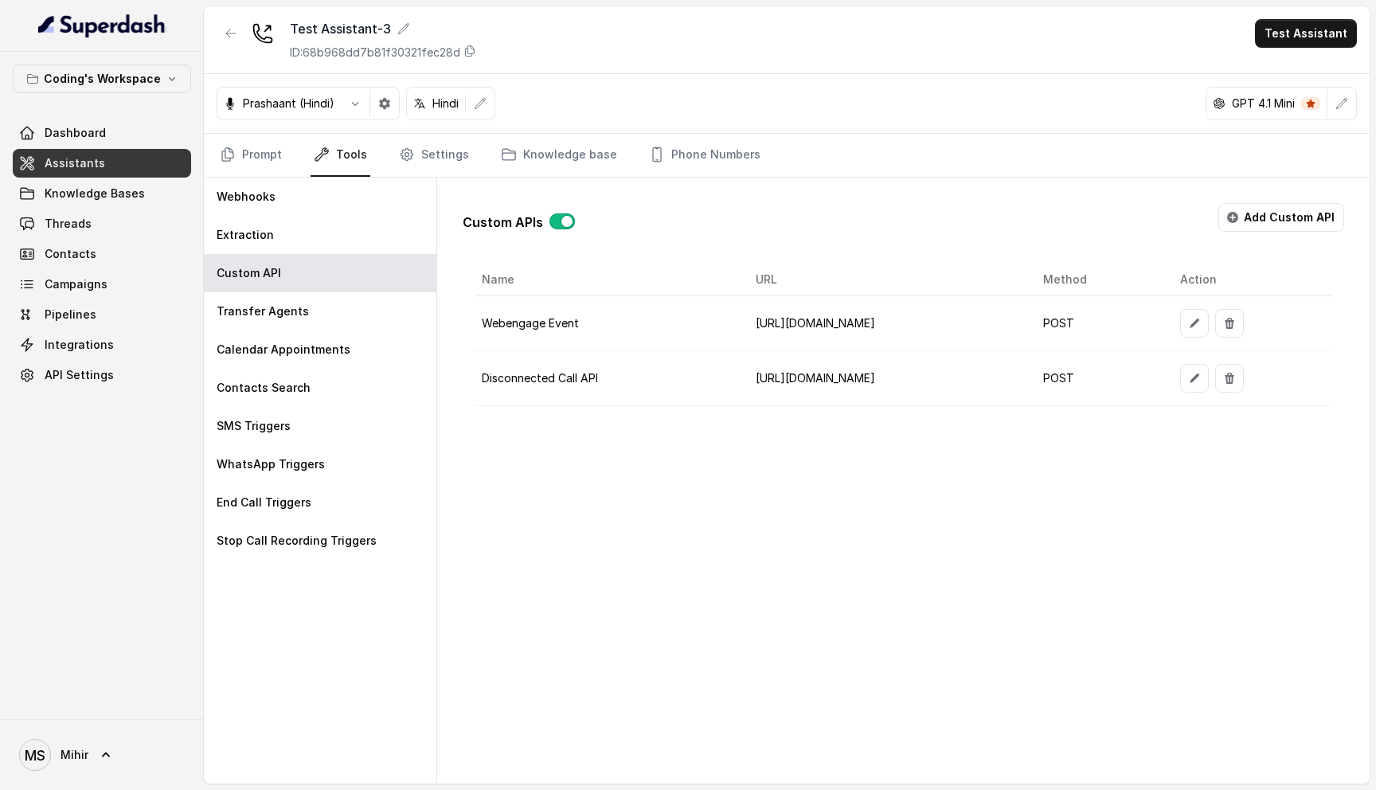
click at [1177, 554] on div "Custom APIs Add Custom API Name URL Method Action Webengage Event https://api.w…" at bounding box center [903, 481] width 932 height 606
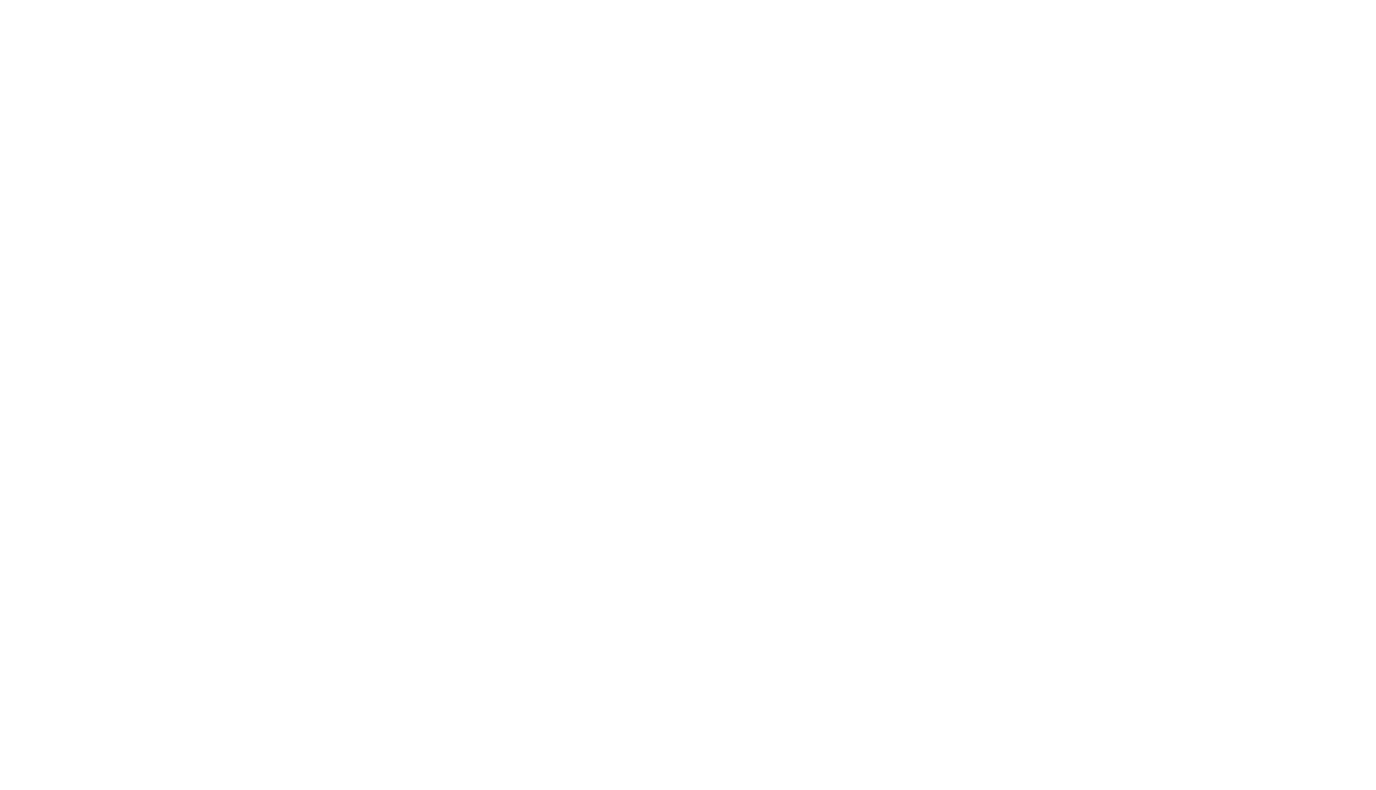
click at [443, 0] on html at bounding box center [688, 0] width 1376 height 0
click at [433, 0] on html at bounding box center [688, 0] width 1376 height 0
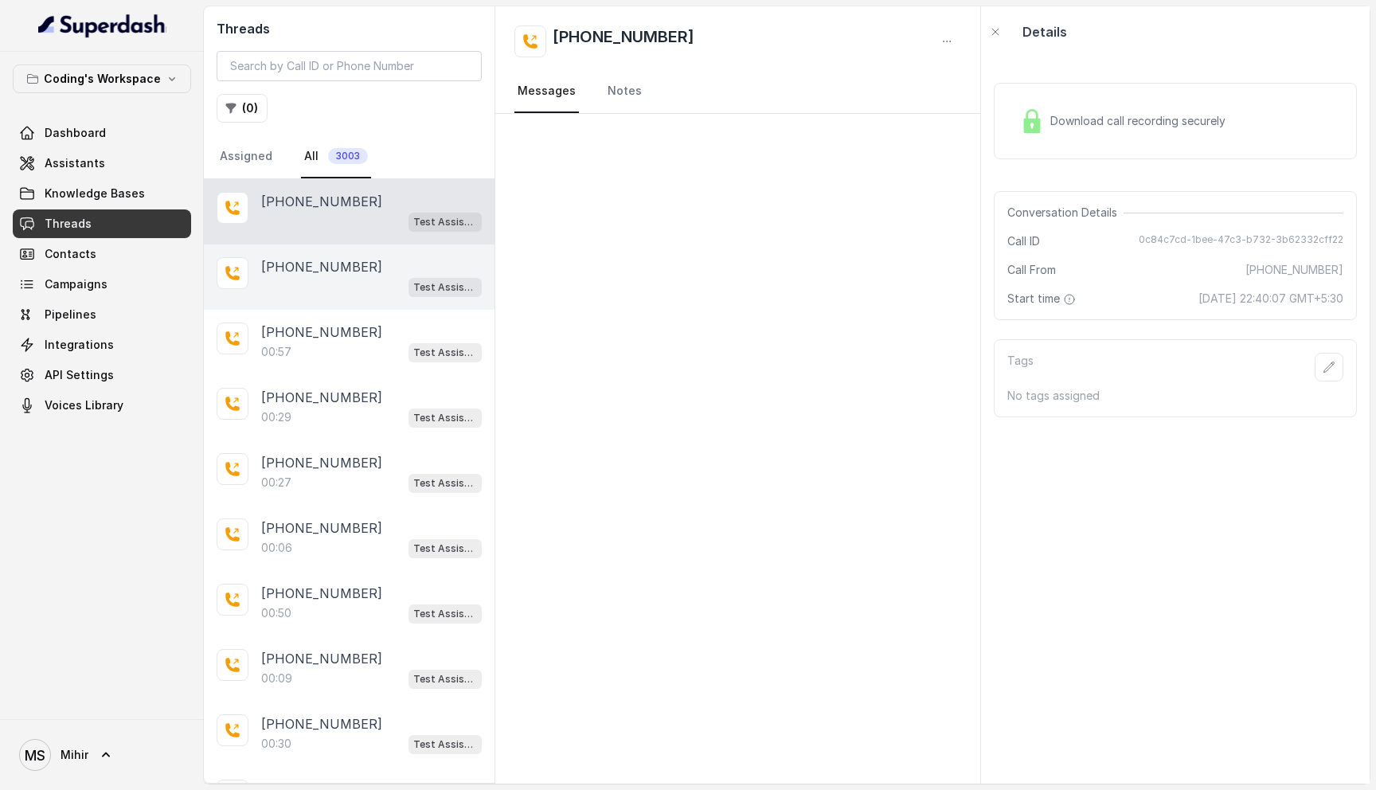
click at [330, 276] on div "Test Assistant-3" at bounding box center [371, 286] width 221 height 21
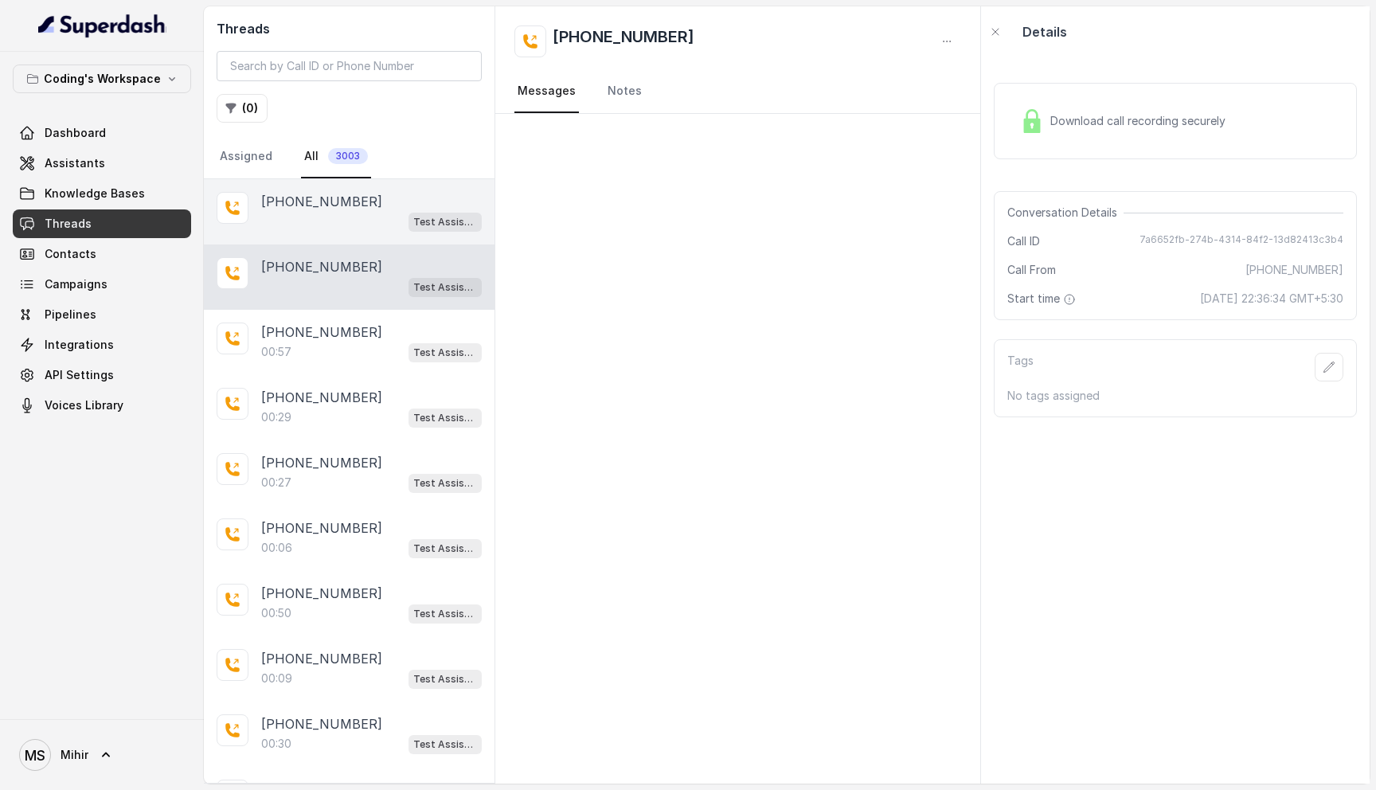
click at [323, 208] on p "[PHONE_NUMBER]" at bounding box center [321, 201] width 121 height 19
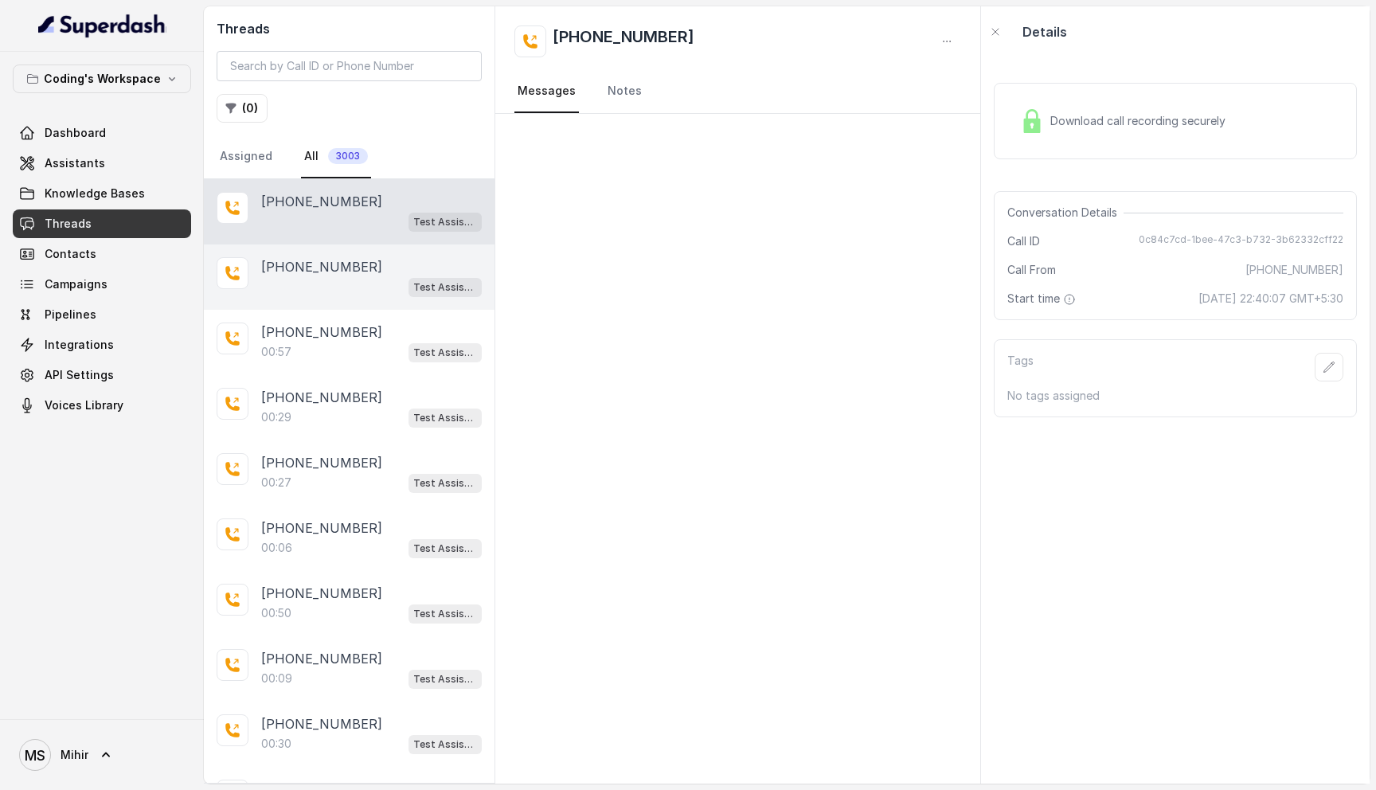
click at [328, 289] on div "Test Assistant-3" at bounding box center [371, 286] width 221 height 21
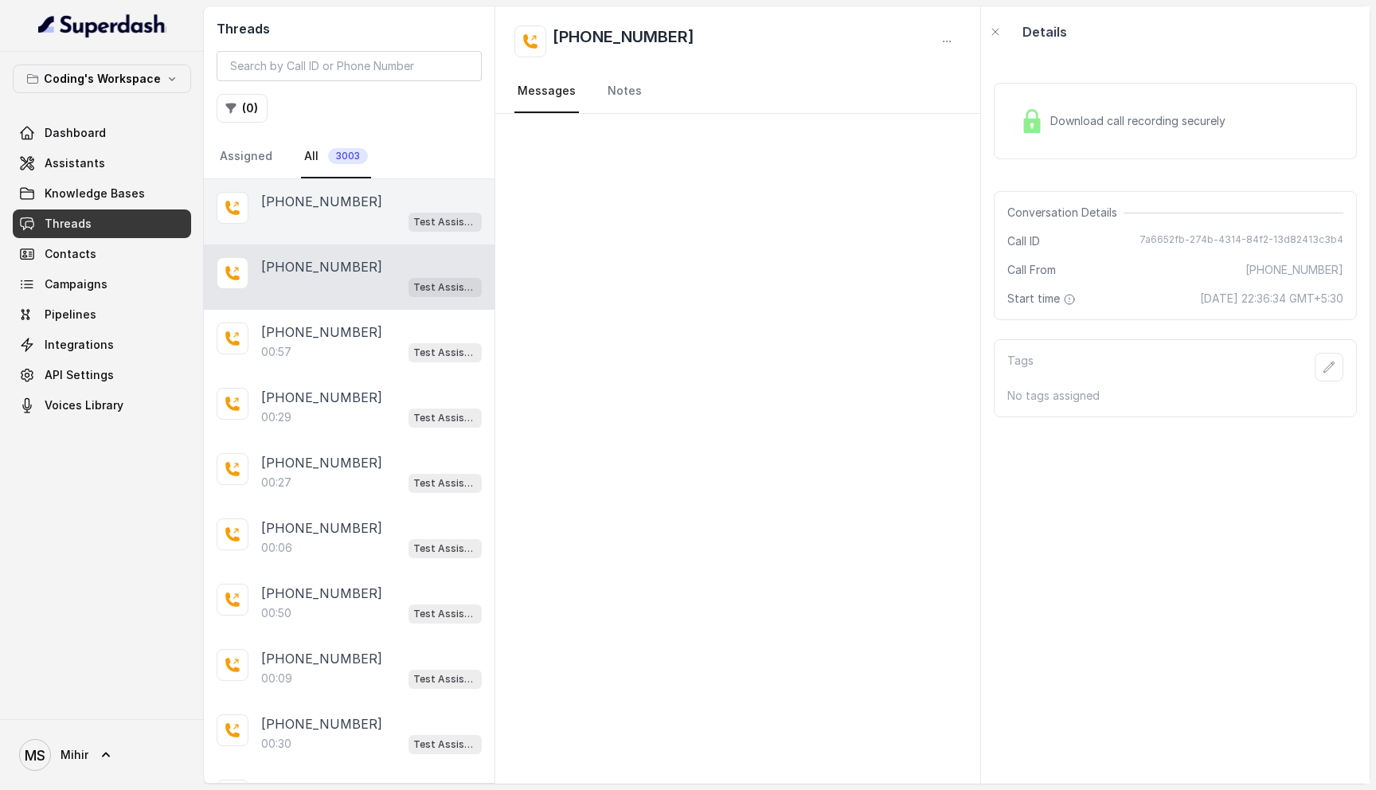
click at [334, 217] on div "Test Assistant-3" at bounding box center [371, 221] width 221 height 21
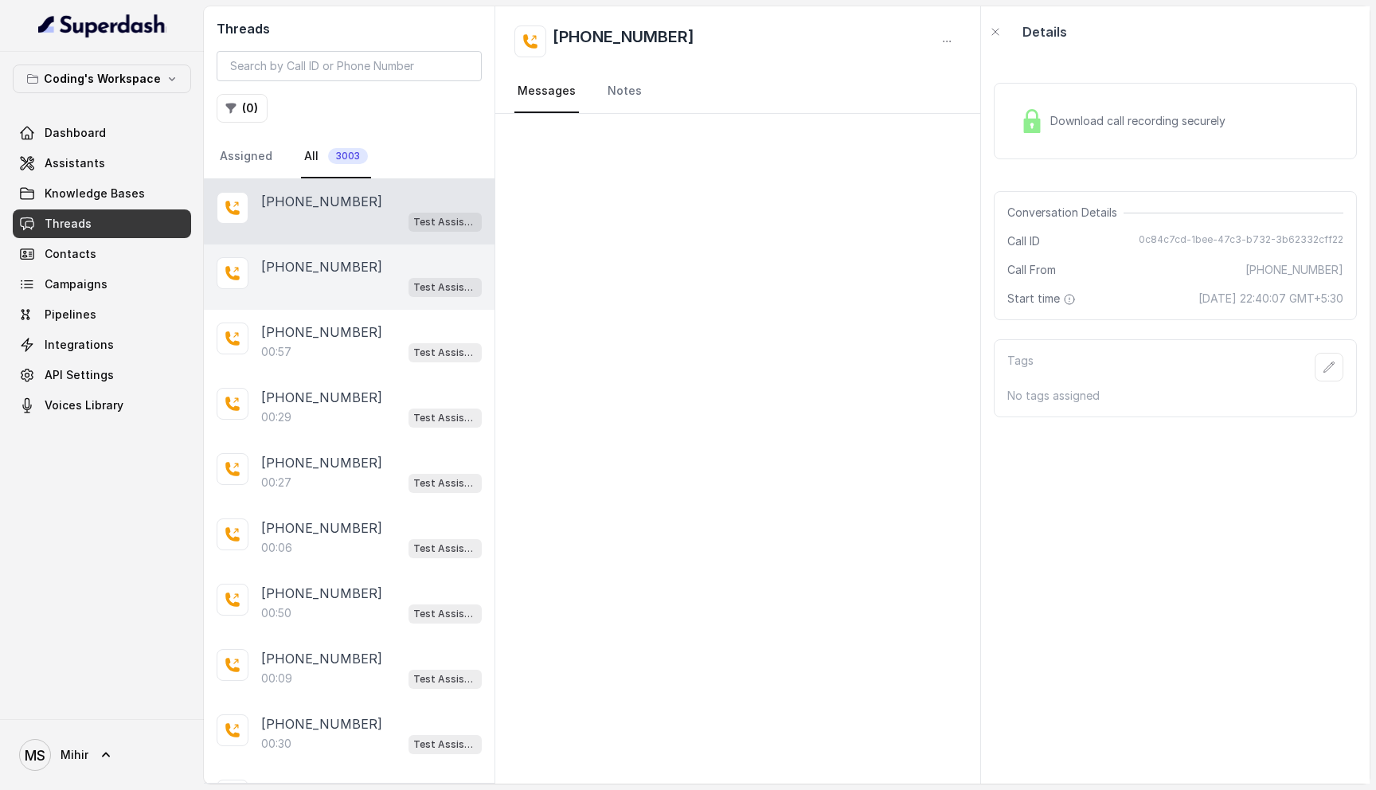
click at [329, 296] on div "[PHONE_NUMBER] Test Assistant-3" at bounding box center [349, 276] width 291 height 65
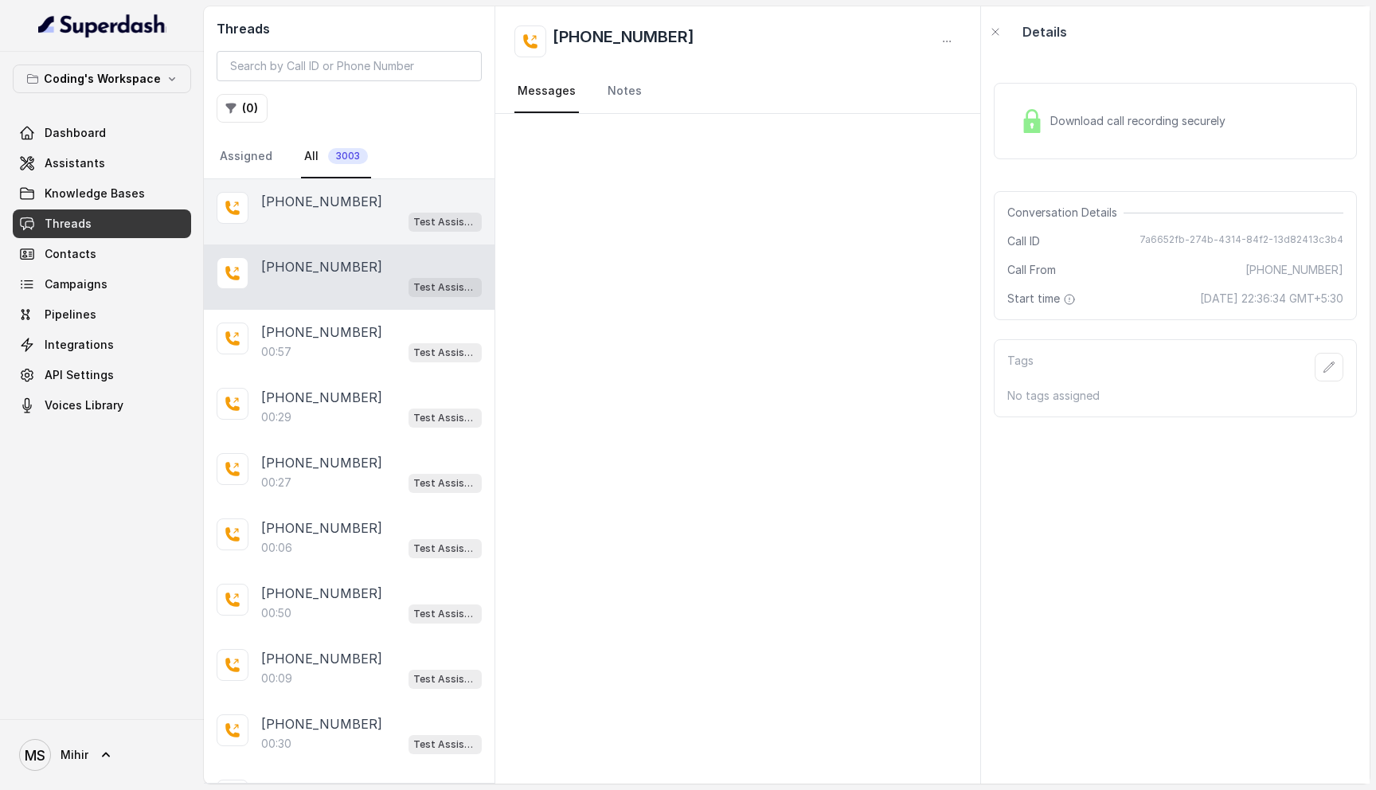
click at [329, 193] on p "[PHONE_NUMBER]" at bounding box center [321, 201] width 121 height 19
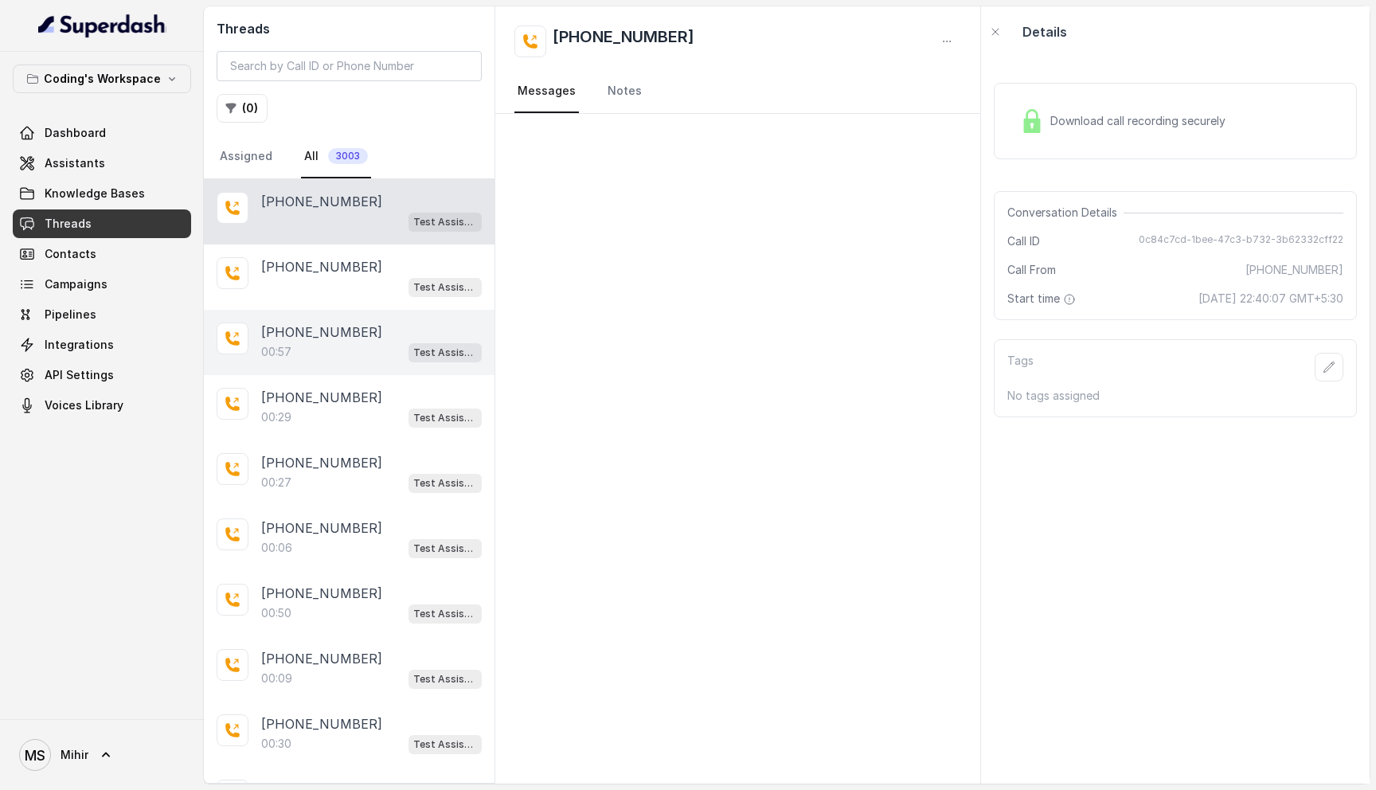
click at [301, 320] on div "[PHONE_NUMBER]:57 Test Assistant-3" at bounding box center [349, 342] width 291 height 65
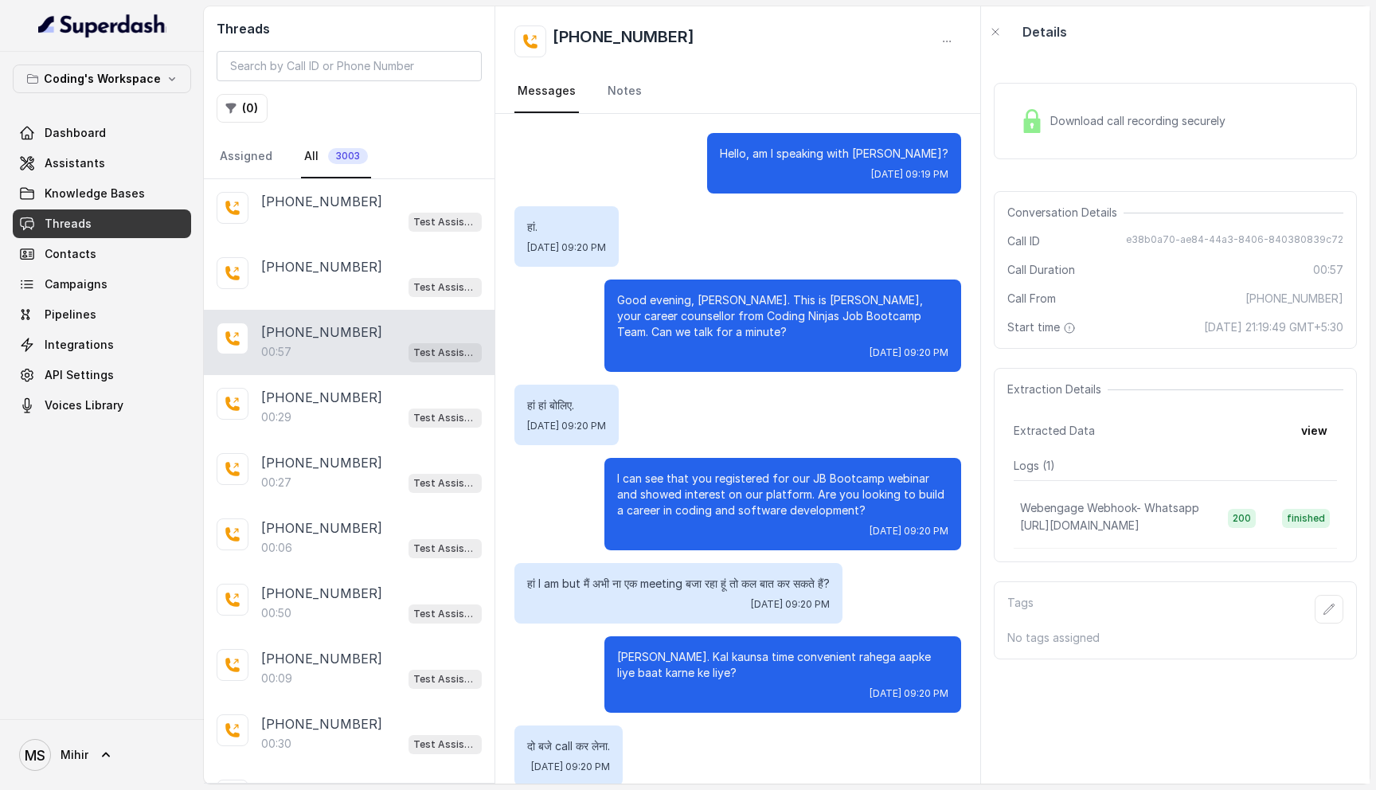
scroll to position [305, 0]
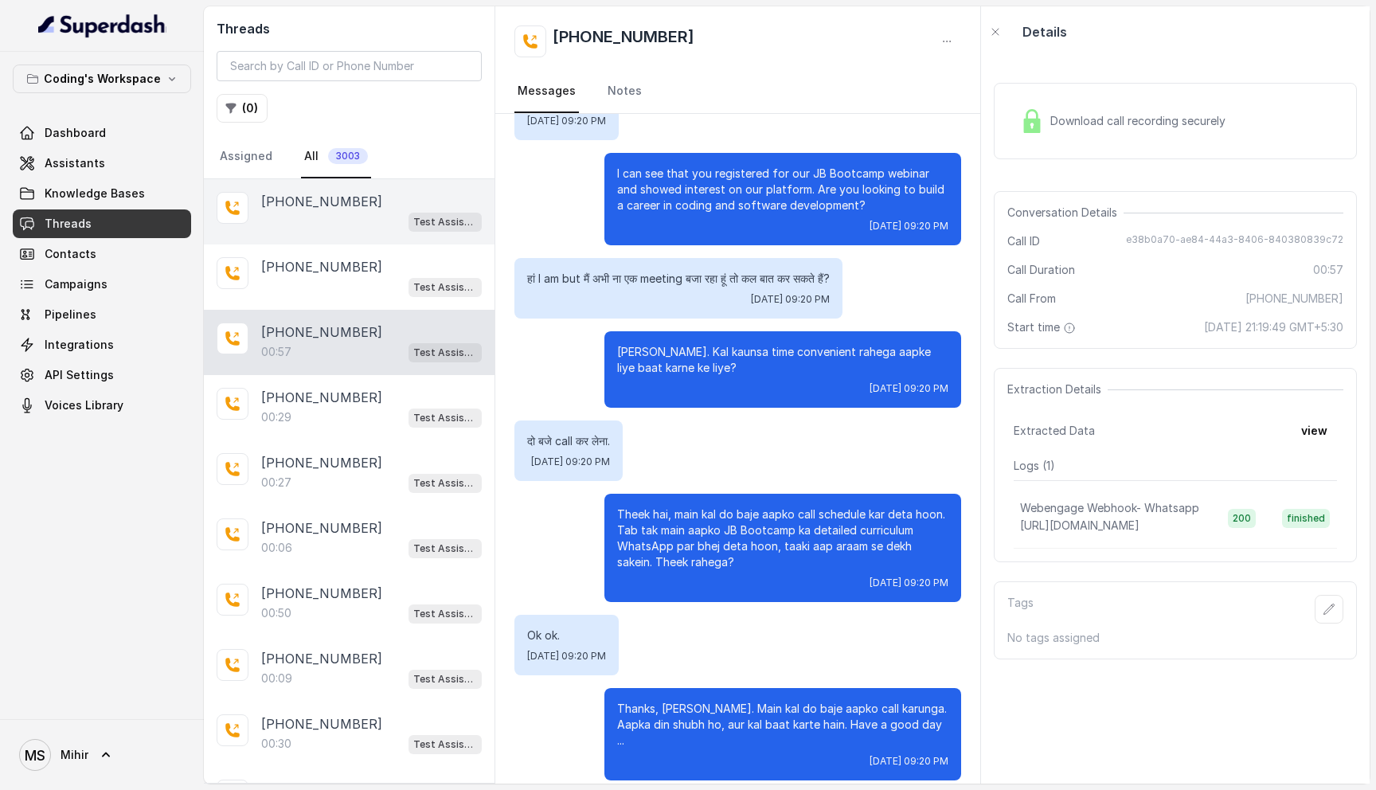
click at [314, 224] on div "Test Assistant-3" at bounding box center [371, 221] width 221 height 21
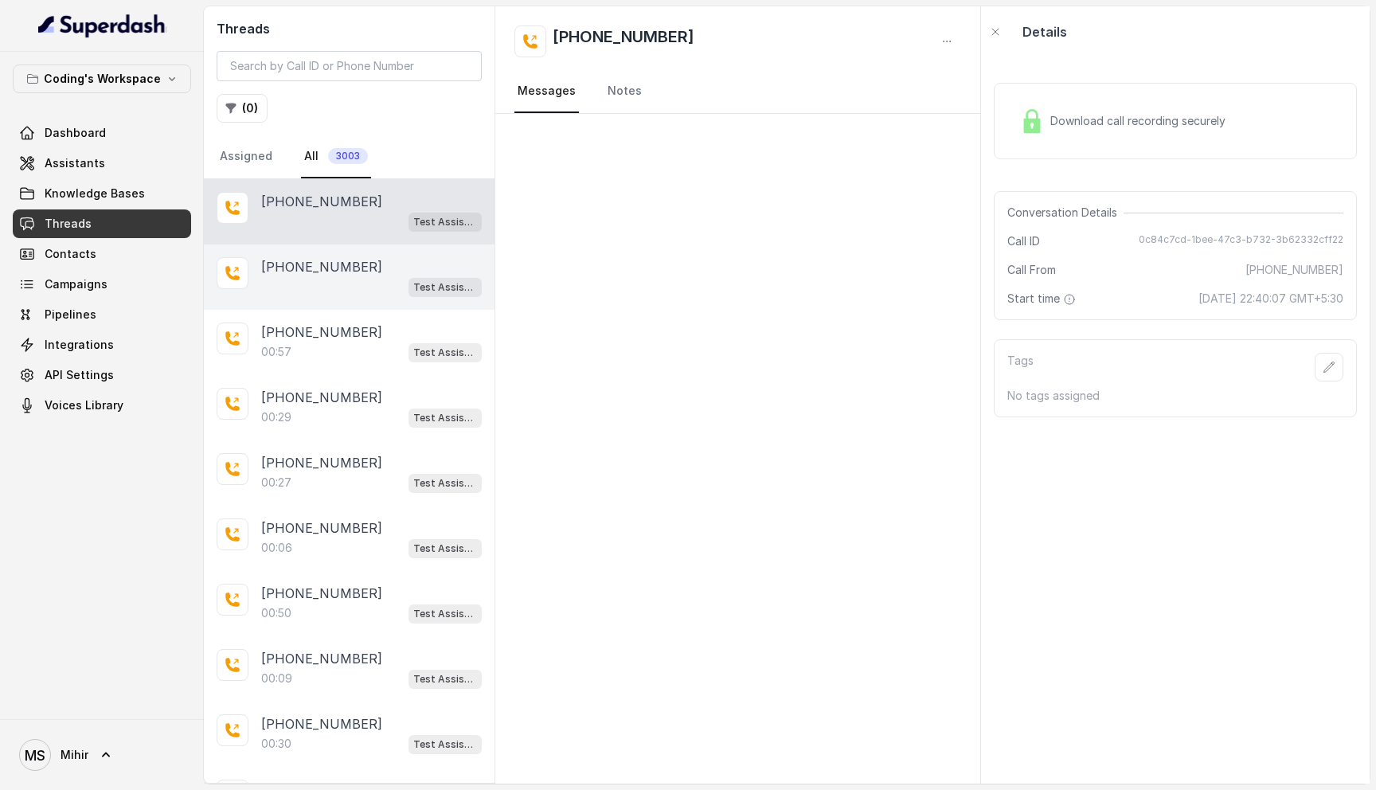
click at [319, 290] on div "Test Assistant-3" at bounding box center [371, 286] width 221 height 21
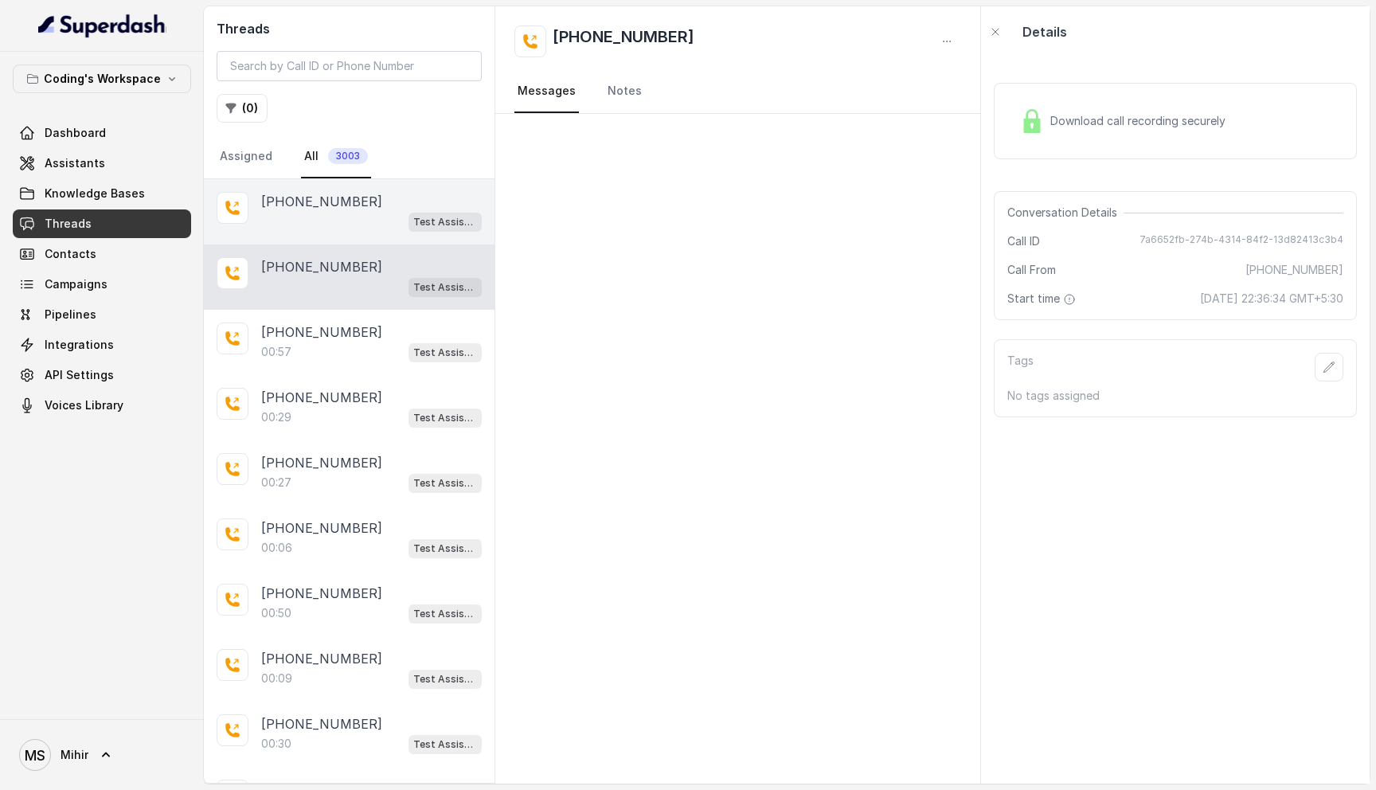
click at [309, 232] on div "[PHONE_NUMBER] Test Assistant-3" at bounding box center [349, 211] width 291 height 65
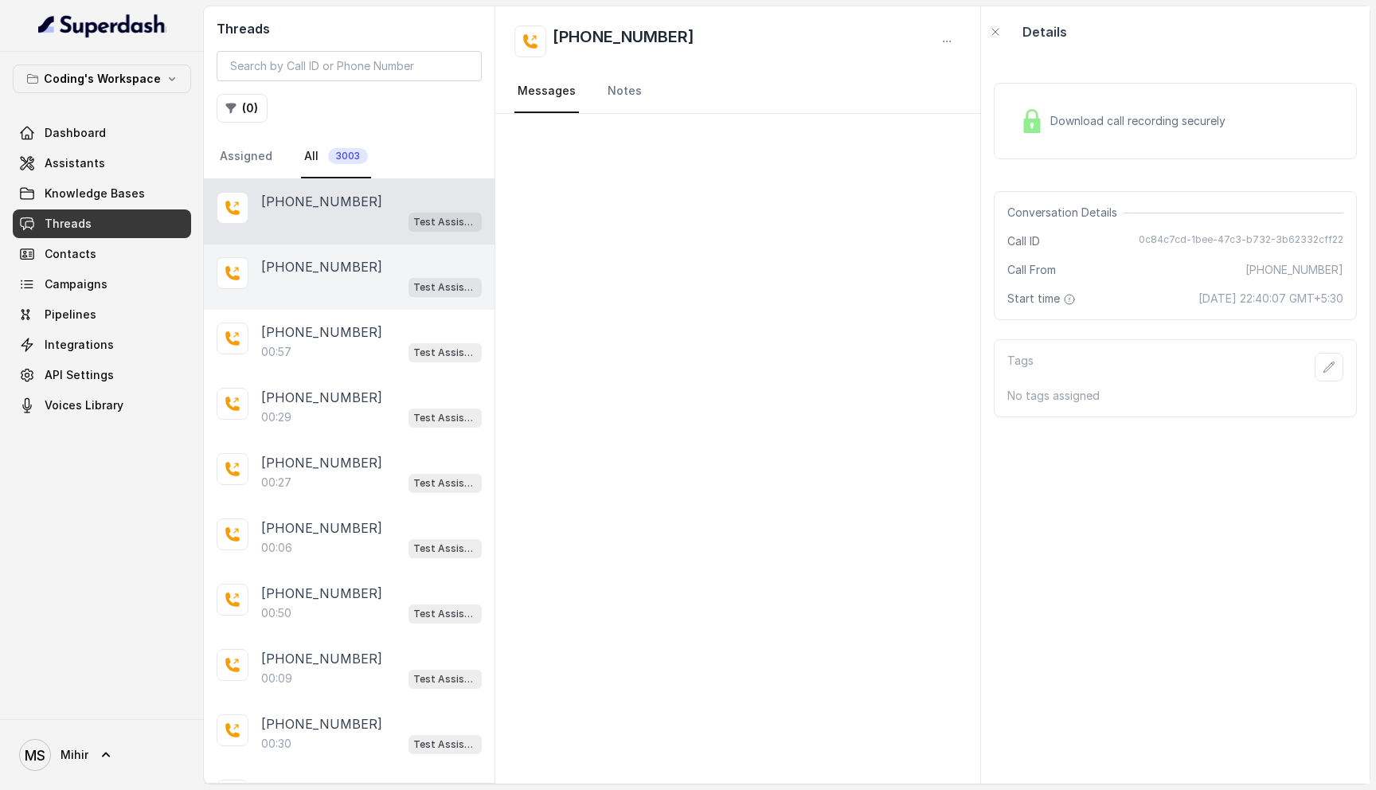
click at [308, 265] on p "[PHONE_NUMBER]" at bounding box center [321, 266] width 121 height 19
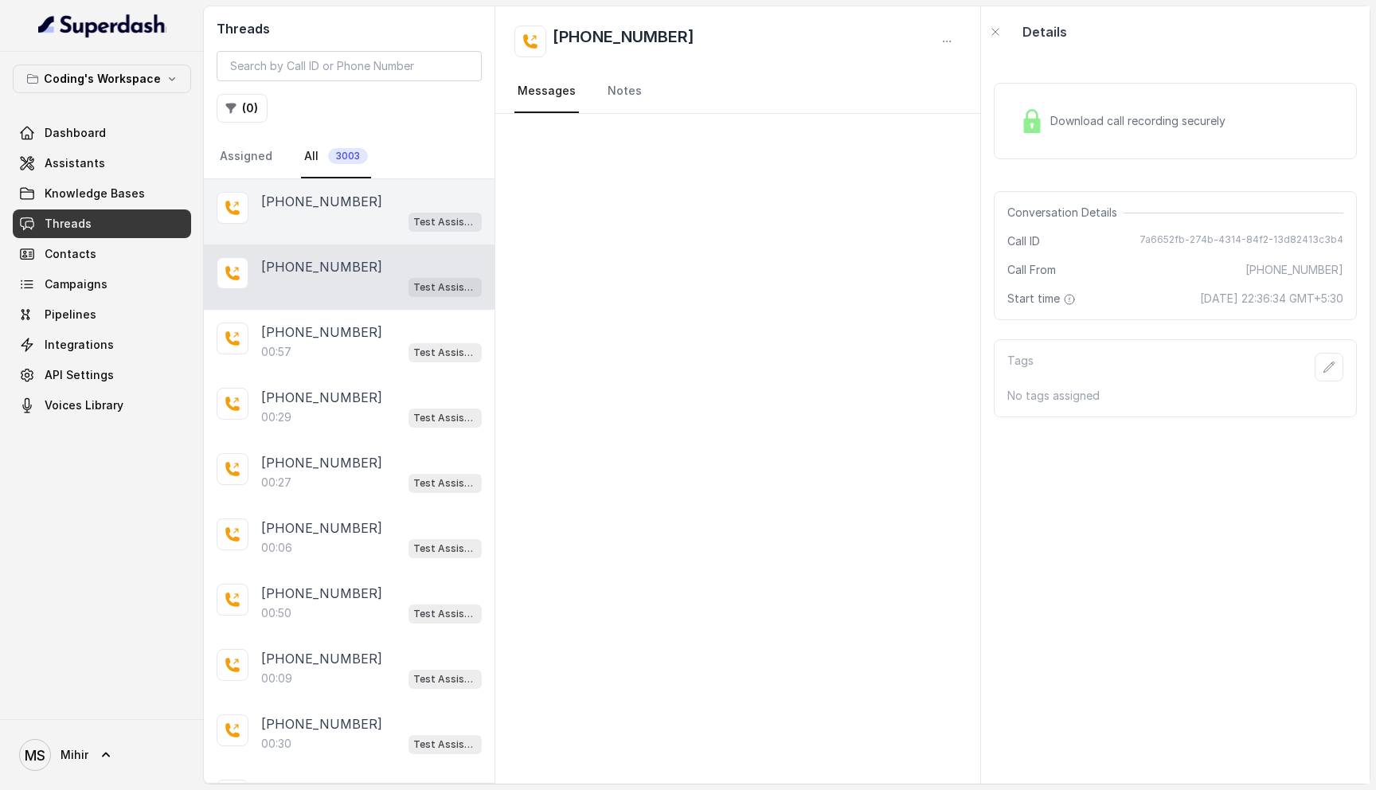
click at [308, 206] on p "[PHONE_NUMBER]" at bounding box center [321, 201] width 121 height 19
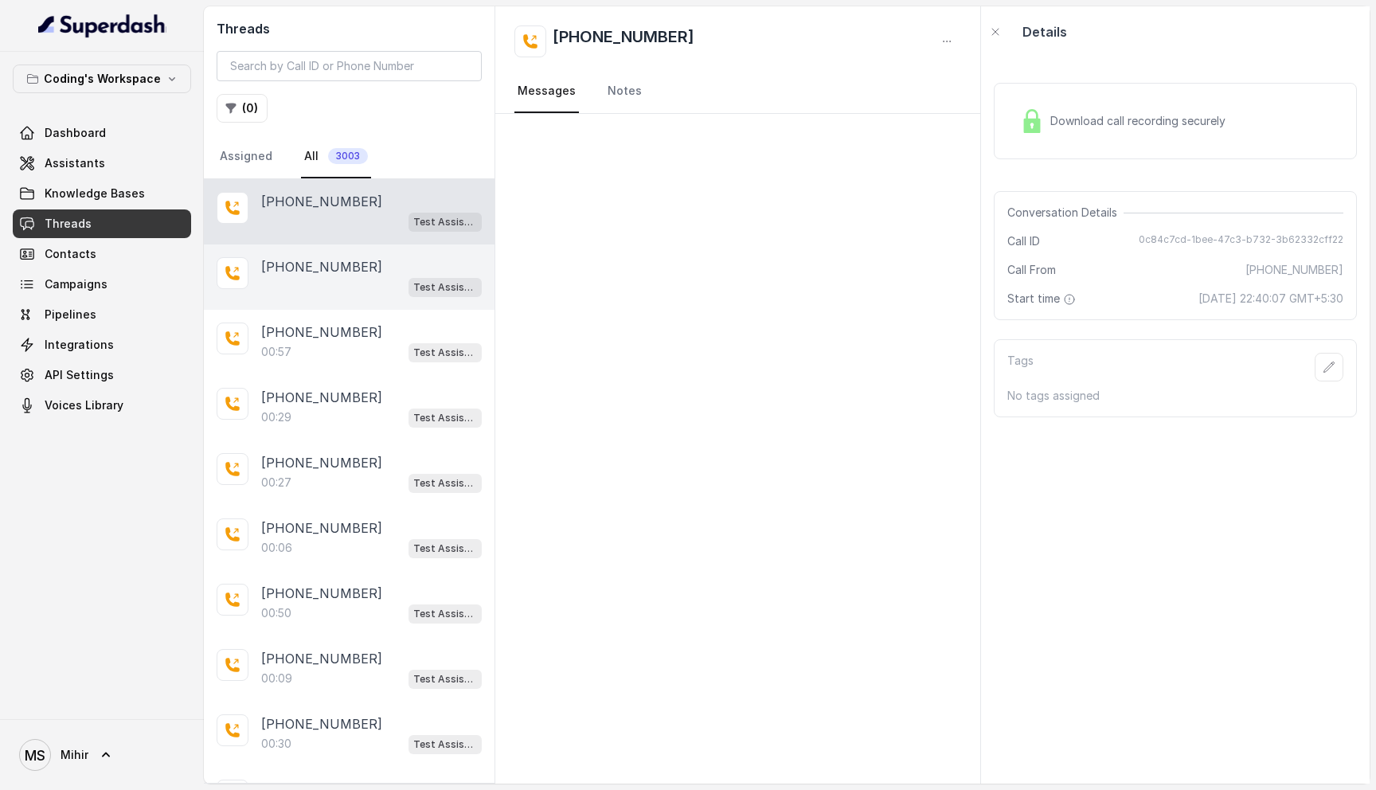
click at [308, 262] on p "[PHONE_NUMBER]" at bounding box center [321, 266] width 121 height 19
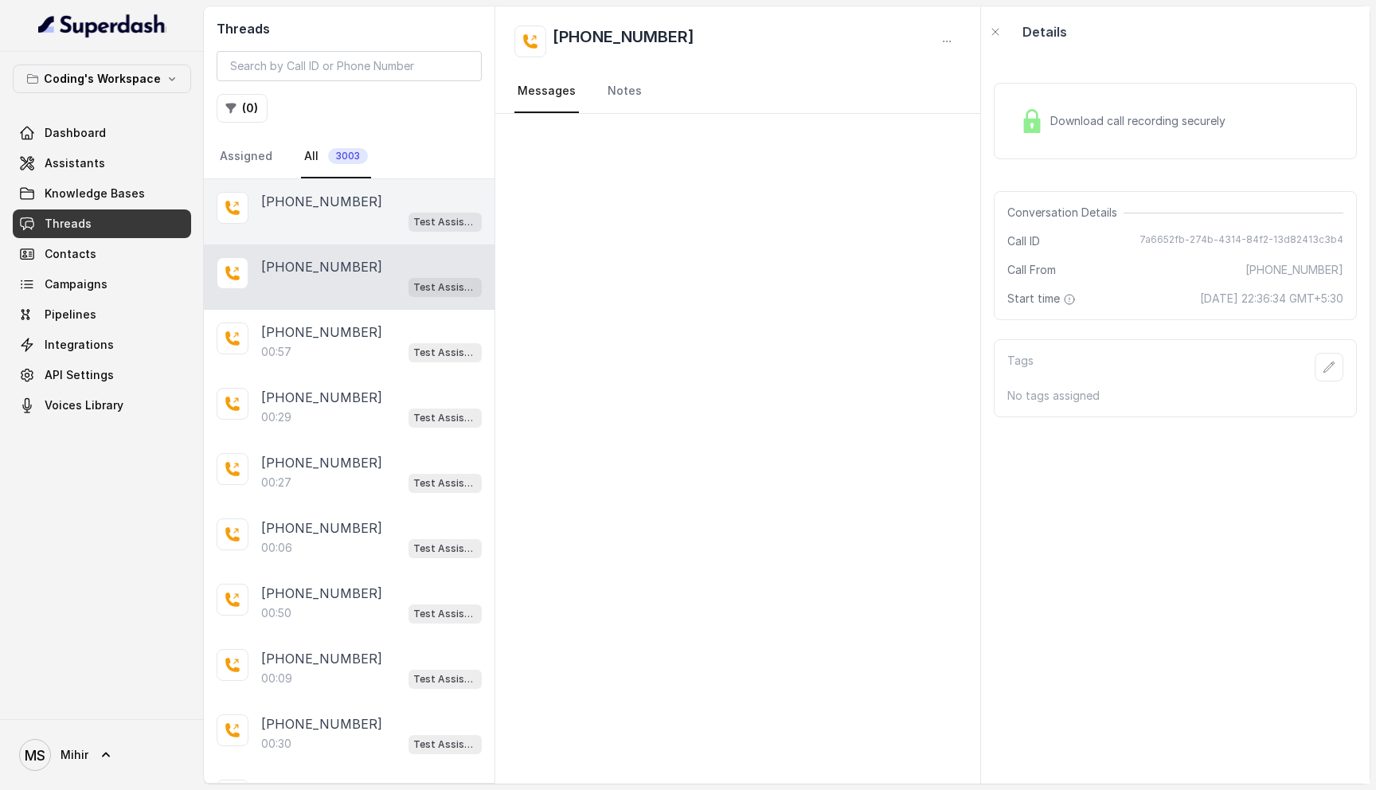
click at [310, 203] on p "[PHONE_NUMBER]" at bounding box center [321, 201] width 121 height 19
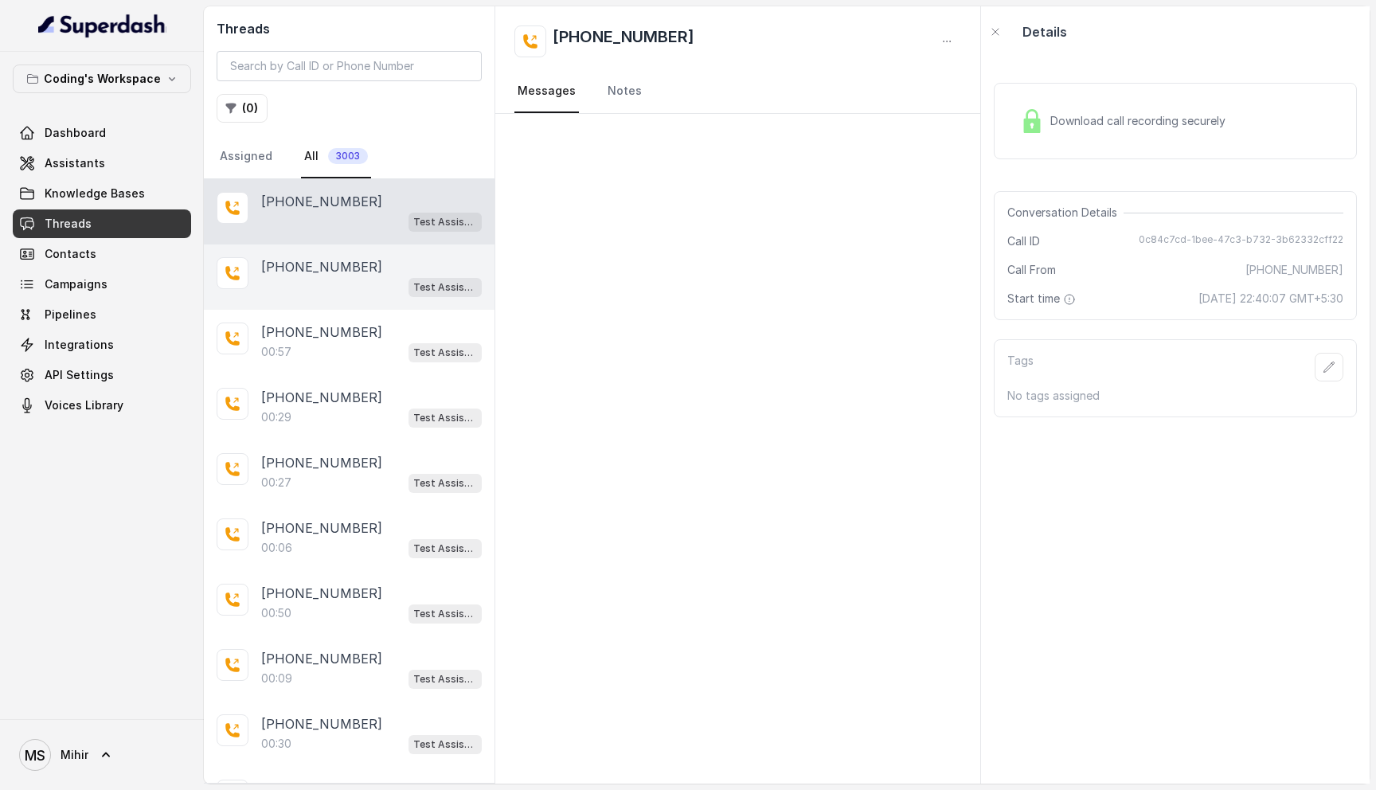
click at [310, 276] on div "Test Assistant-3" at bounding box center [371, 286] width 221 height 21
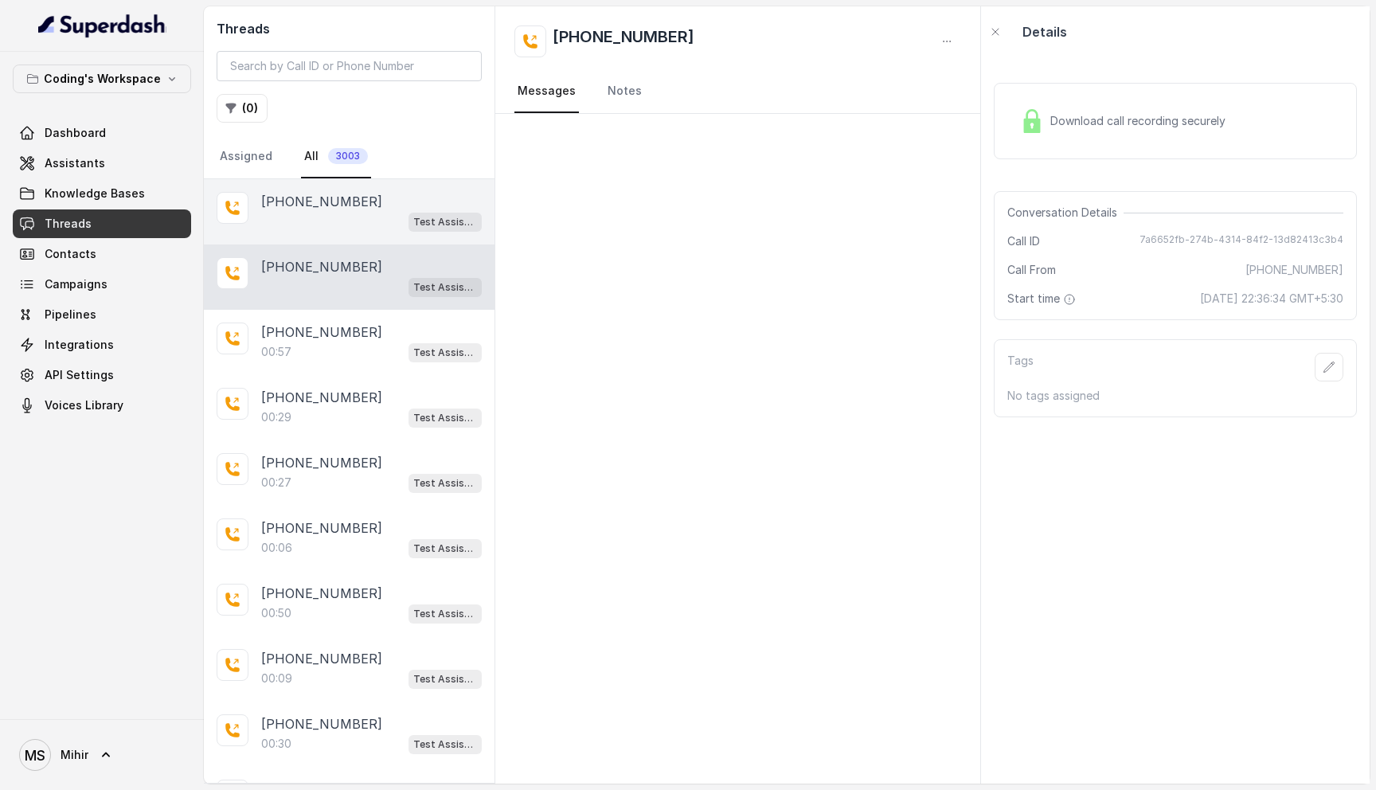
click at [310, 225] on div "Test Assistant-3" at bounding box center [371, 221] width 221 height 21
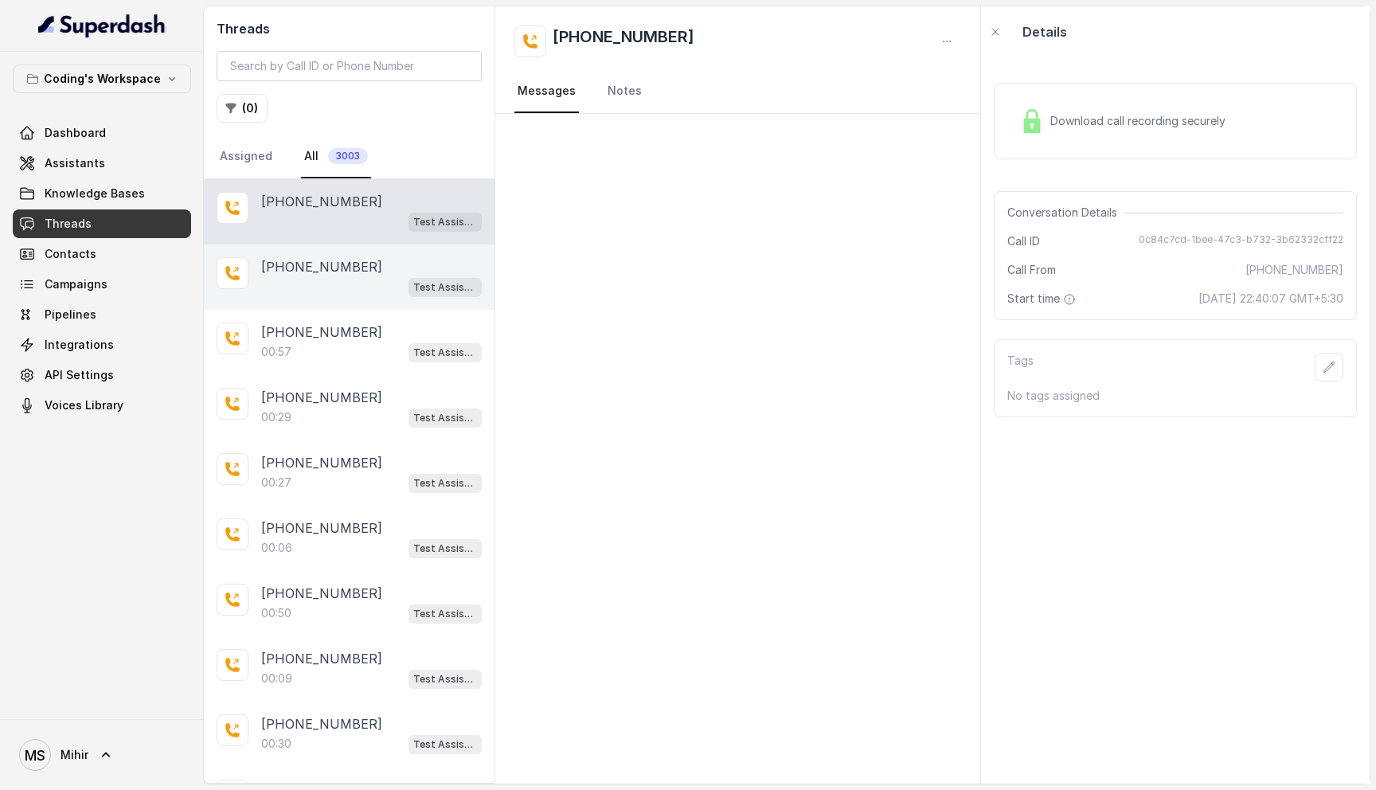
click at [303, 281] on div "Test Assistant-3" at bounding box center [371, 286] width 221 height 21
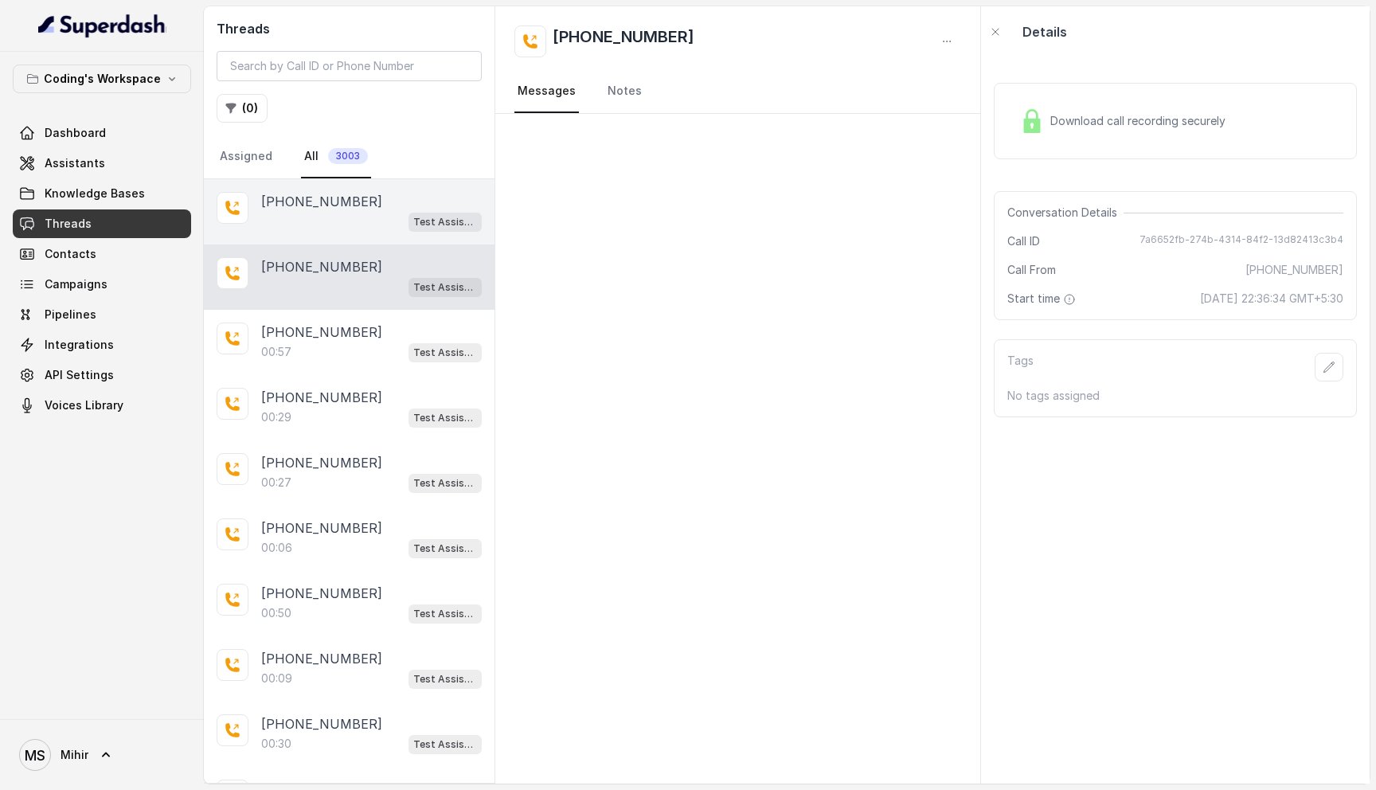
click at [311, 216] on div "Test Assistant-3" at bounding box center [371, 221] width 221 height 21
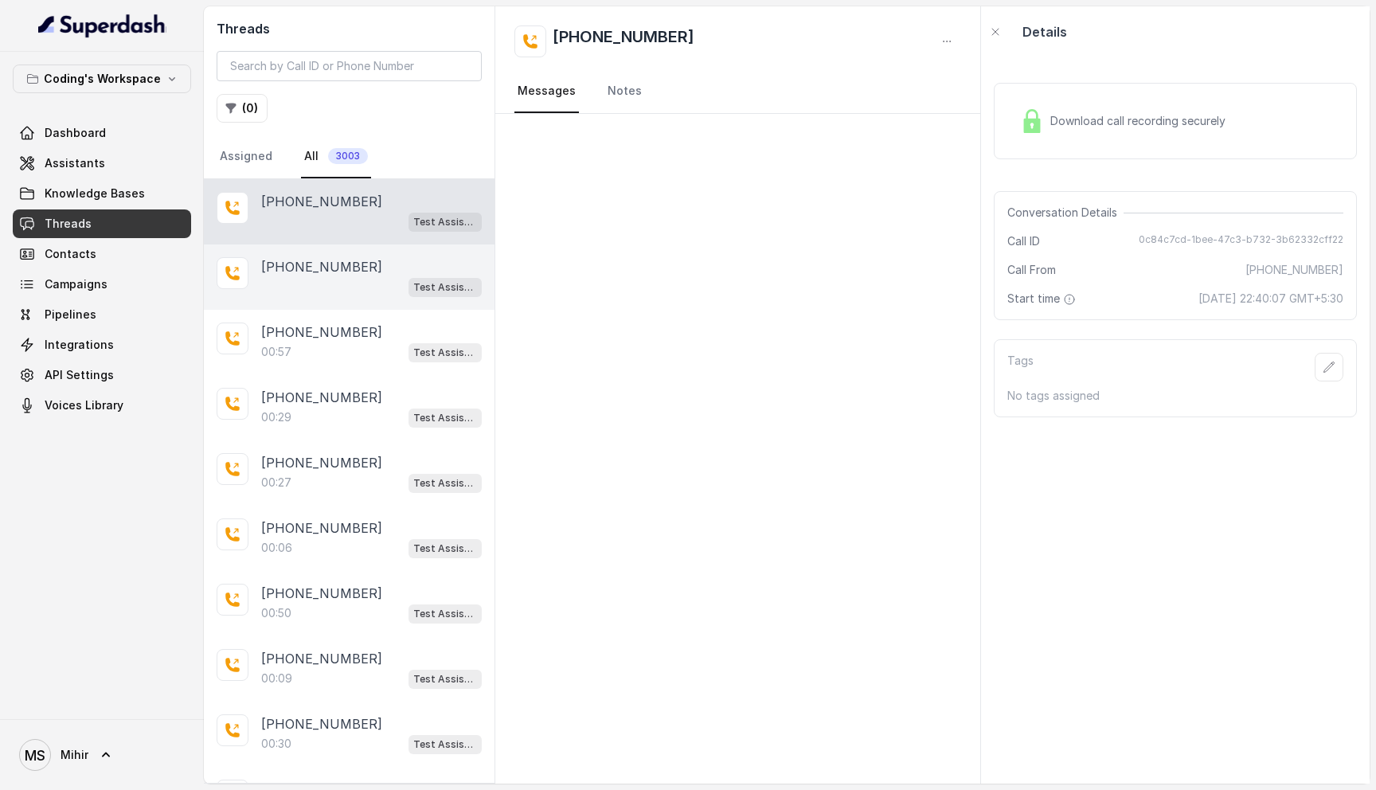
click at [311, 262] on p "[PHONE_NUMBER]" at bounding box center [321, 266] width 121 height 19
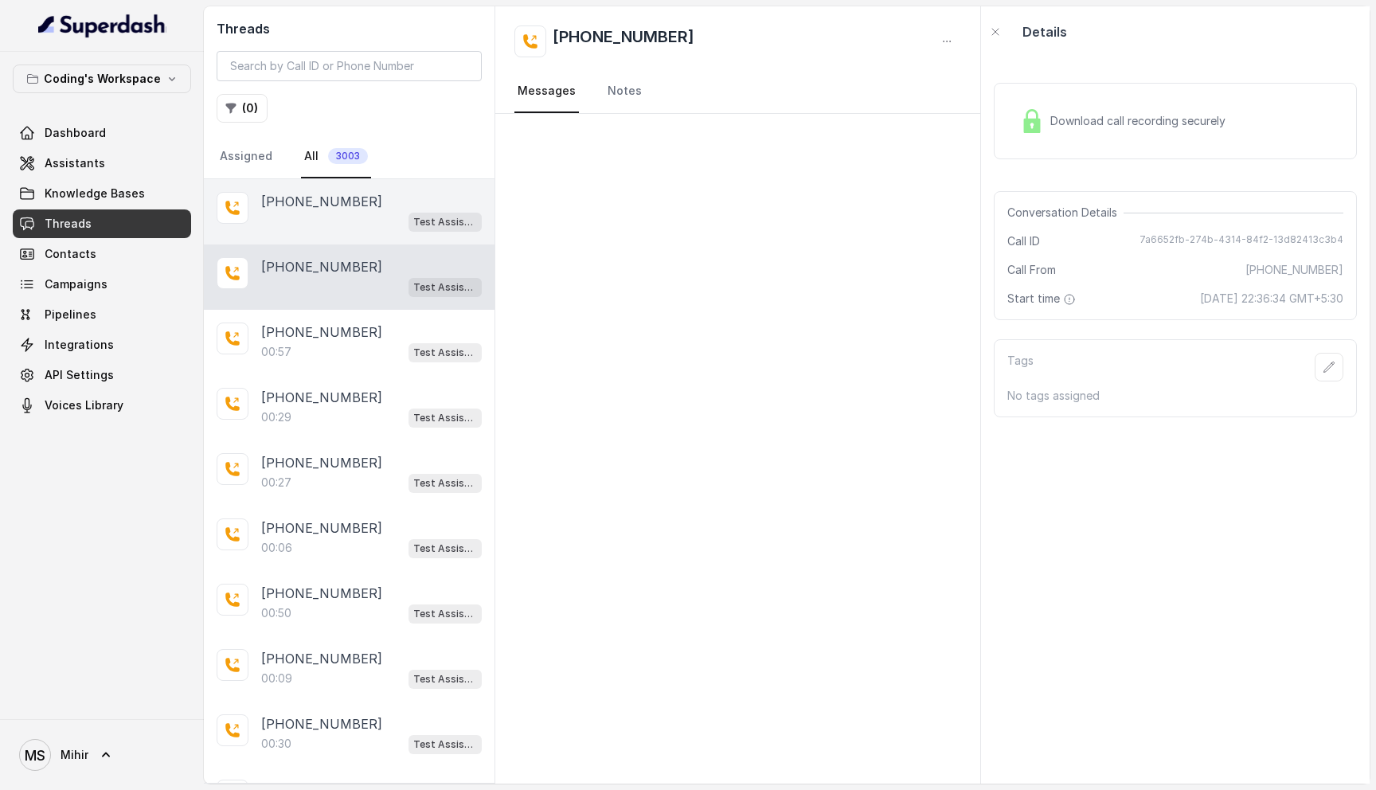
click at [312, 211] on div "Test Assistant-3" at bounding box center [371, 221] width 221 height 21
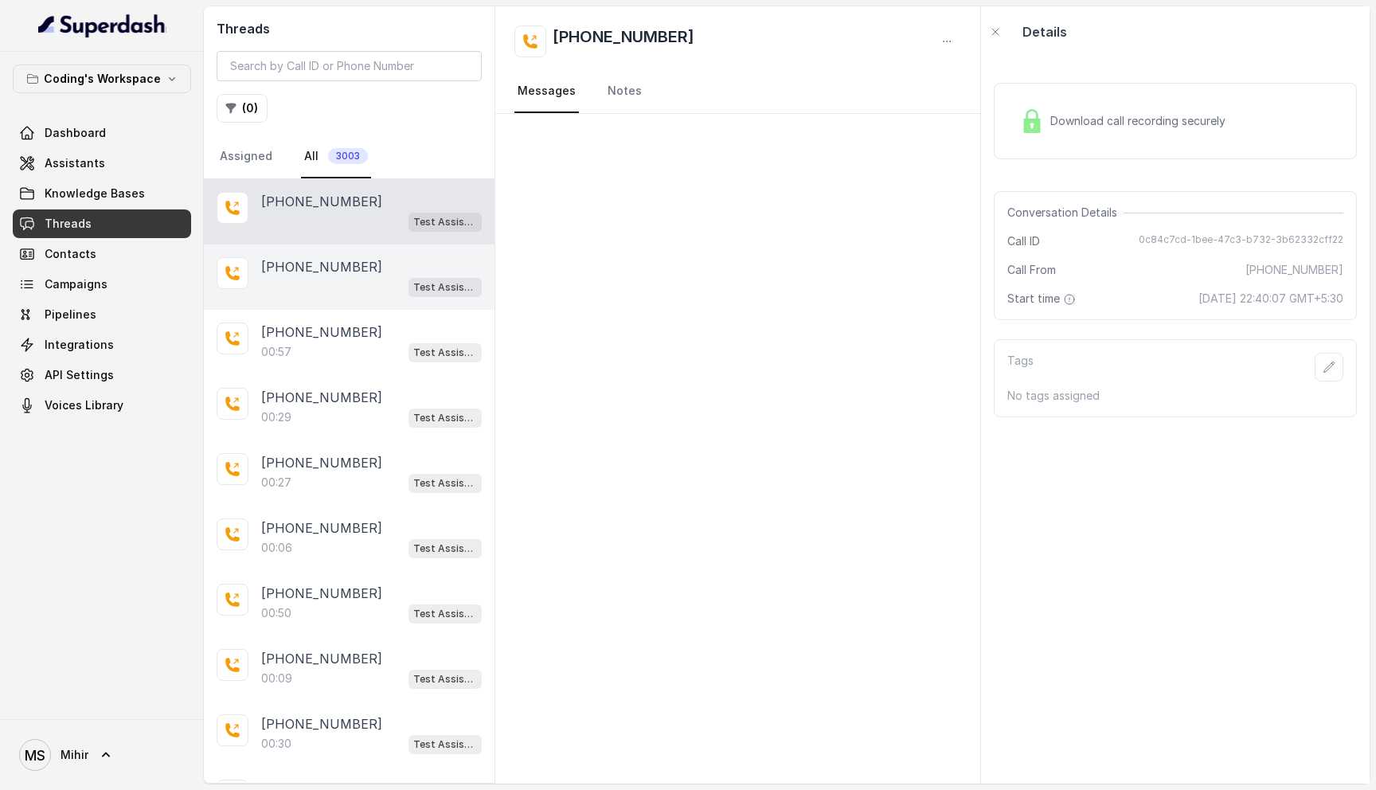
click at [303, 306] on div "[PHONE_NUMBER] Test Assistant-3" at bounding box center [349, 276] width 291 height 65
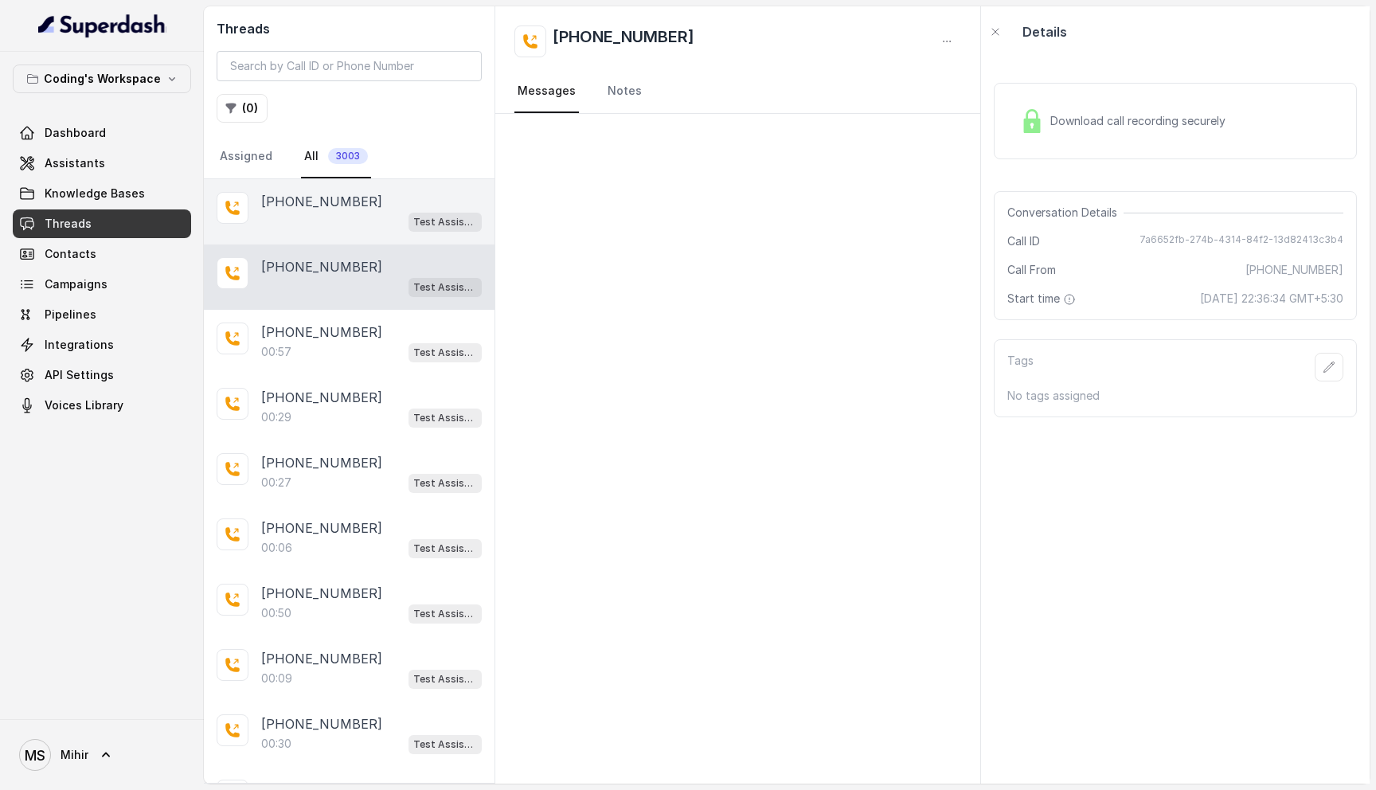
click at [311, 218] on div "Test Assistant-3" at bounding box center [371, 221] width 221 height 21
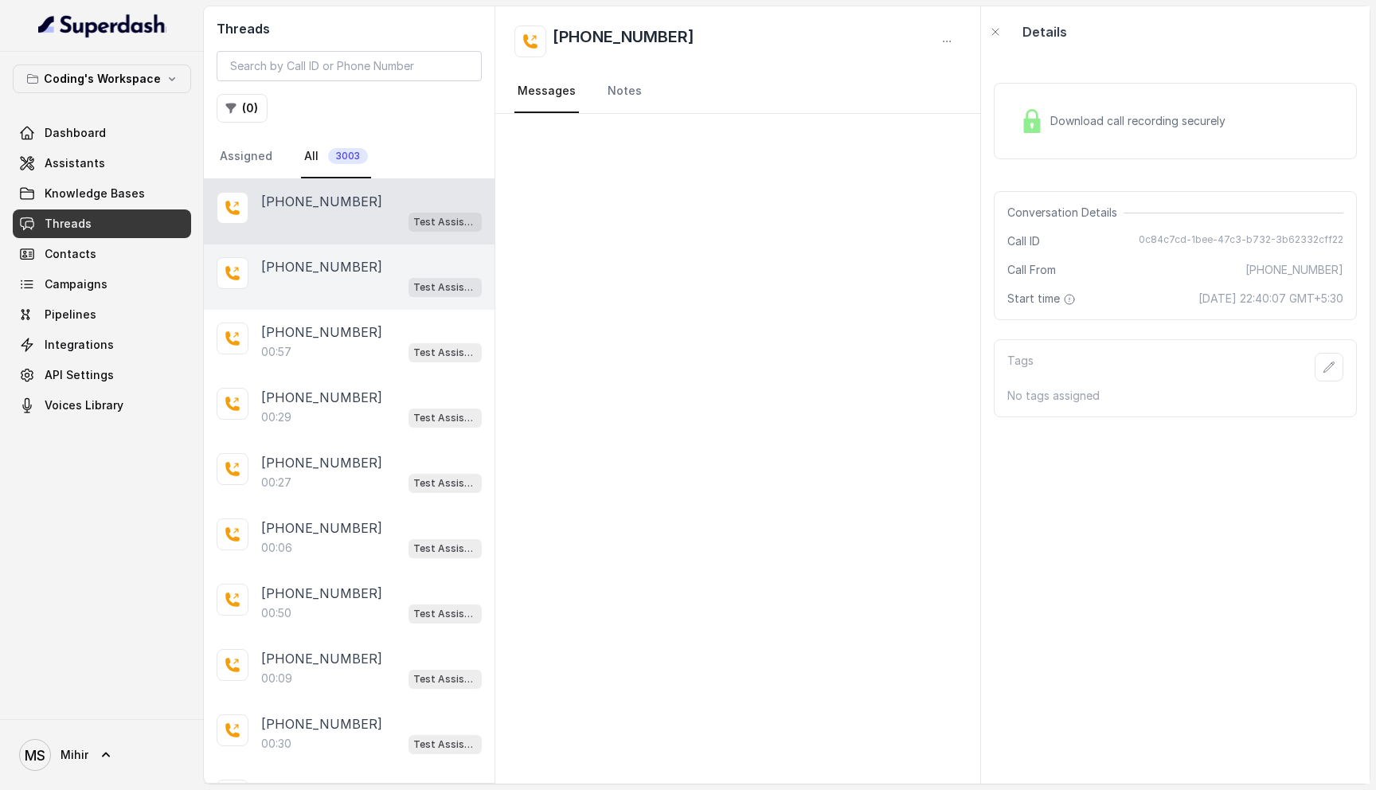
click at [305, 274] on p "[PHONE_NUMBER]" at bounding box center [321, 266] width 121 height 19
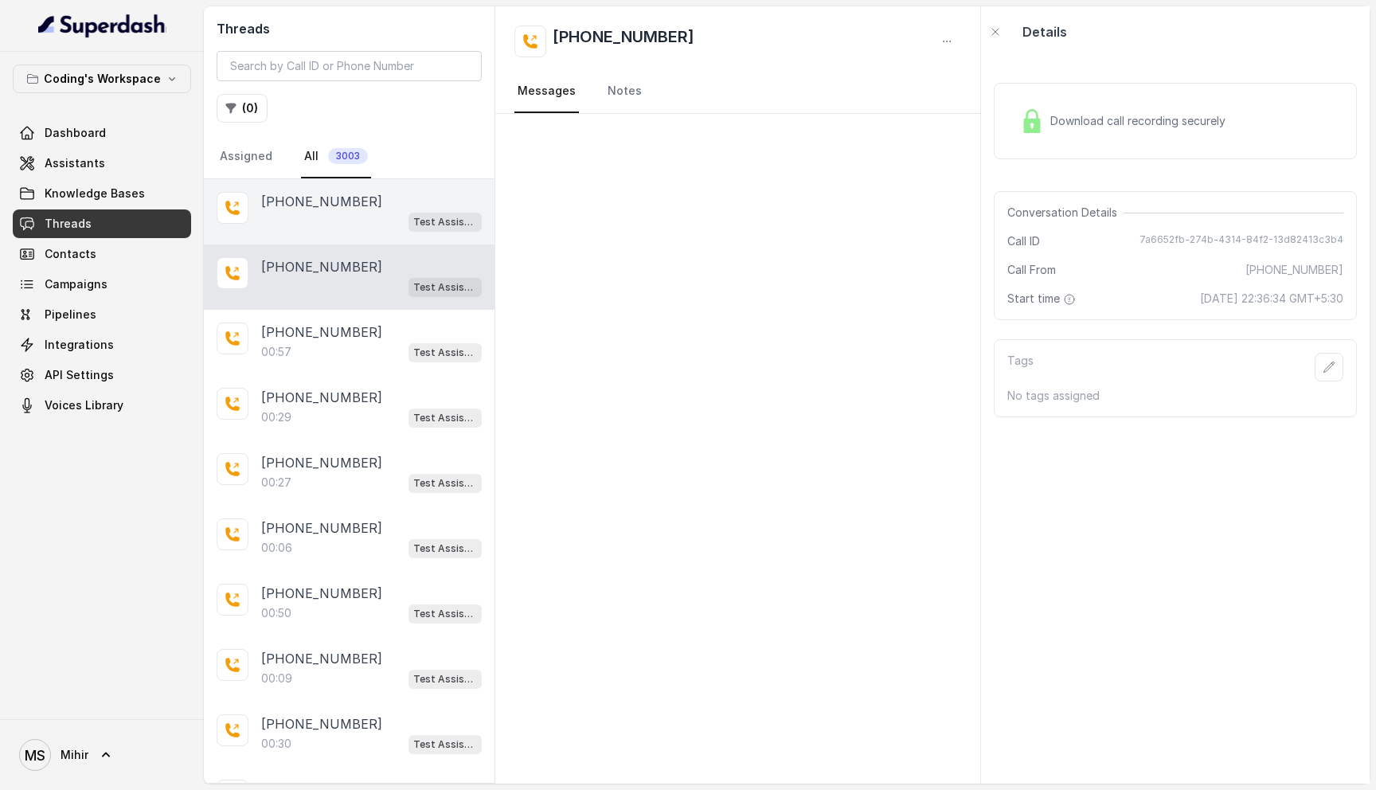
click at [311, 228] on div "Test Assistant-3" at bounding box center [371, 221] width 221 height 21
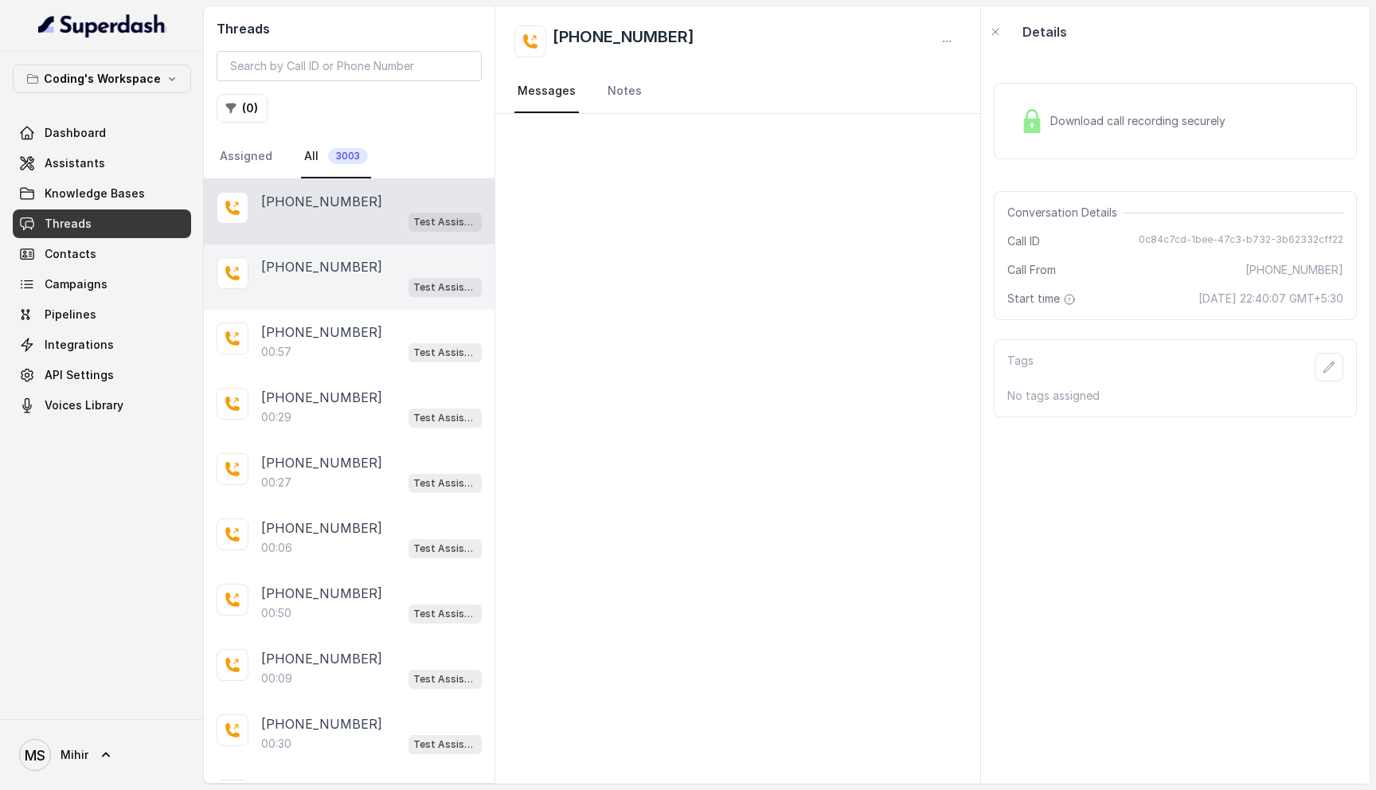
click at [302, 295] on div "[PHONE_NUMBER] Test Assistant-3" at bounding box center [349, 276] width 291 height 65
